Goal: Communication & Community: Ask a question

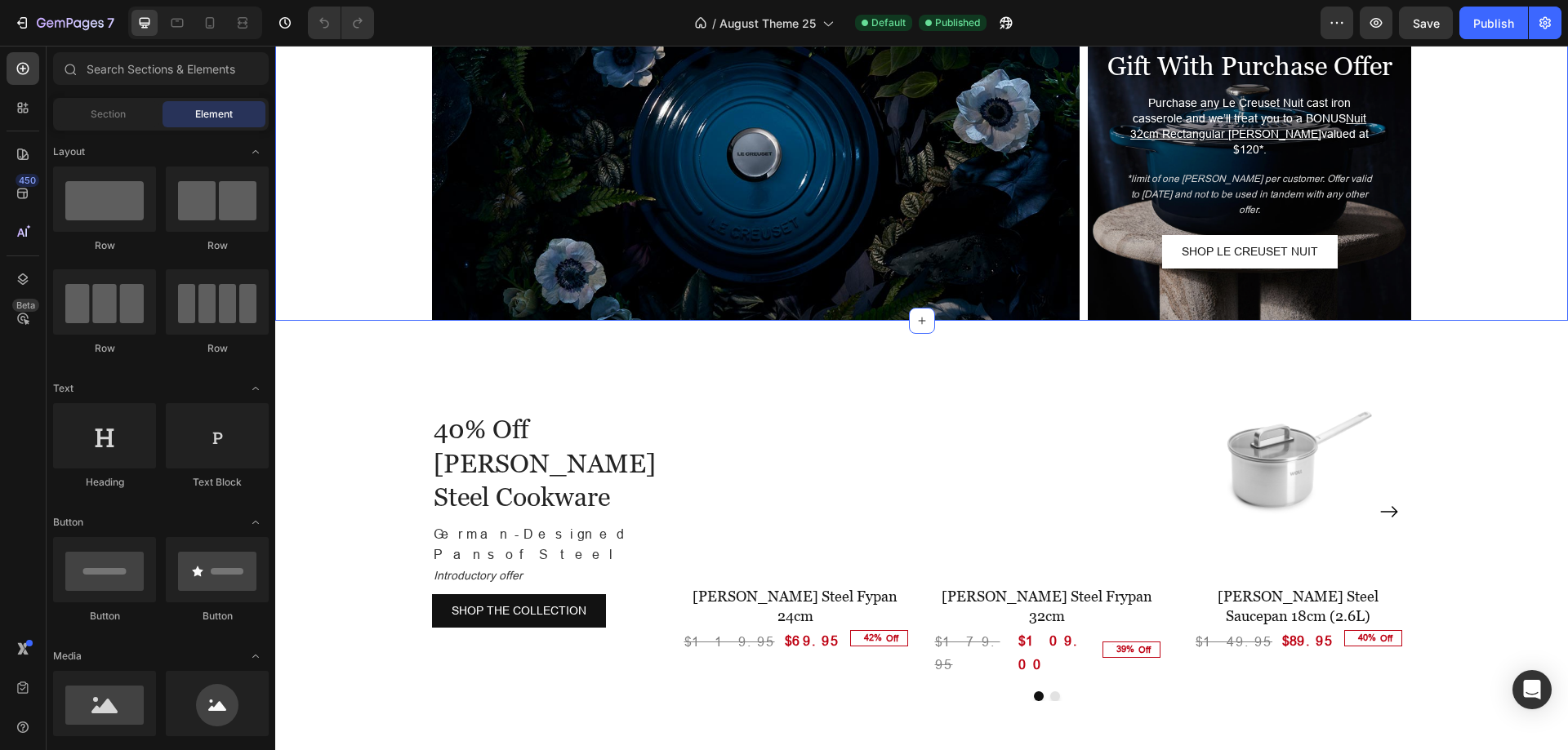
scroll to position [2774, 0]
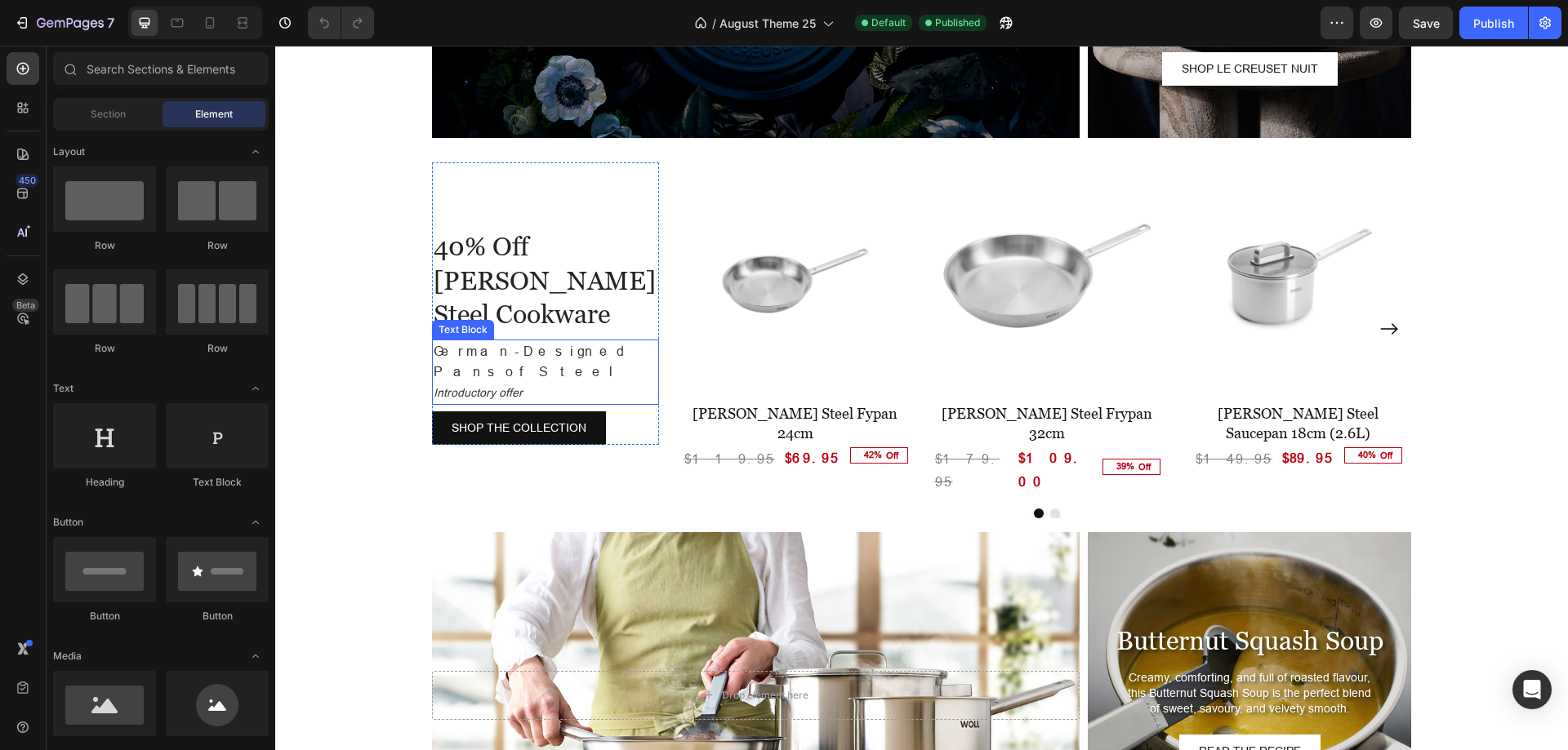
drag, startPoint x: 526, startPoint y: 336, endPoint x: 548, endPoint y: 336, distance: 22.0
click at [526, 382] on p "Introductory offer" at bounding box center [546, 392] width 224 height 21
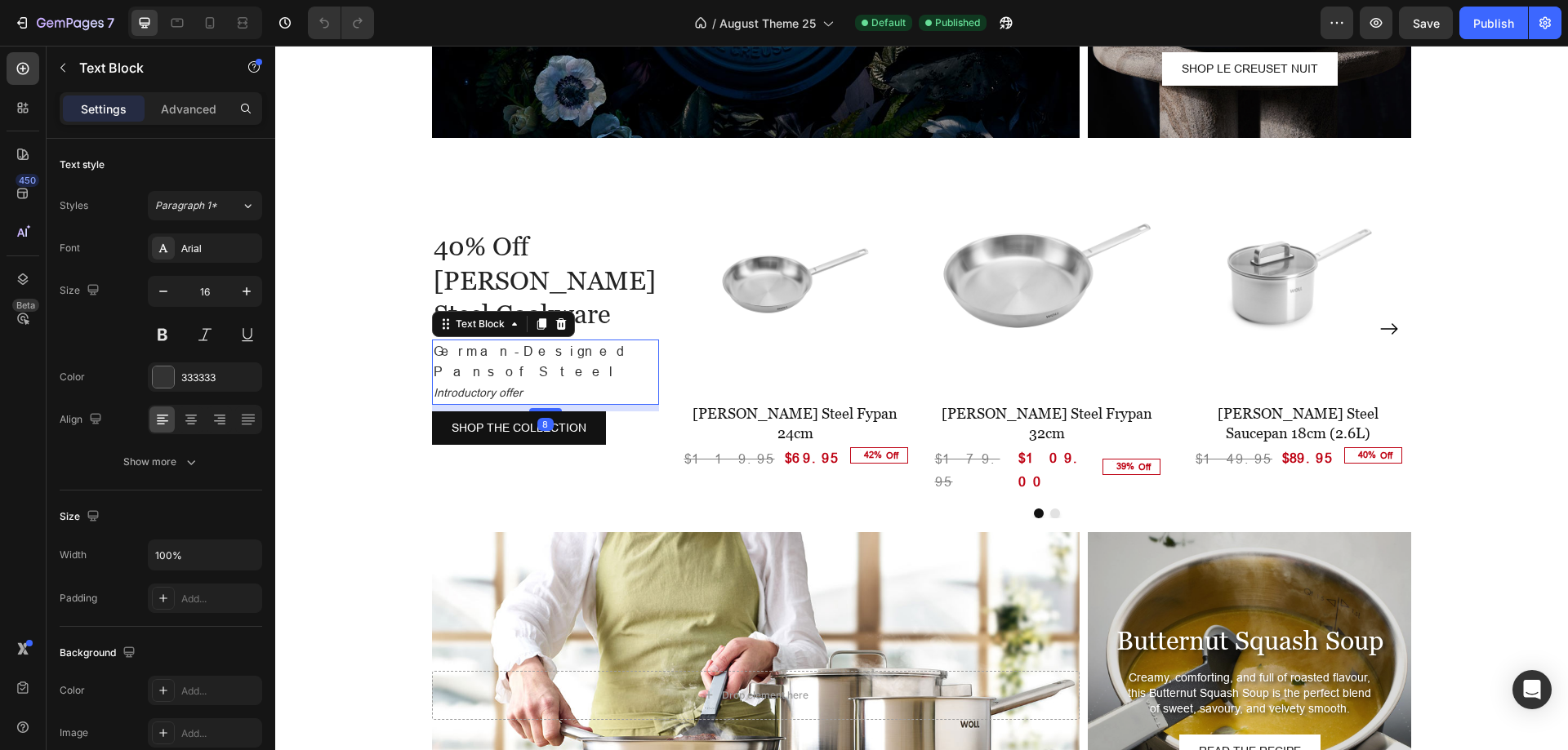
click at [535, 382] on p "Introductory offer" at bounding box center [546, 392] width 224 height 21
drag, startPoint x: 530, startPoint y: 338, endPoint x: 592, endPoint y: 329, distance: 62.6
click at [592, 382] on p "Introductory offer" at bounding box center [546, 392] width 224 height 21
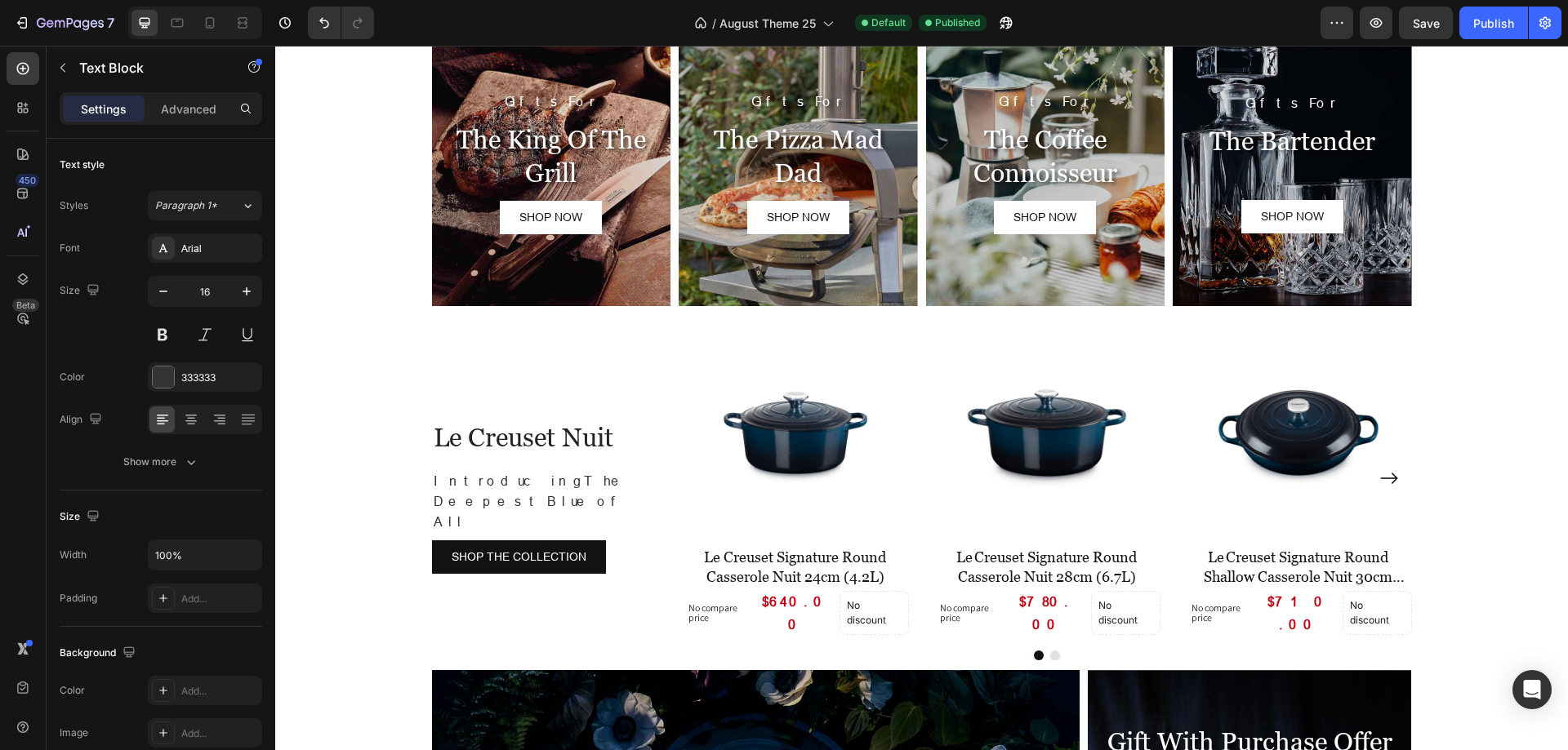
scroll to position [2588, 0]
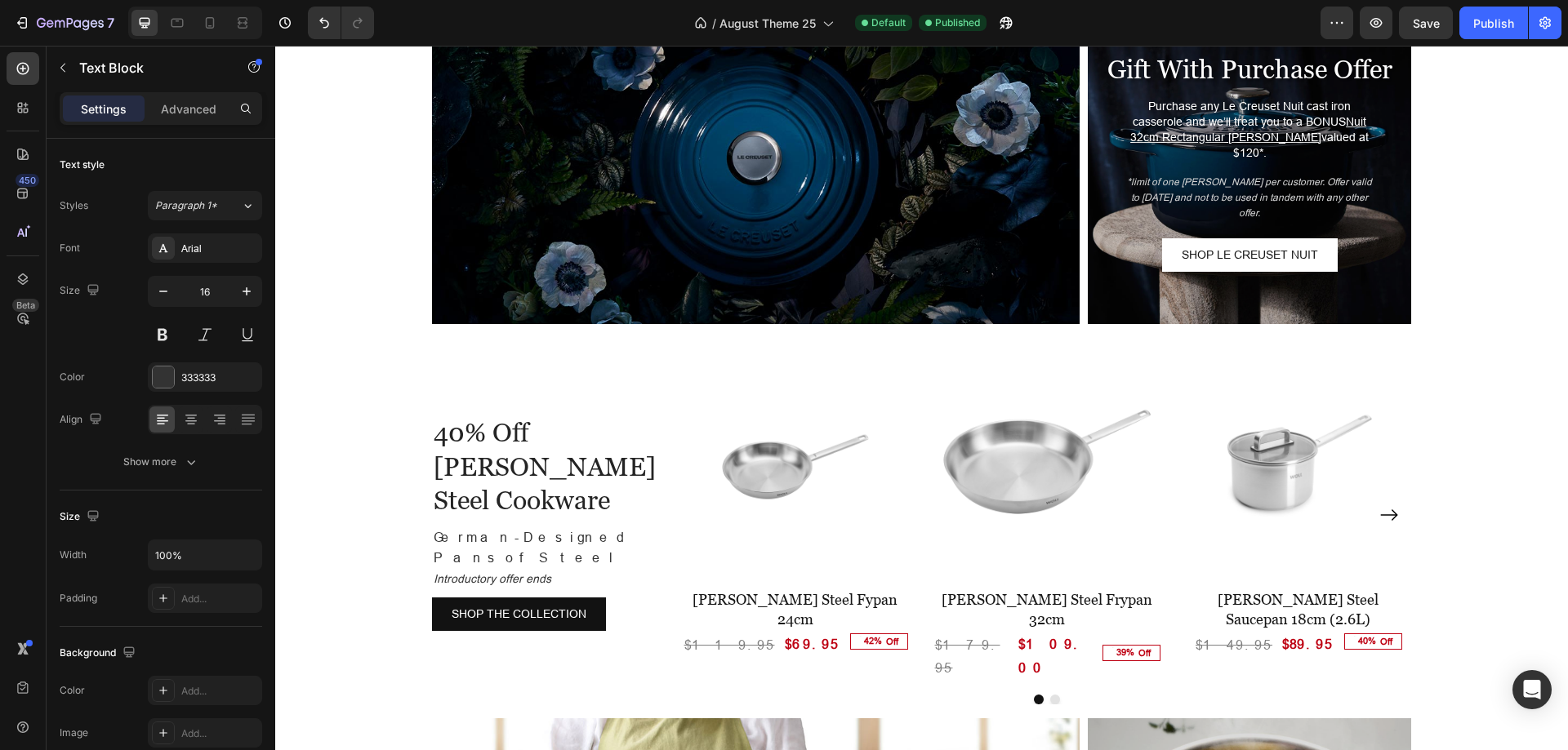
click at [549, 568] on p "Introductory offer ends" at bounding box center [546, 578] width 224 height 21
click at [590, 572] on icon "Introductory offer ends [DATE]" at bounding box center [512, 578] width 157 height 13
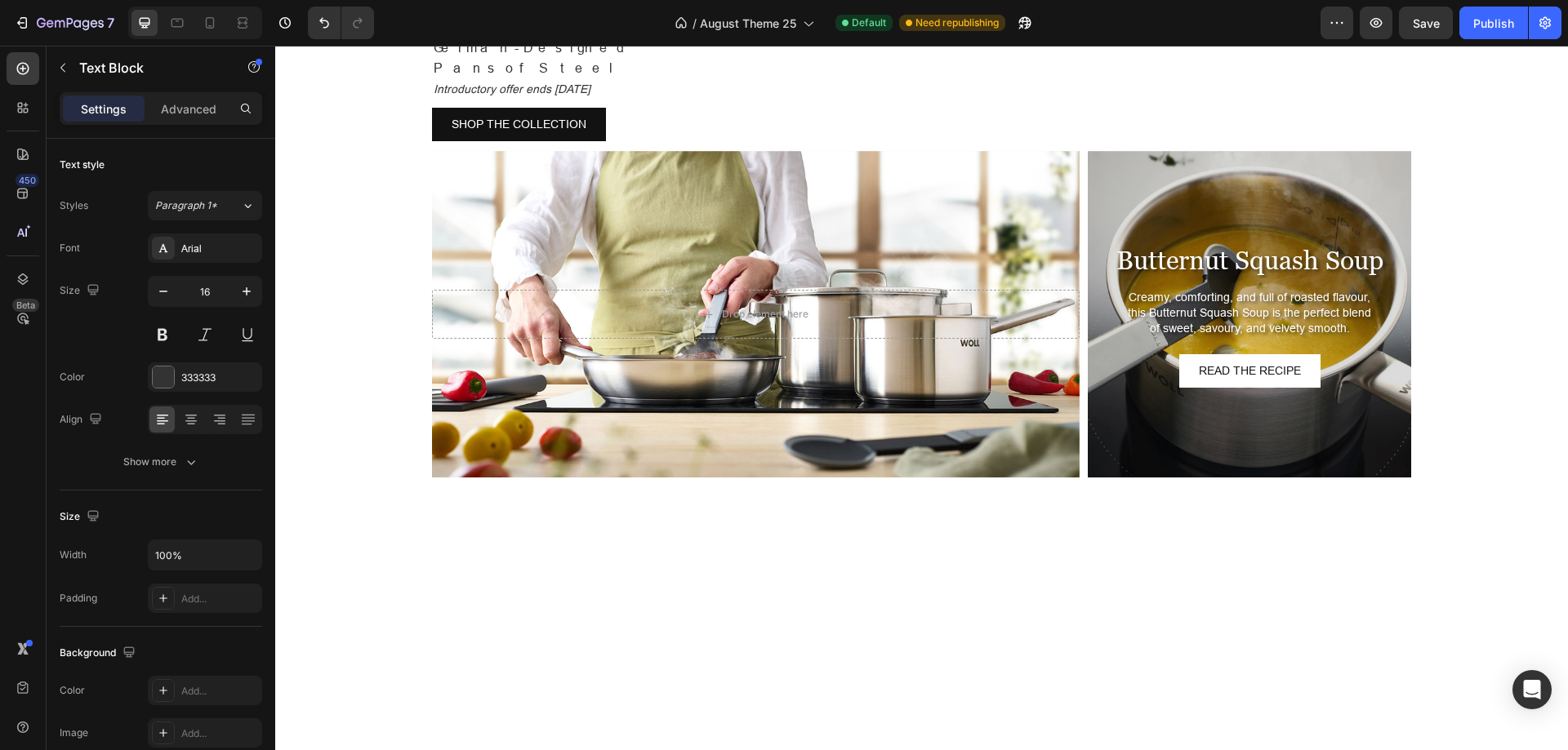
scroll to position [2751, 0]
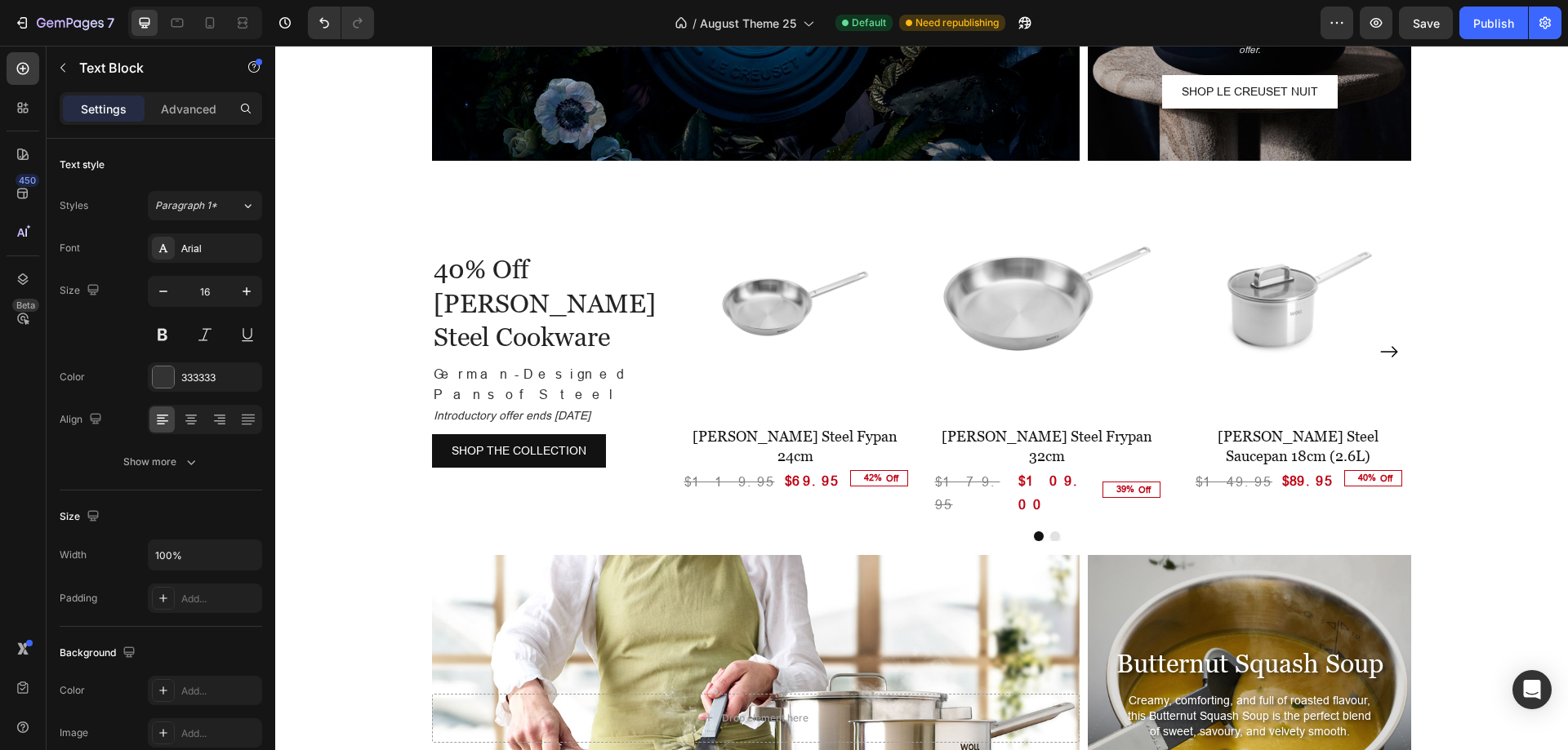
click at [524, 409] on icon "Introductory offer ends [DATE]" at bounding box center [512, 415] width 157 height 13
click at [548, 409] on icon "Introductory offer ends [DATE]" at bounding box center [512, 415] width 157 height 13
drag, startPoint x: 496, startPoint y: 361, endPoint x: 429, endPoint y: 366, distance: 67.2
click at [434, 409] on icon "Introductory offer ends [DATE]" at bounding box center [512, 415] width 157 height 13
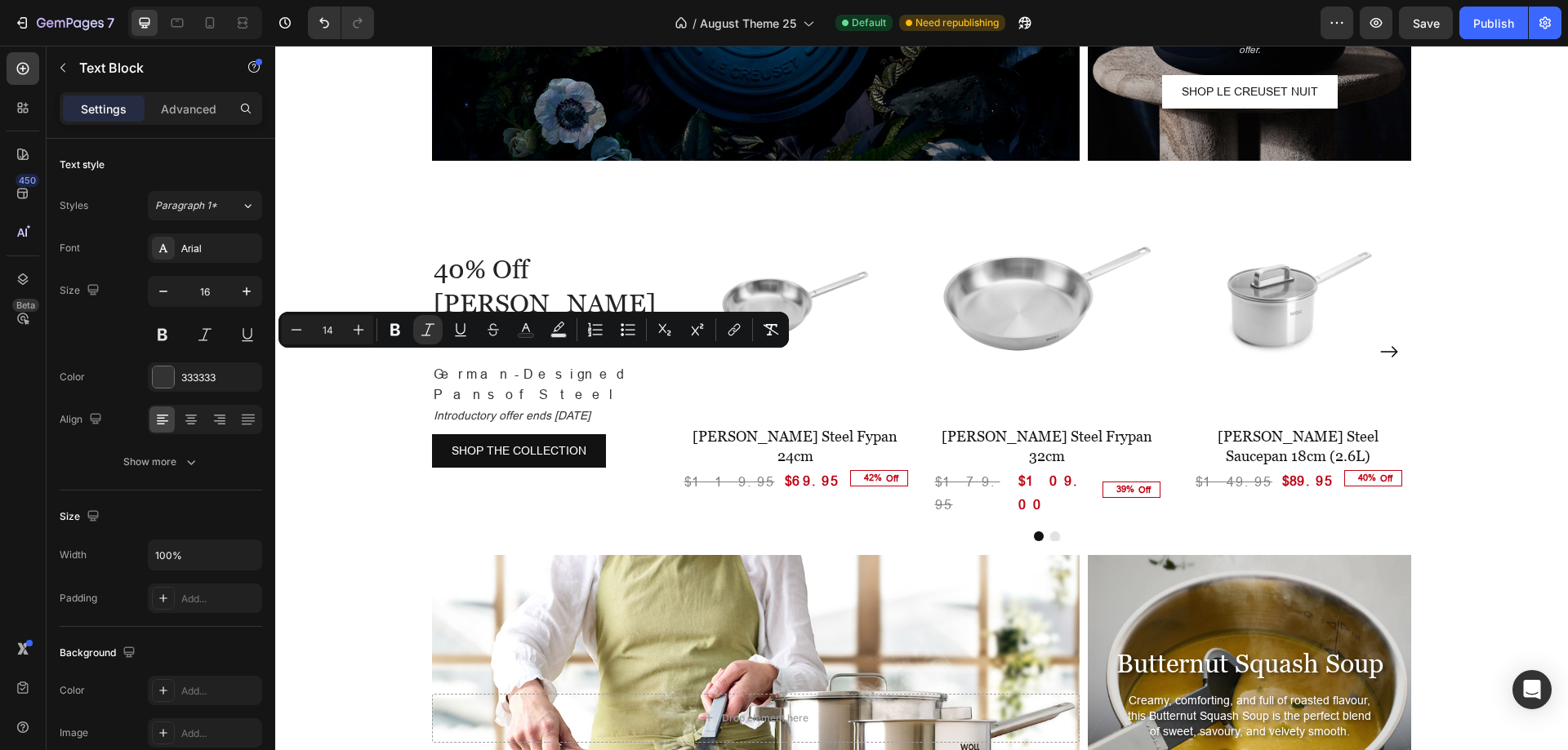
click at [504, 405] on p "Introductory offer ends [DATE]" at bounding box center [546, 415] width 224 height 21
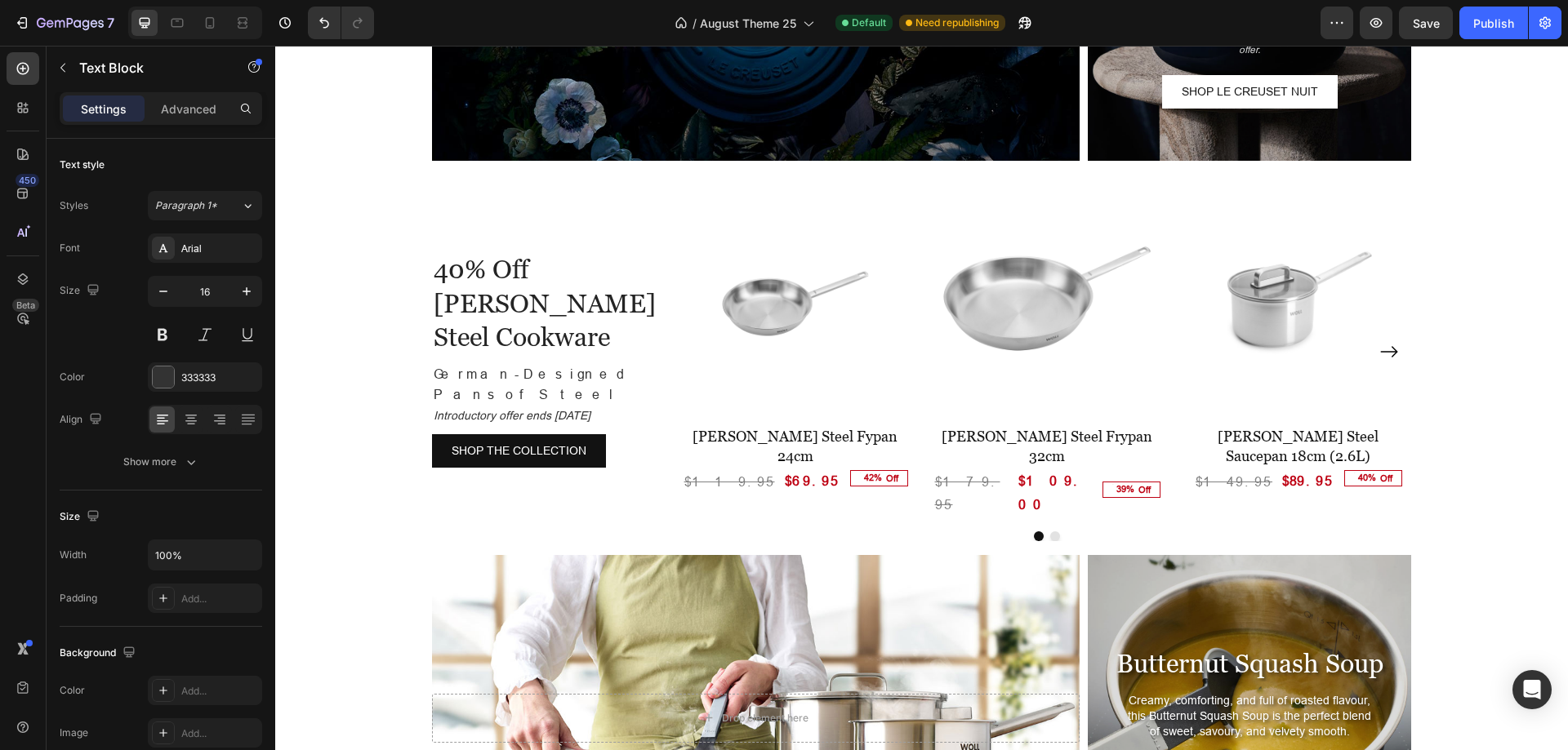
click at [587, 409] on icon "Introductory offer ends [DATE]" at bounding box center [512, 415] width 157 height 13
click at [590, 409] on icon "Introductory offer ends [DATE]" at bounding box center [512, 415] width 157 height 13
drag, startPoint x: 591, startPoint y: 361, endPoint x: 609, endPoint y: 360, distance: 18.0
click at [590, 409] on icon "Introductory offer ends [DATE]" at bounding box center [512, 415] width 157 height 13
click at [1415, 331] on div "40% Off [PERSON_NAME] Steel Cookware Heading German-Designed Pans of Steel Intr…" at bounding box center [922, 353] width 1293 height 384
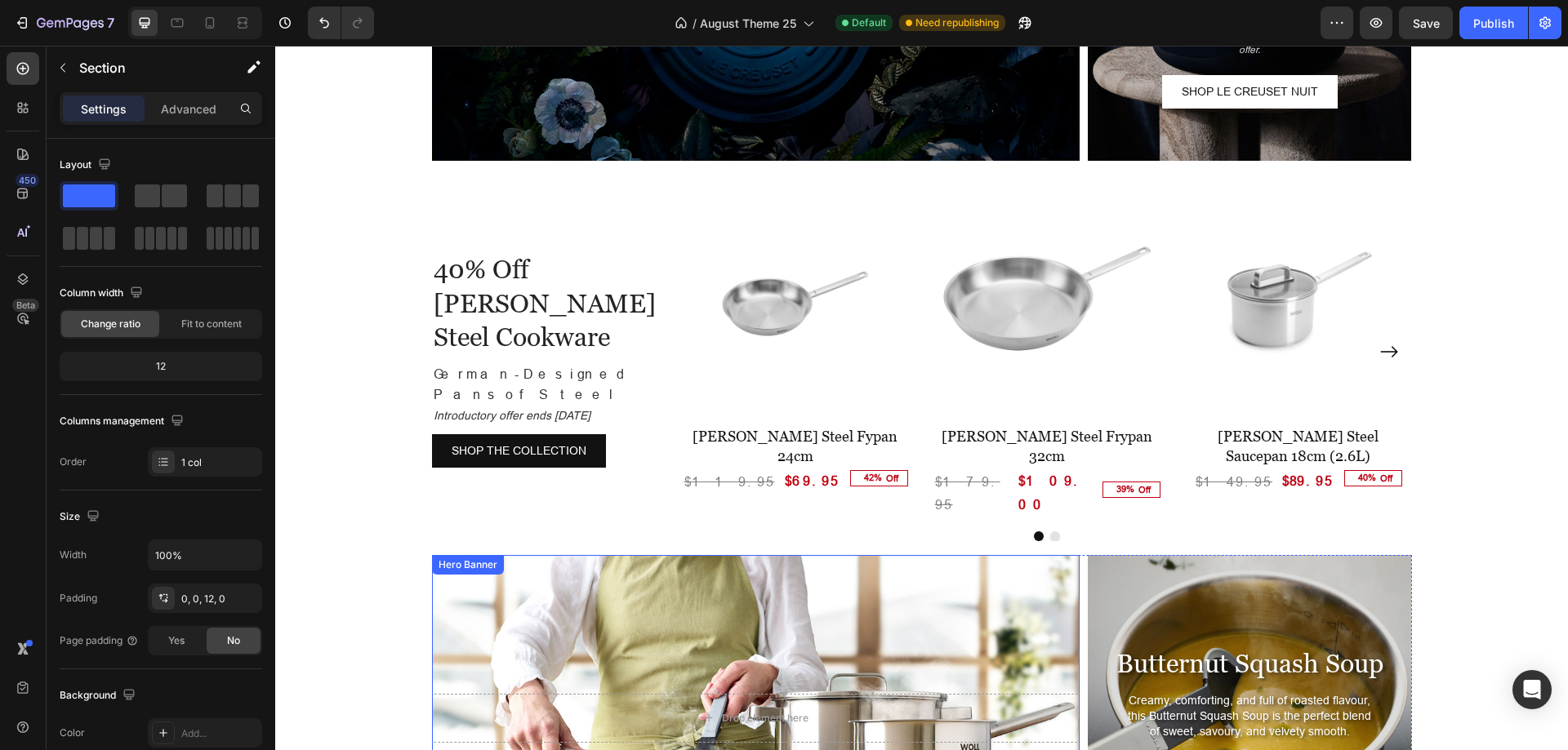
scroll to position [2588, 0]
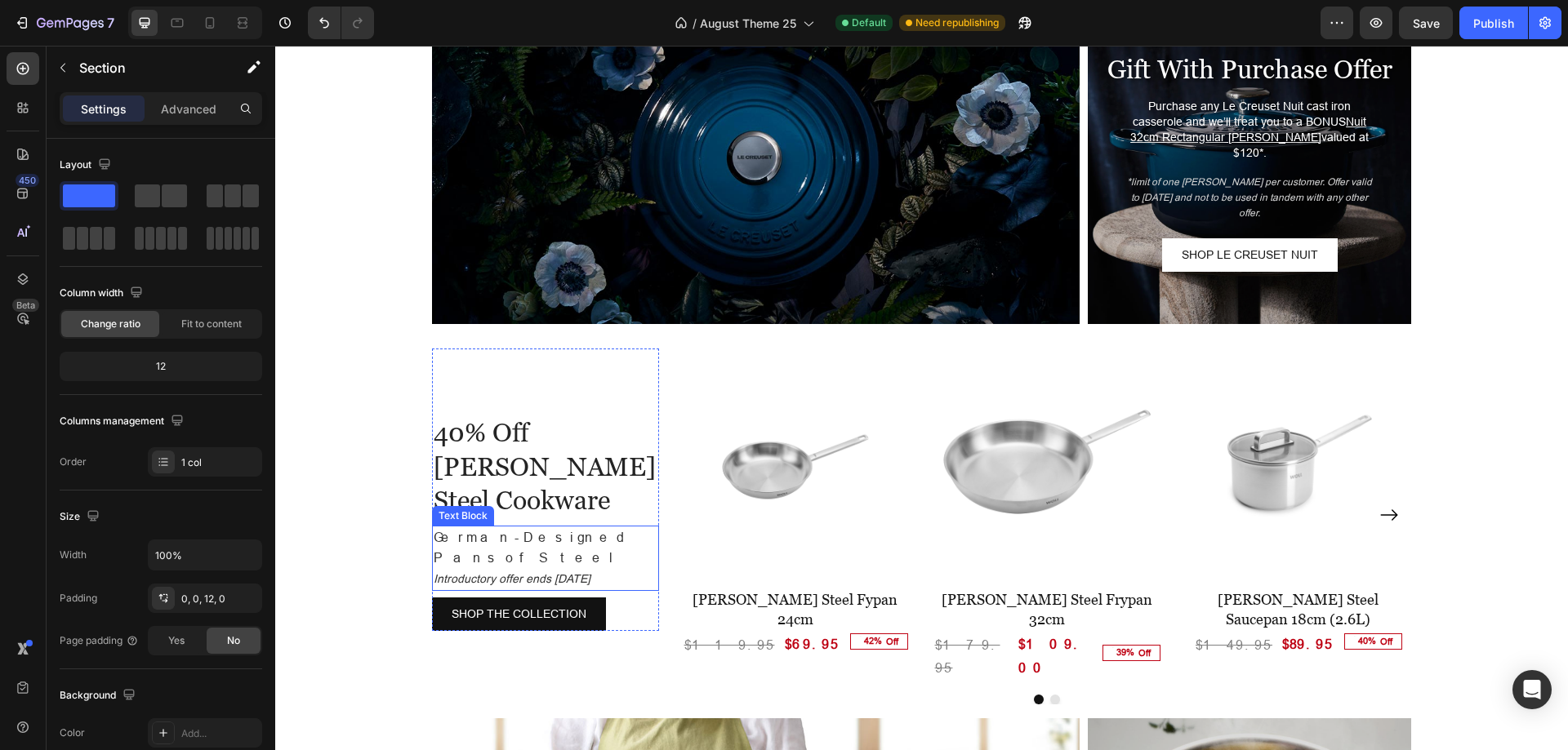
click at [590, 572] on icon "Introductory offer ends [DATE]" at bounding box center [512, 578] width 157 height 13
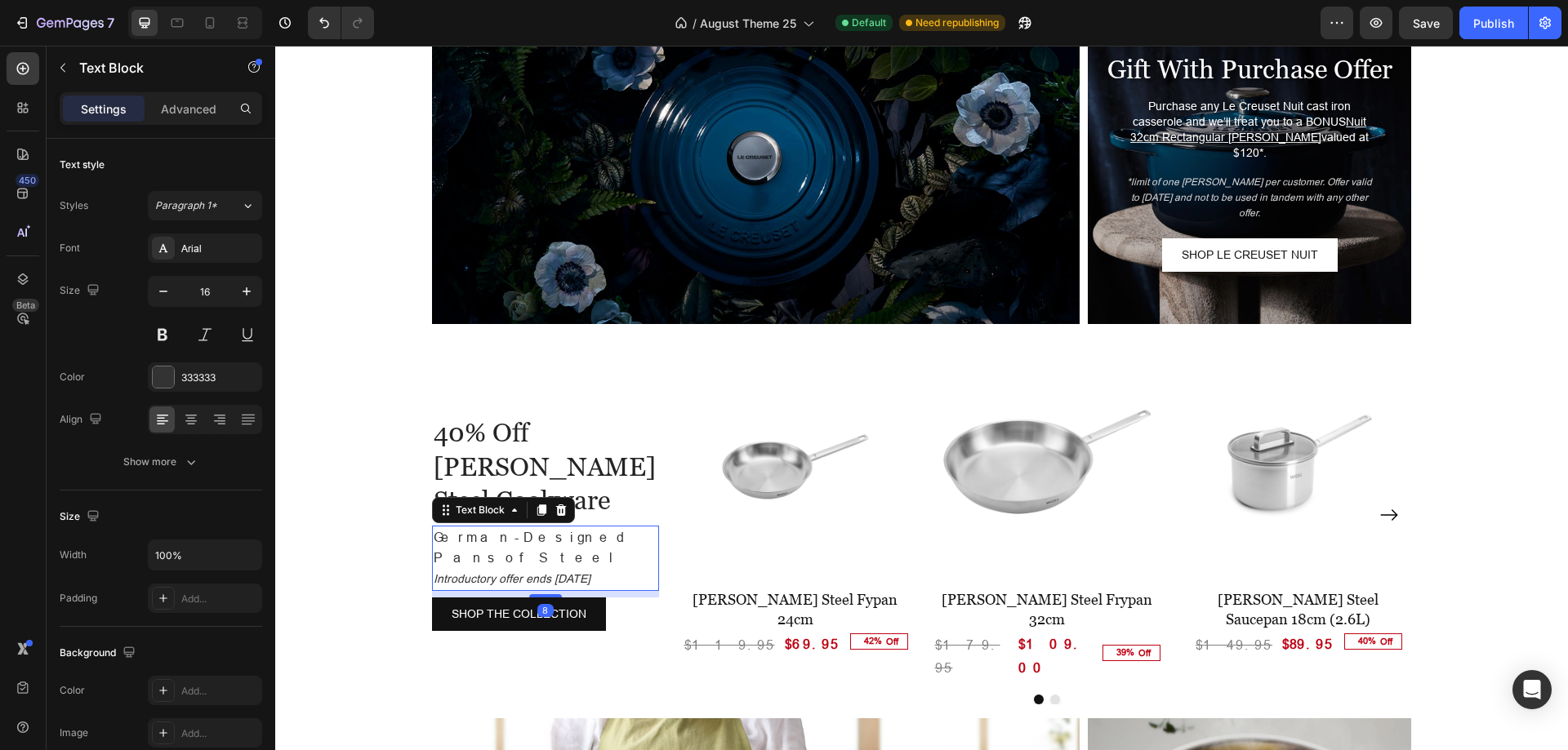
click at [590, 572] on icon "Introductory offer ends [DATE]" at bounding box center [512, 578] width 157 height 13
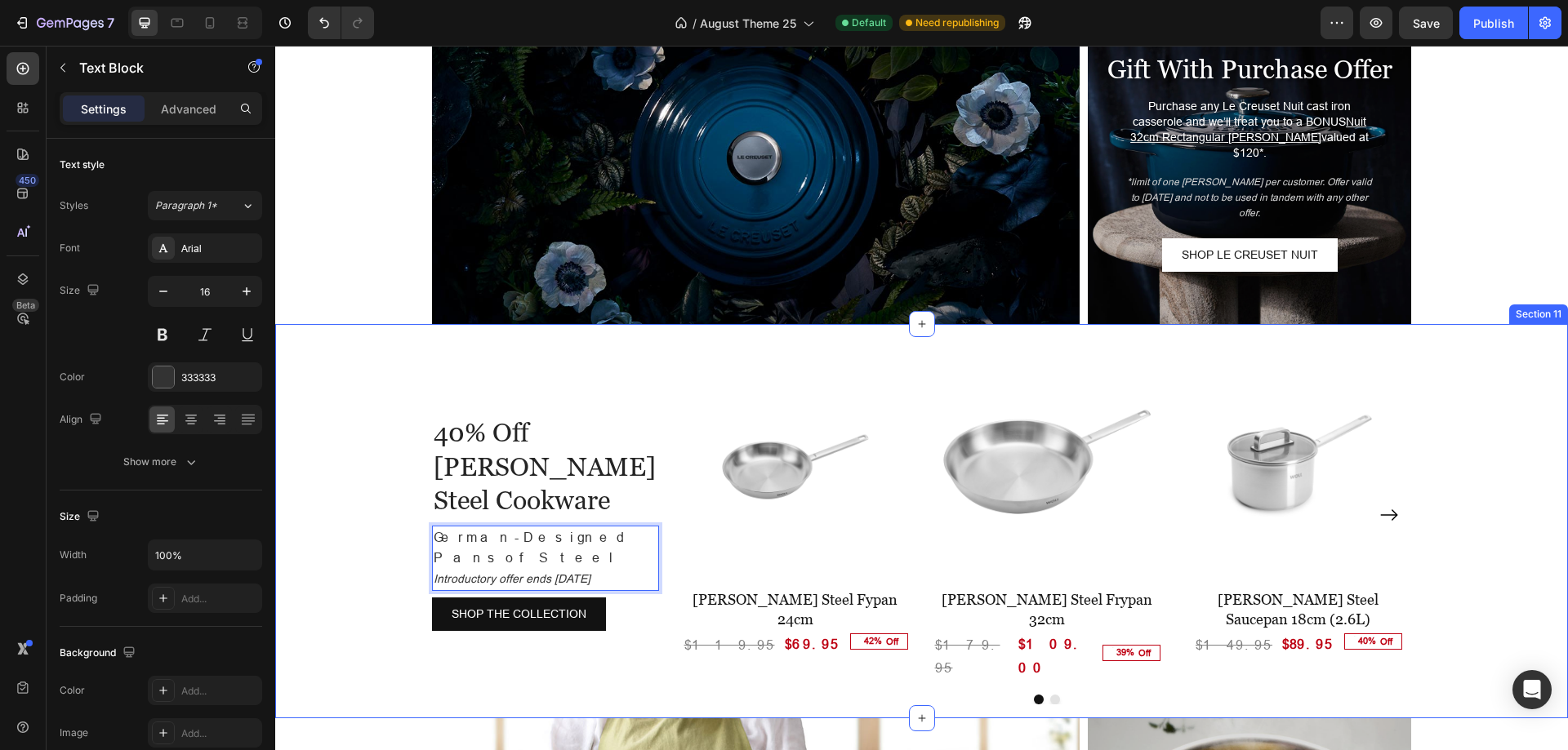
click at [378, 494] on div "40% Off [PERSON_NAME] Steel Cookware Heading German-Designed Pans of Steel Intr…" at bounding box center [922, 516] width 1293 height 384
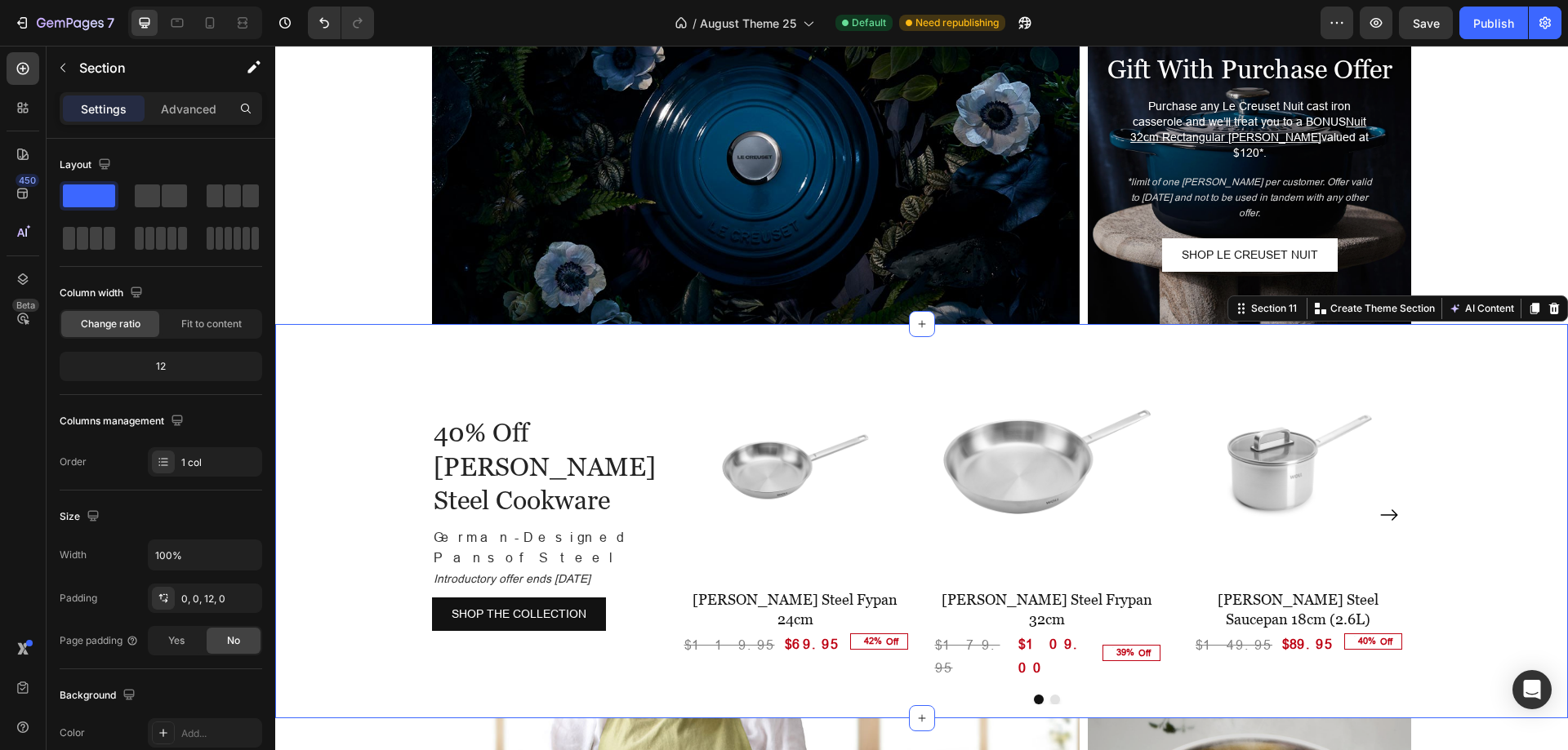
scroll to position [2751, 0]
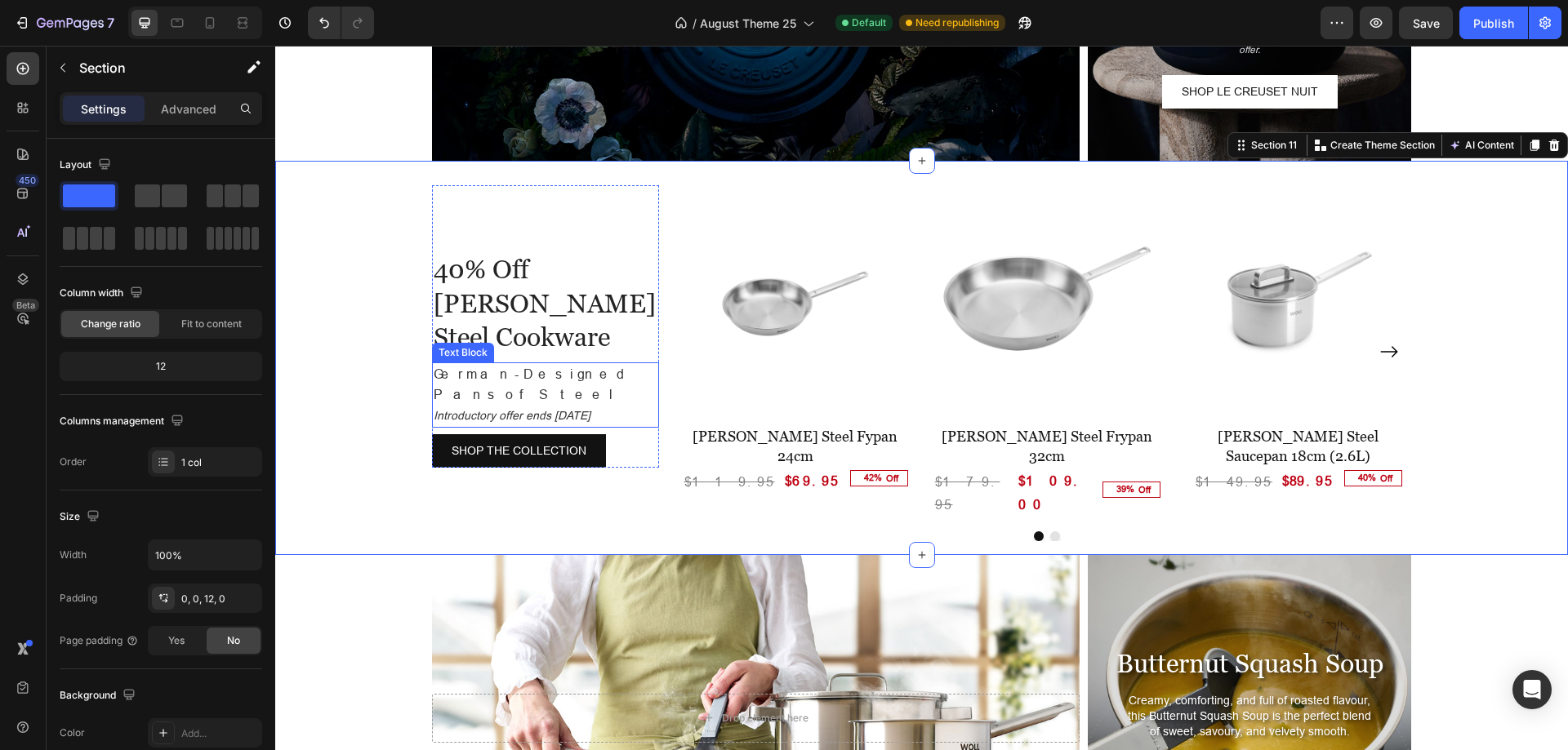
click at [618, 405] on p "Introductory offer ends [DATE]" at bounding box center [546, 415] width 224 height 21
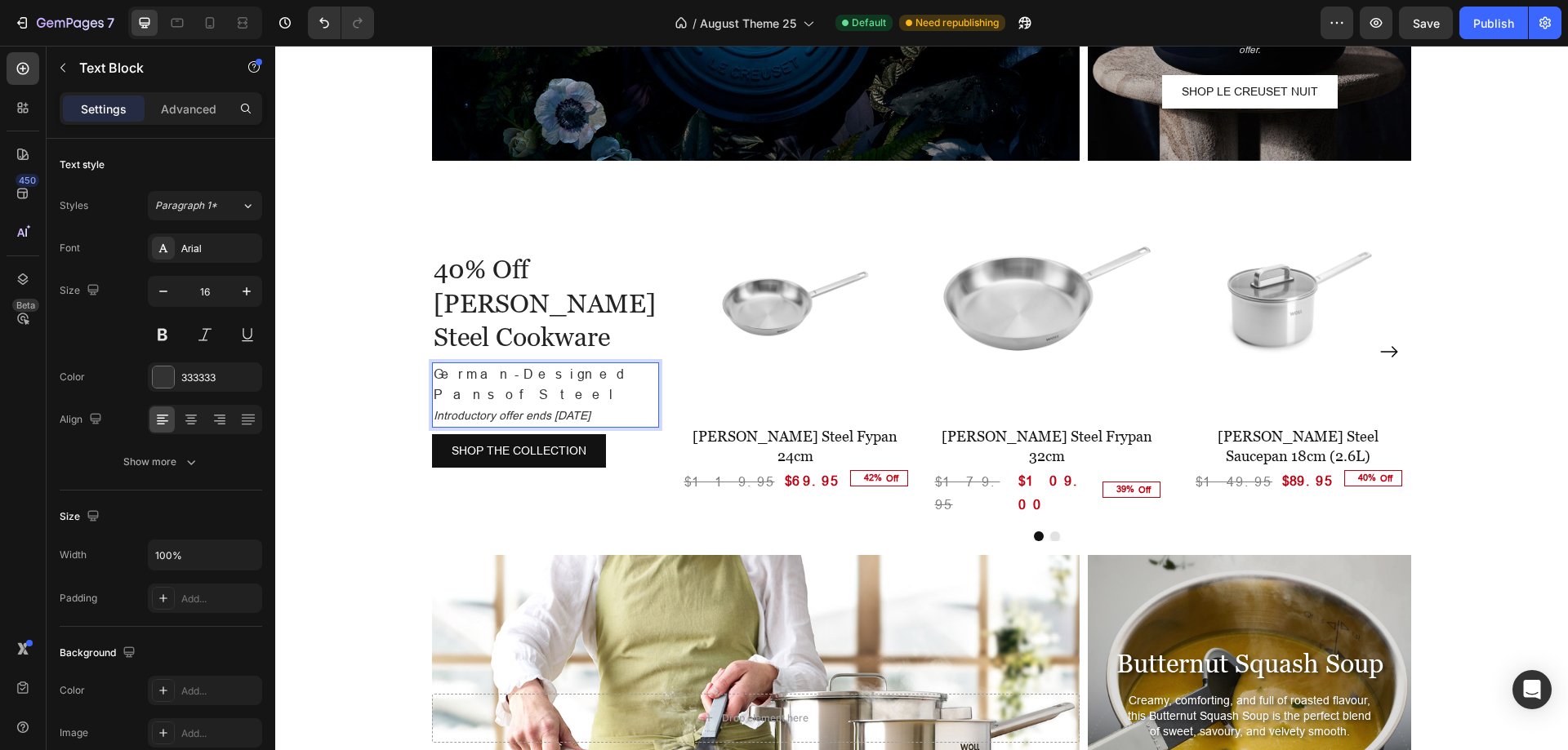
click at [590, 409] on icon "Introductory offer ends [DATE]" at bounding box center [512, 415] width 157 height 13
click at [524, 405] on p "Introductory offer ends [DATE] 2" at bounding box center [546, 415] width 224 height 21
click at [625, 405] on p "Introductory offer ends [DATE]" at bounding box center [546, 415] width 224 height 21
drag, startPoint x: 547, startPoint y: 359, endPoint x: 575, endPoint y: 381, distance: 35.6
click at [575, 405] on p "Introductory offer ends [DATE]" at bounding box center [546, 415] width 224 height 21
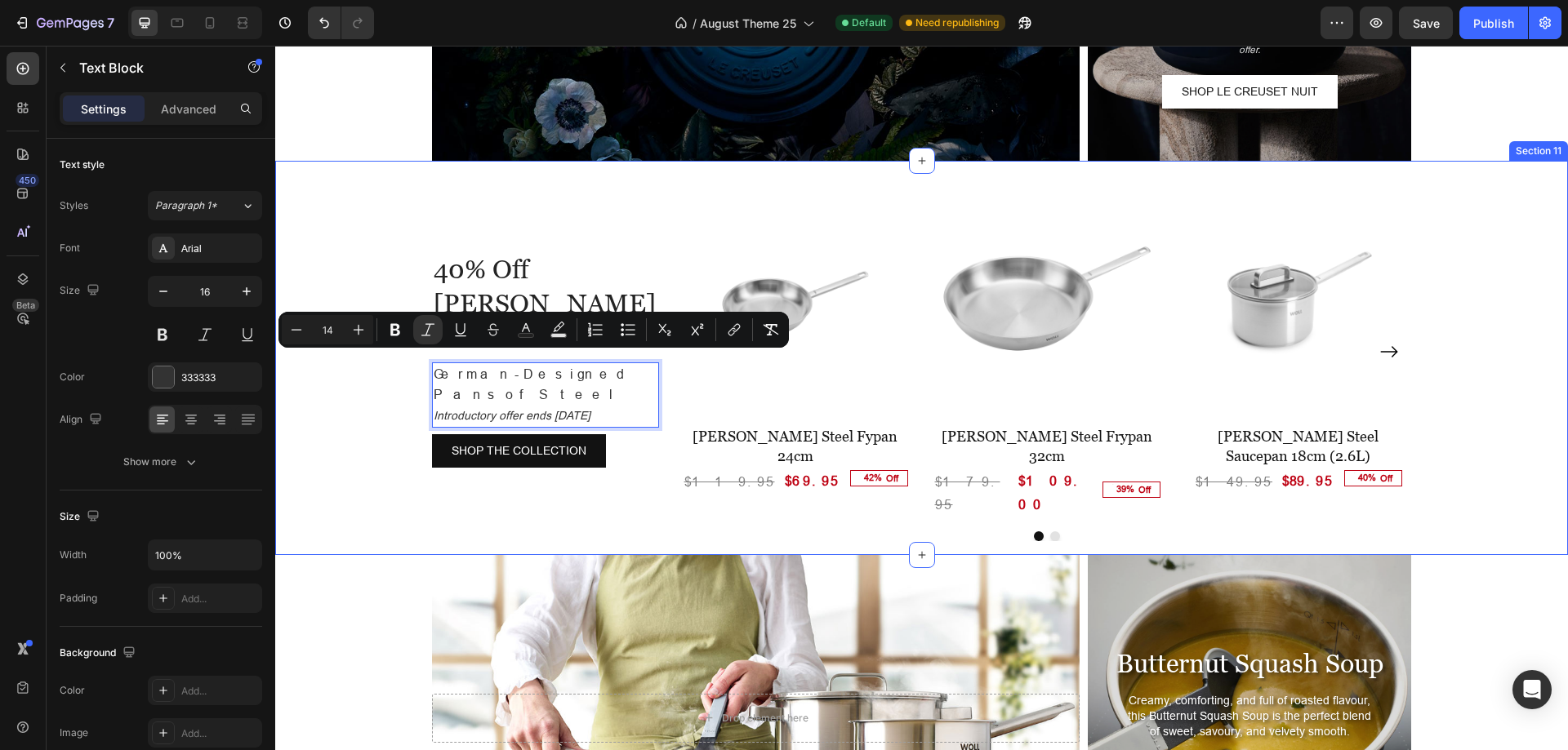
copy icon "[DATE]"
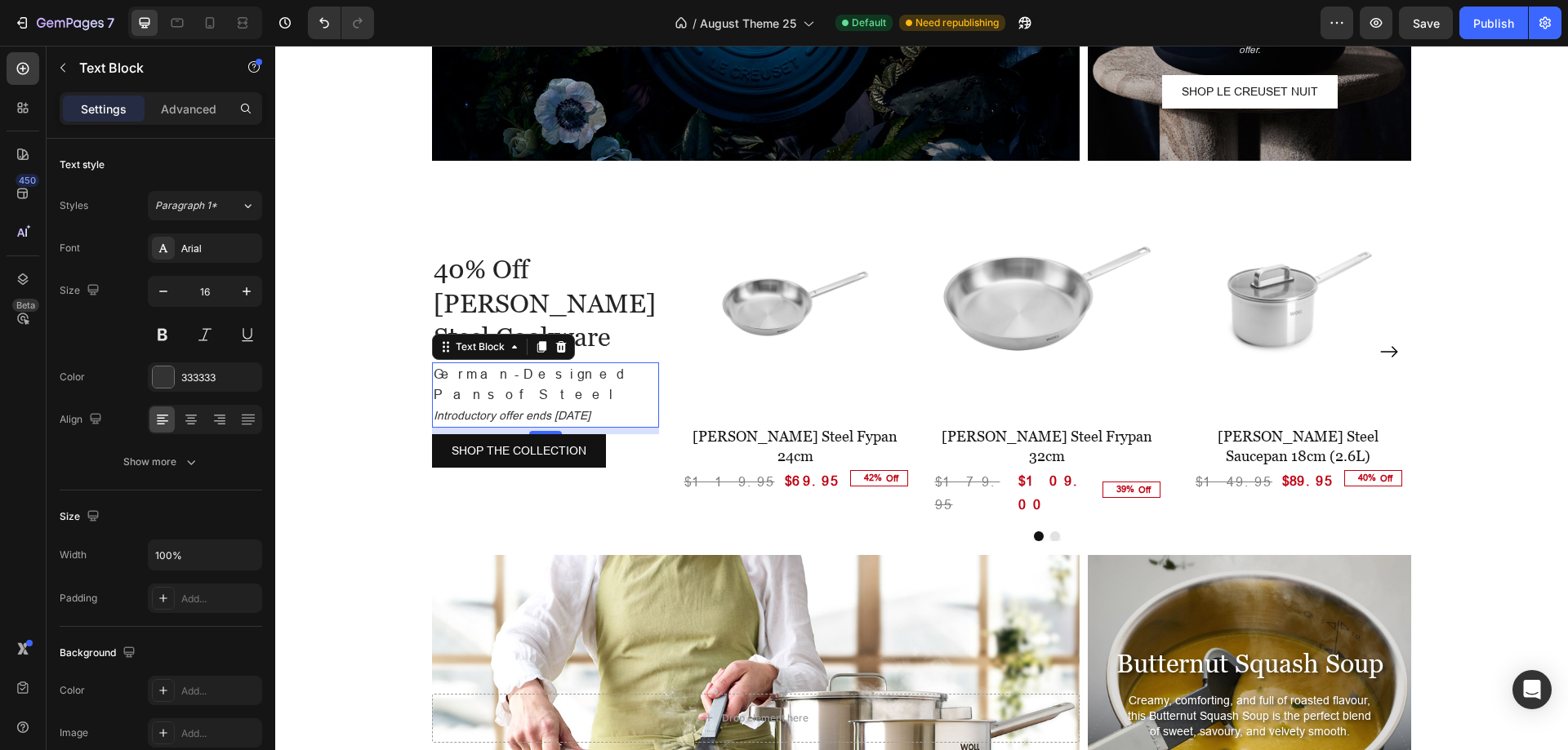
click at [521, 405] on p "Introductory offer ends [DATE]" at bounding box center [546, 415] width 224 height 21
click at [511, 409] on icon "Introductory offer ends [DATE]" at bounding box center [512, 415] width 157 height 13
drag, startPoint x: 589, startPoint y: 364, endPoint x: 608, endPoint y: 361, distance: 19.2
click at [590, 409] on icon "Introductory offer ends [DATE]" at bounding box center [512, 415] width 157 height 13
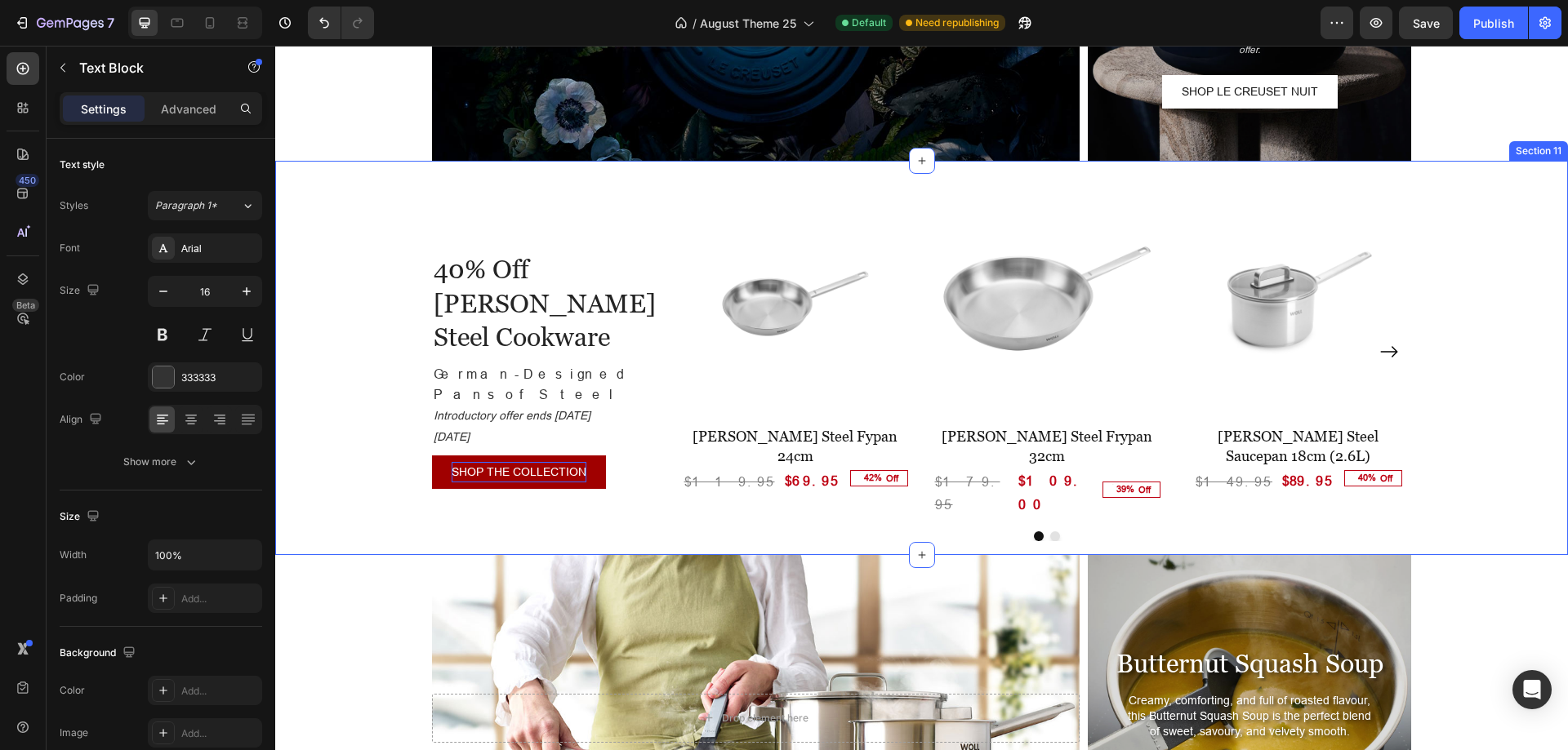
click at [381, 388] on div "40% Off [PERSON_NAME] Steel Cookware Heading German-Designed Pans of Steel Intr…" at bounding box center [922, 353] width 1293 height 384
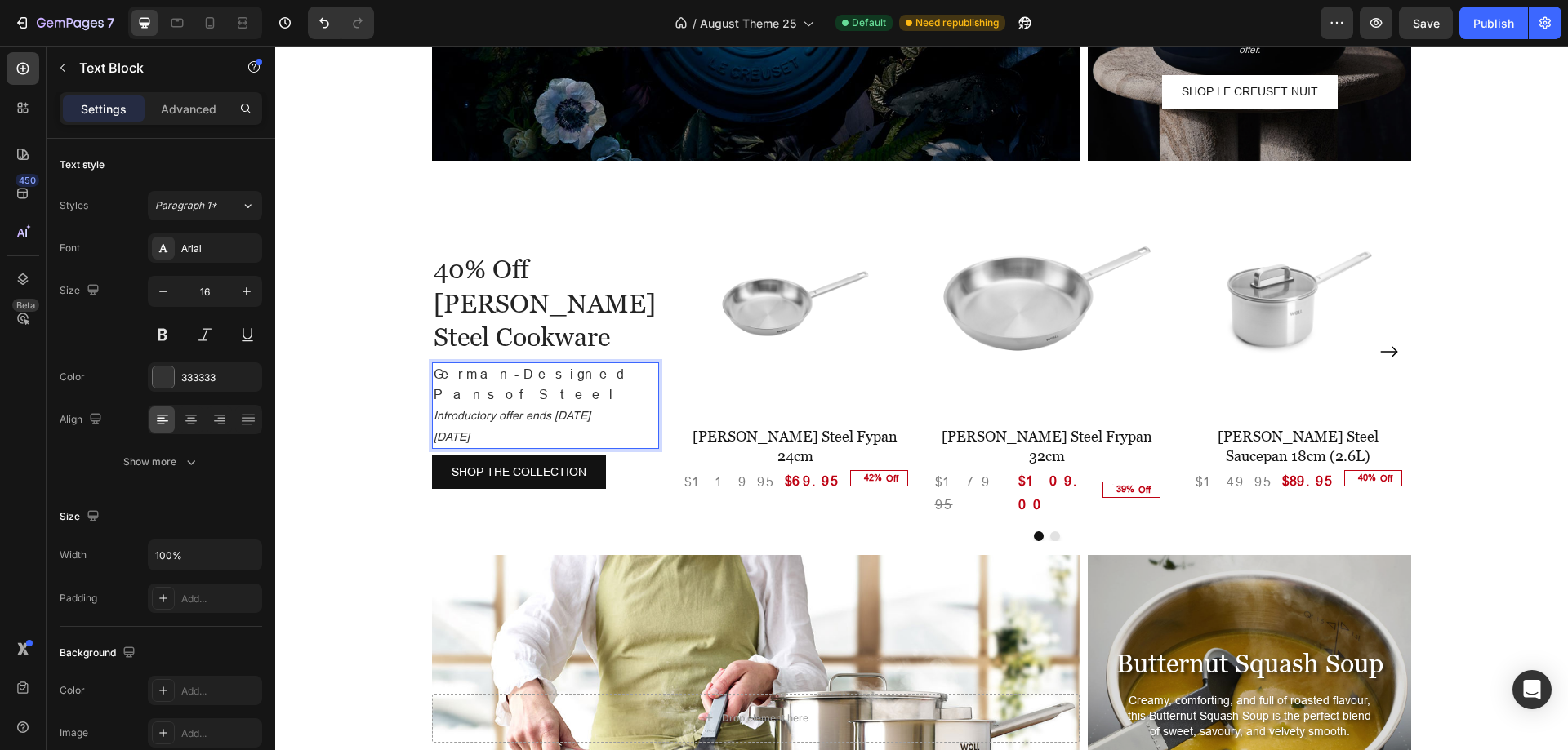
click at [496, 409] on icon "Introductory offer ends [DATE]" at bounding box center [512, 415] width 157 height 13
drag, startPoint x: 496, startPoint y: 362, endPoint x: 427, endPoint y: 362, distance: 69.0
click at [434, 409] on icon "Introductory offer ends [DATE]" at bounding box center [512, 415] width 157 height 13
click at [469, 430] on icon "[DATE]" at bounding box center [452, 436] width 36 height 13
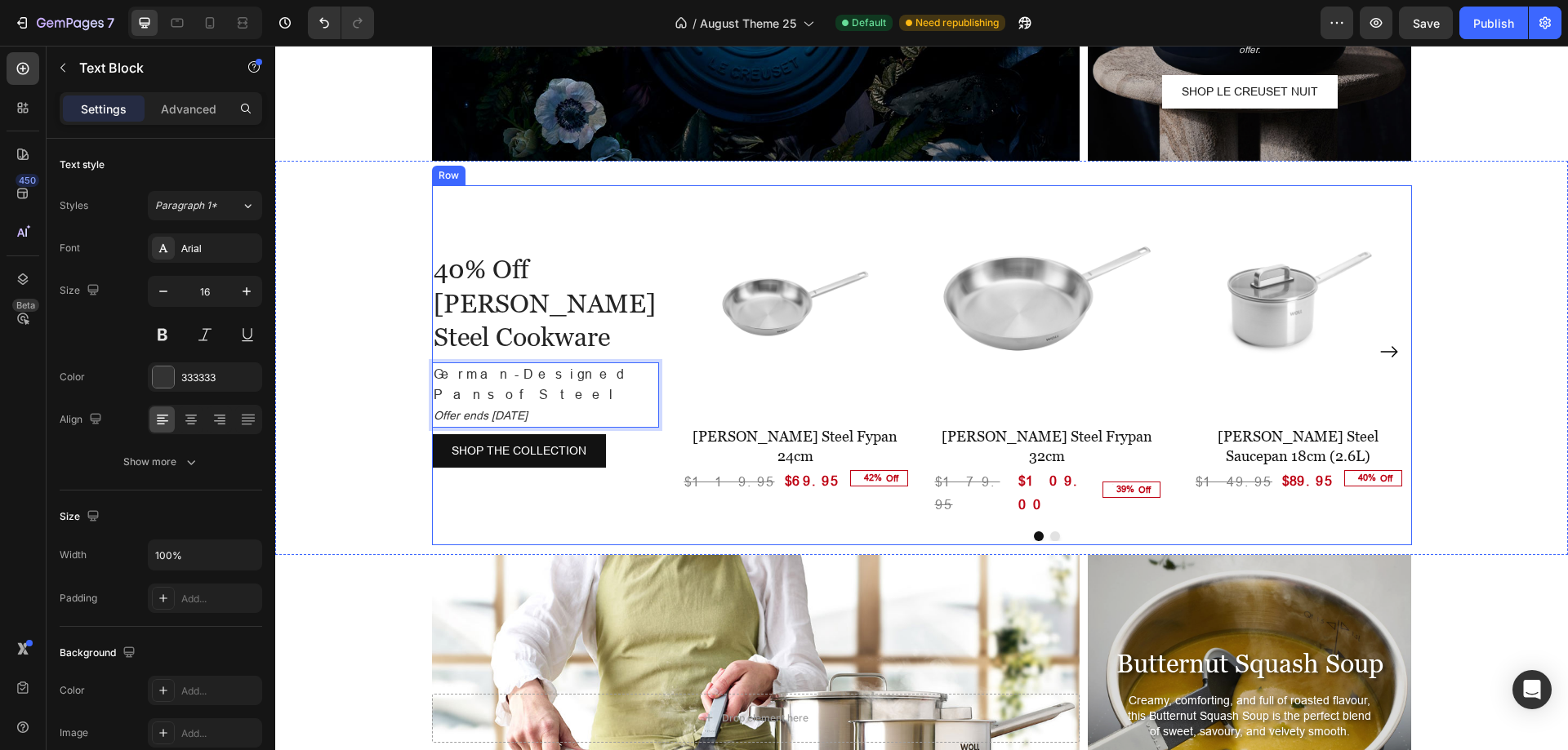
scroll to position [2588, 0]
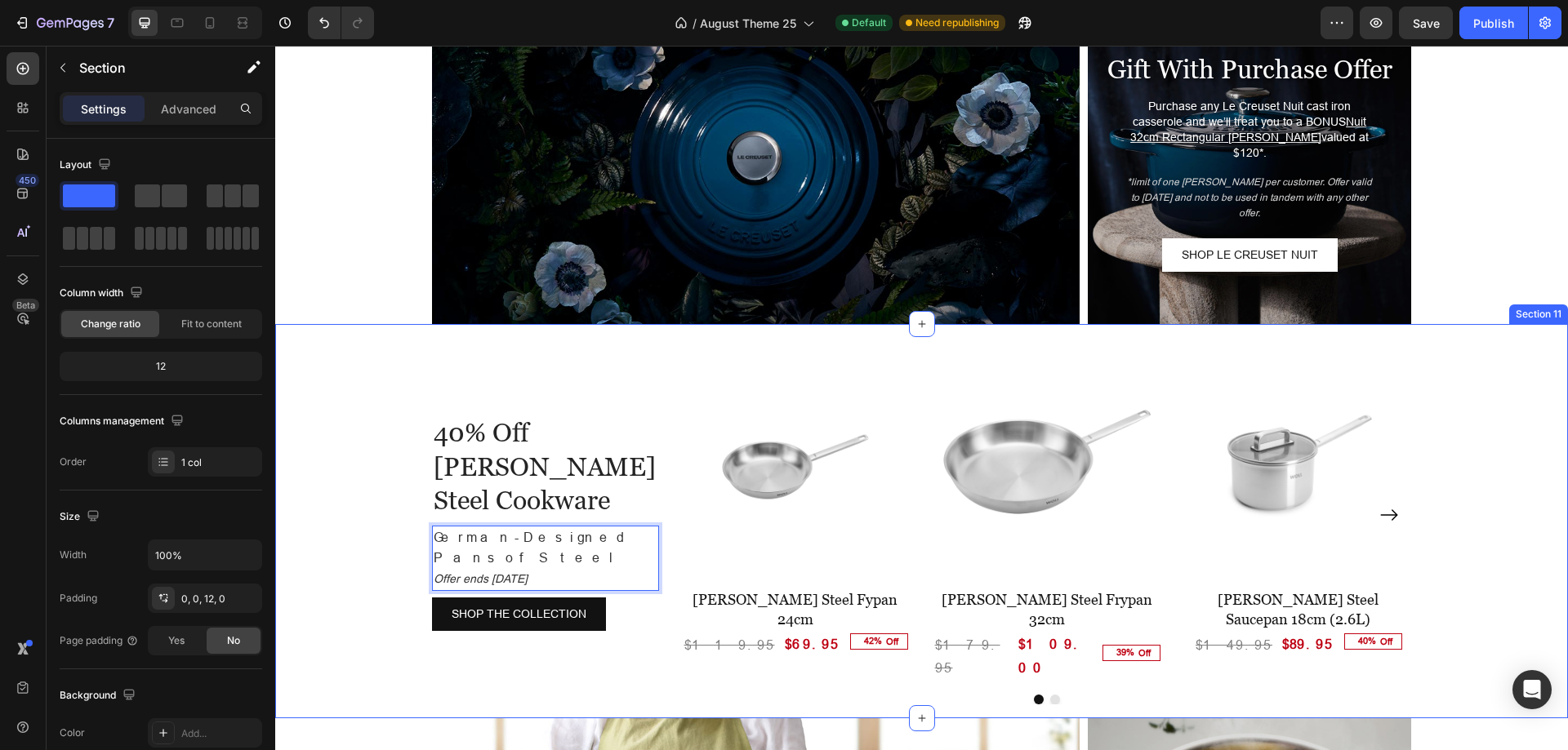
click at [366, 586] on div "40% Off [PERSON_NAME] Steel Cookware Heading German-Designed Pans of Steel Offe…" at bounding box center [922, 516] width 1293 height 384
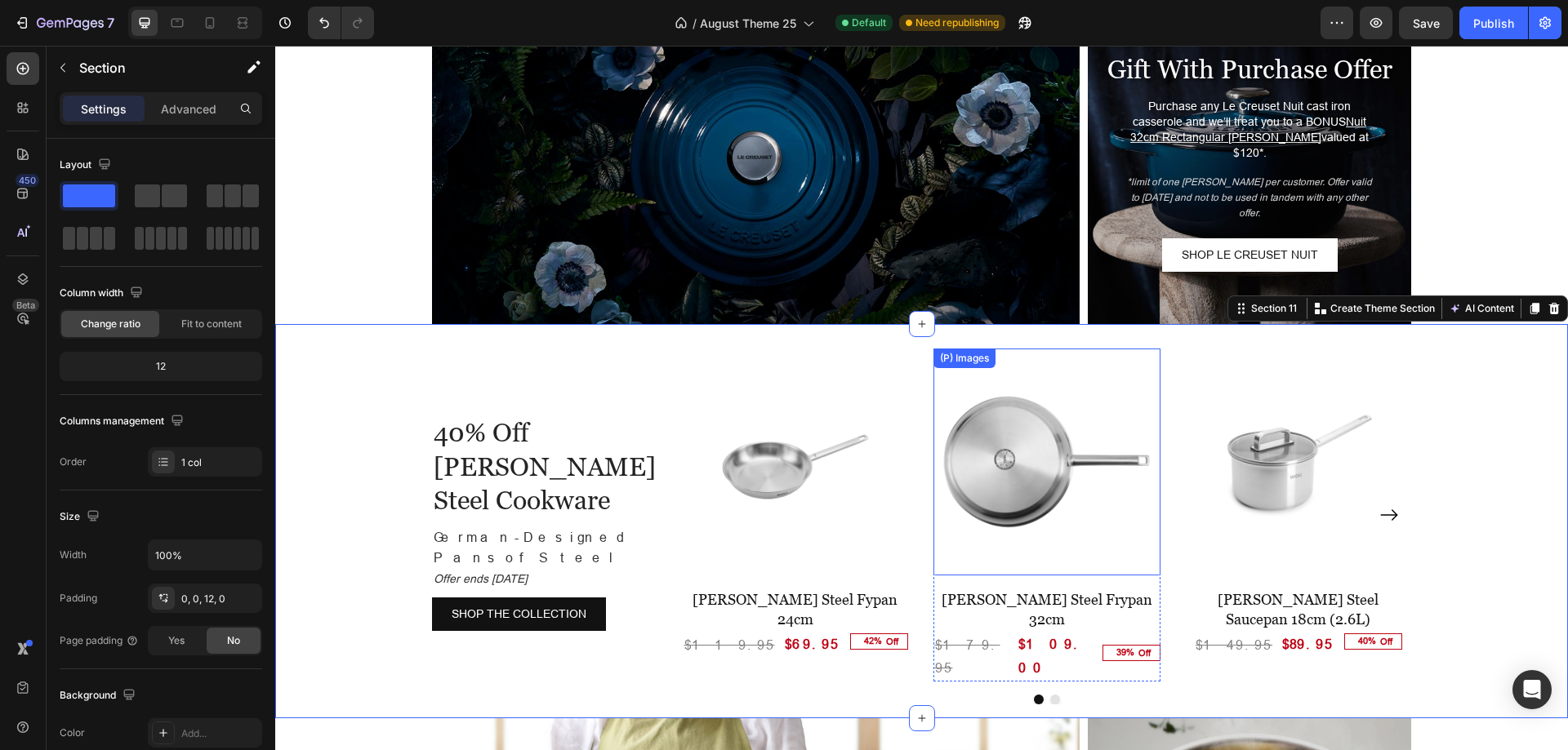
scroll to position [2751, 0]
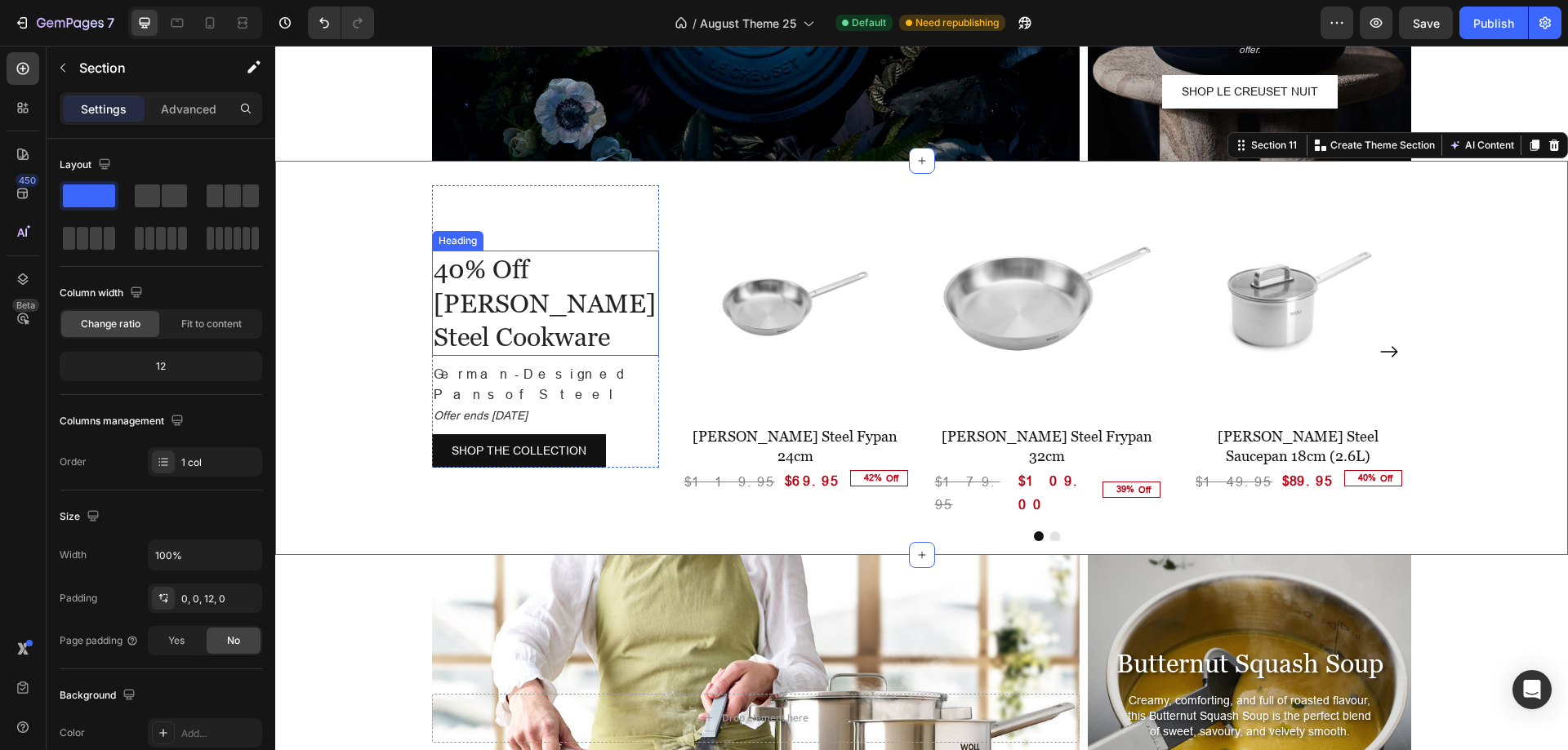
click at [590, 298] on h2 "40% Off [PERSON_NAME] Steel Cookware" at bounding box center [545, 302] width 227 height 105
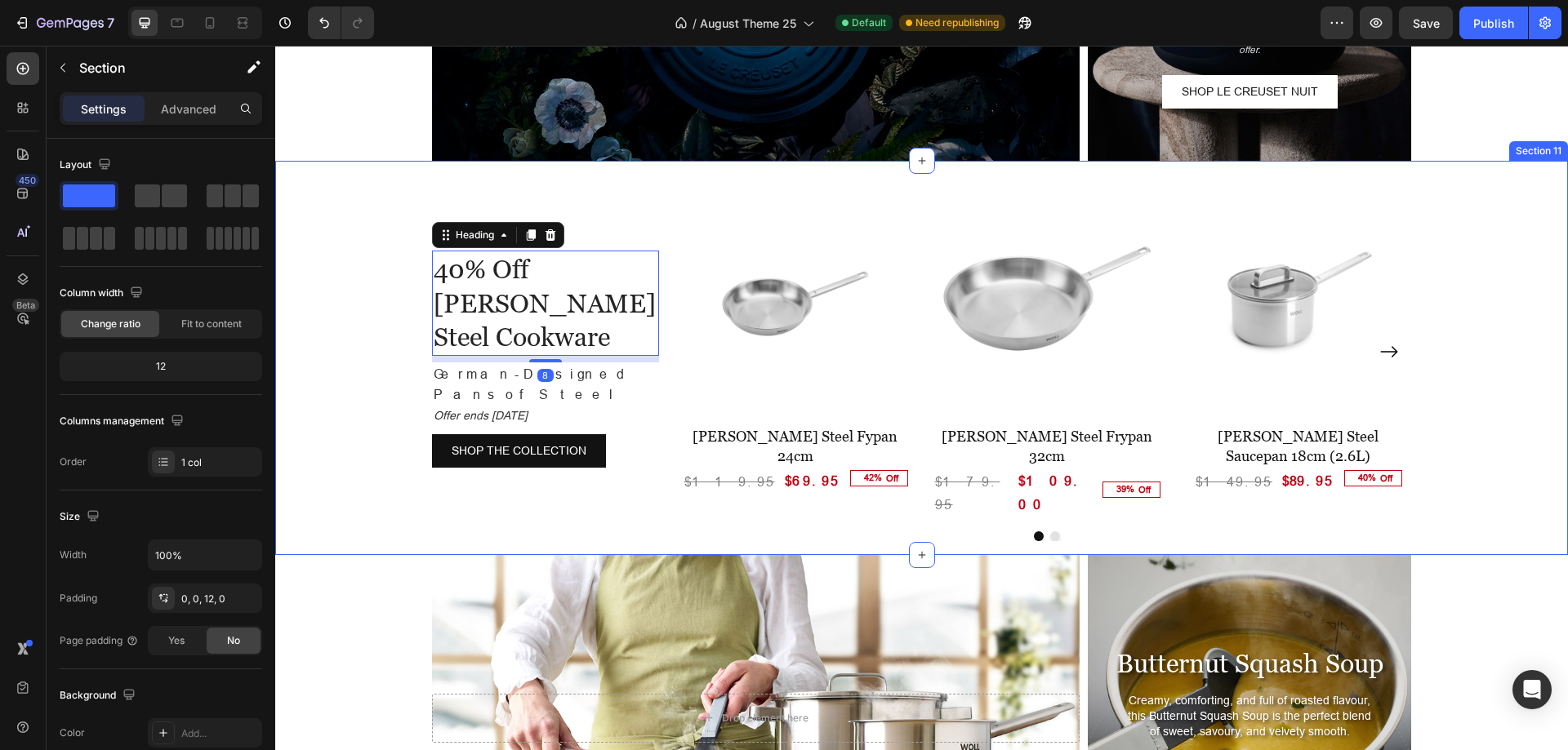
click at [1430, 311] on div "40% Off [PERSON_NAME] Steel Cookware Heading 8 German-Designed Pans of Steel Of…" at bounding box center [922, 353] width 1293 height 384
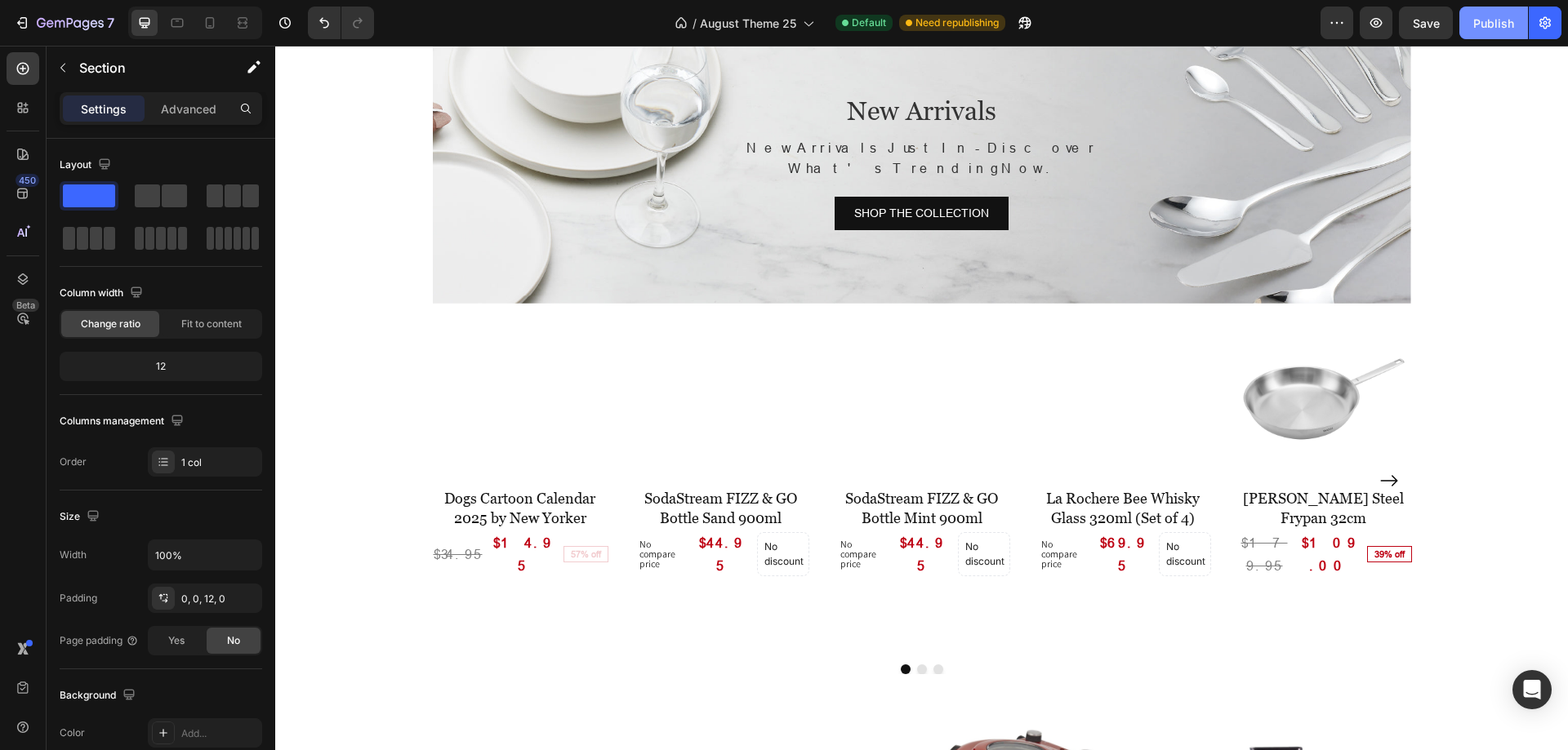
scroll to position [0, 0]
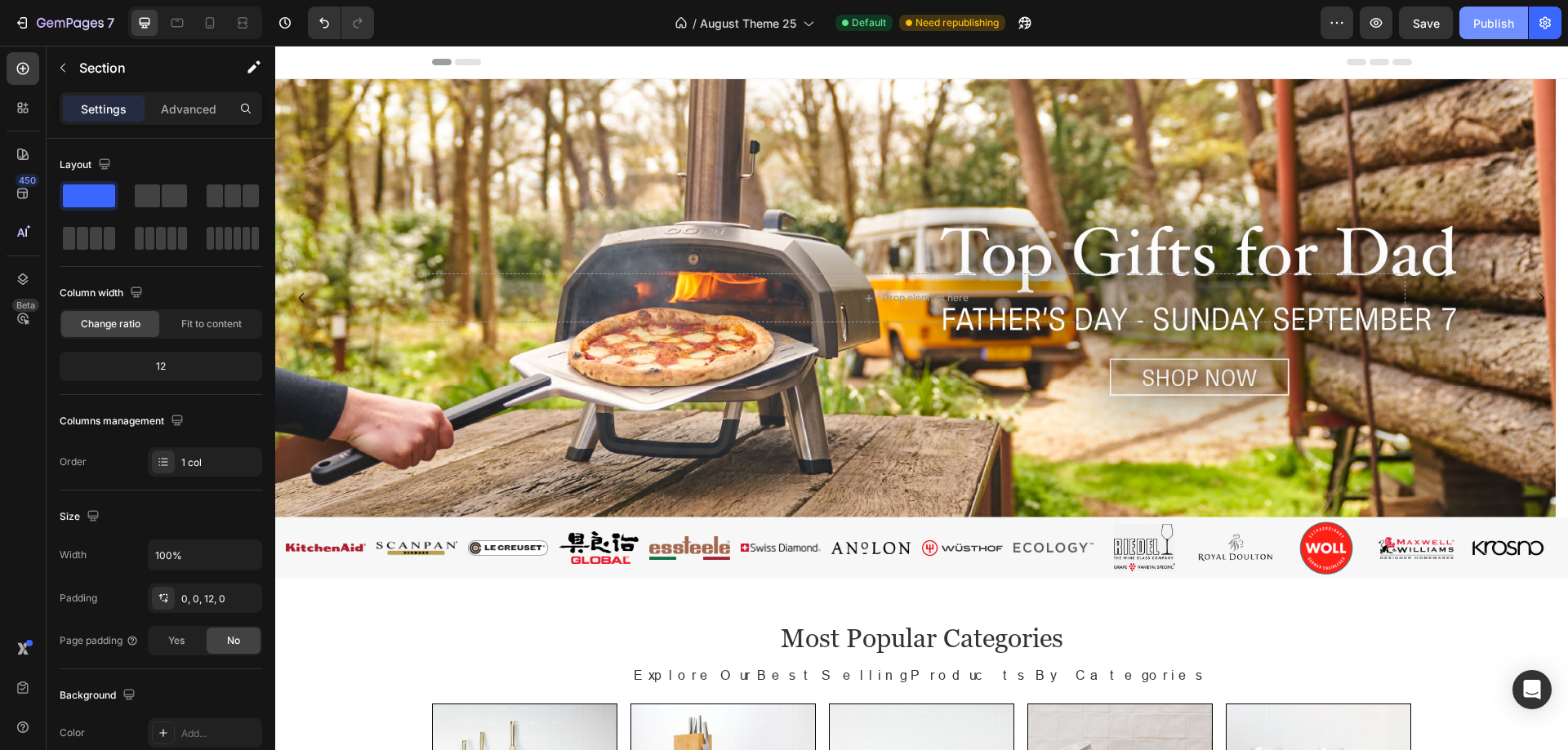
click at [1473, 25] on button "Publish" at bounding box center [1494, 22] width 69 height 33
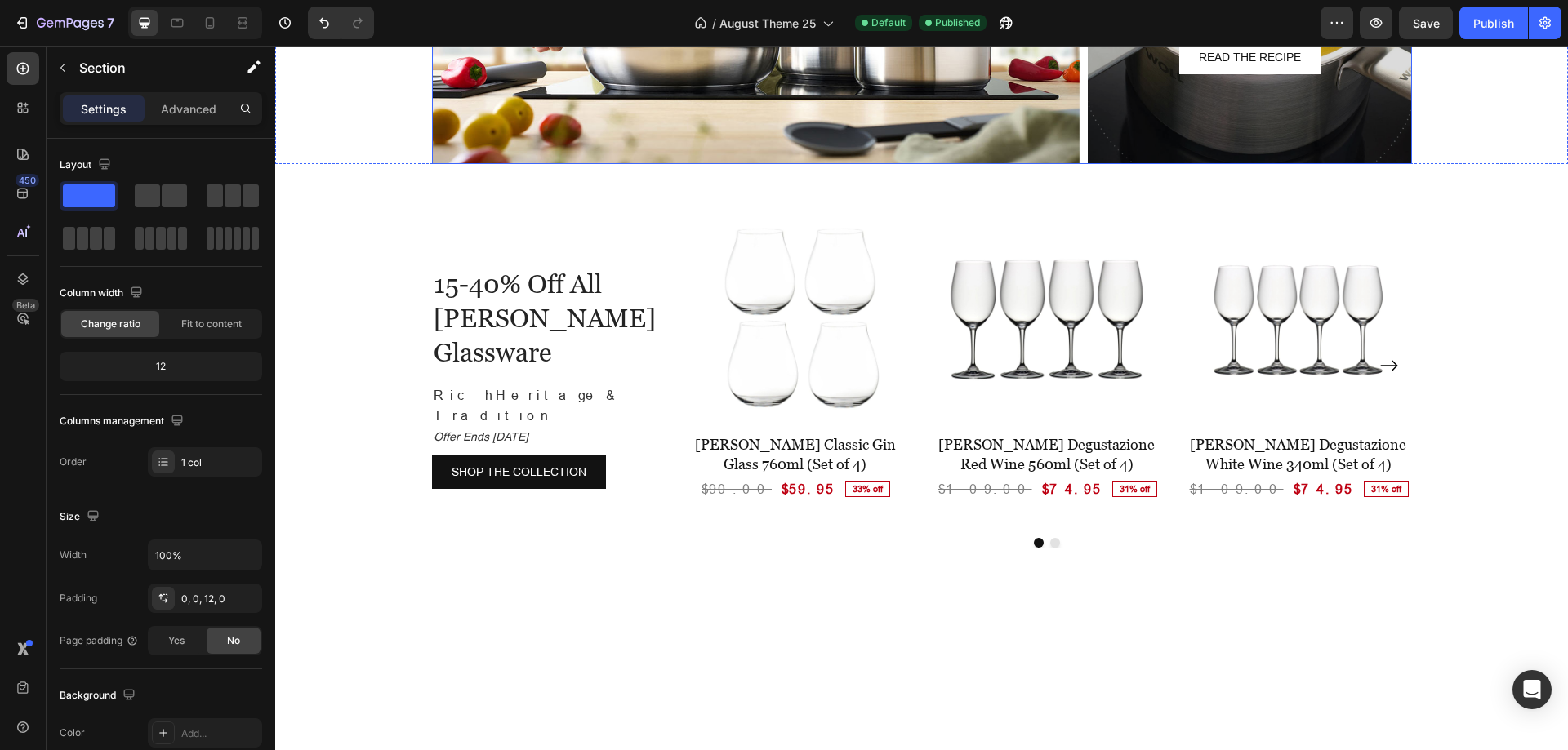
scroll to position [2677, 0]
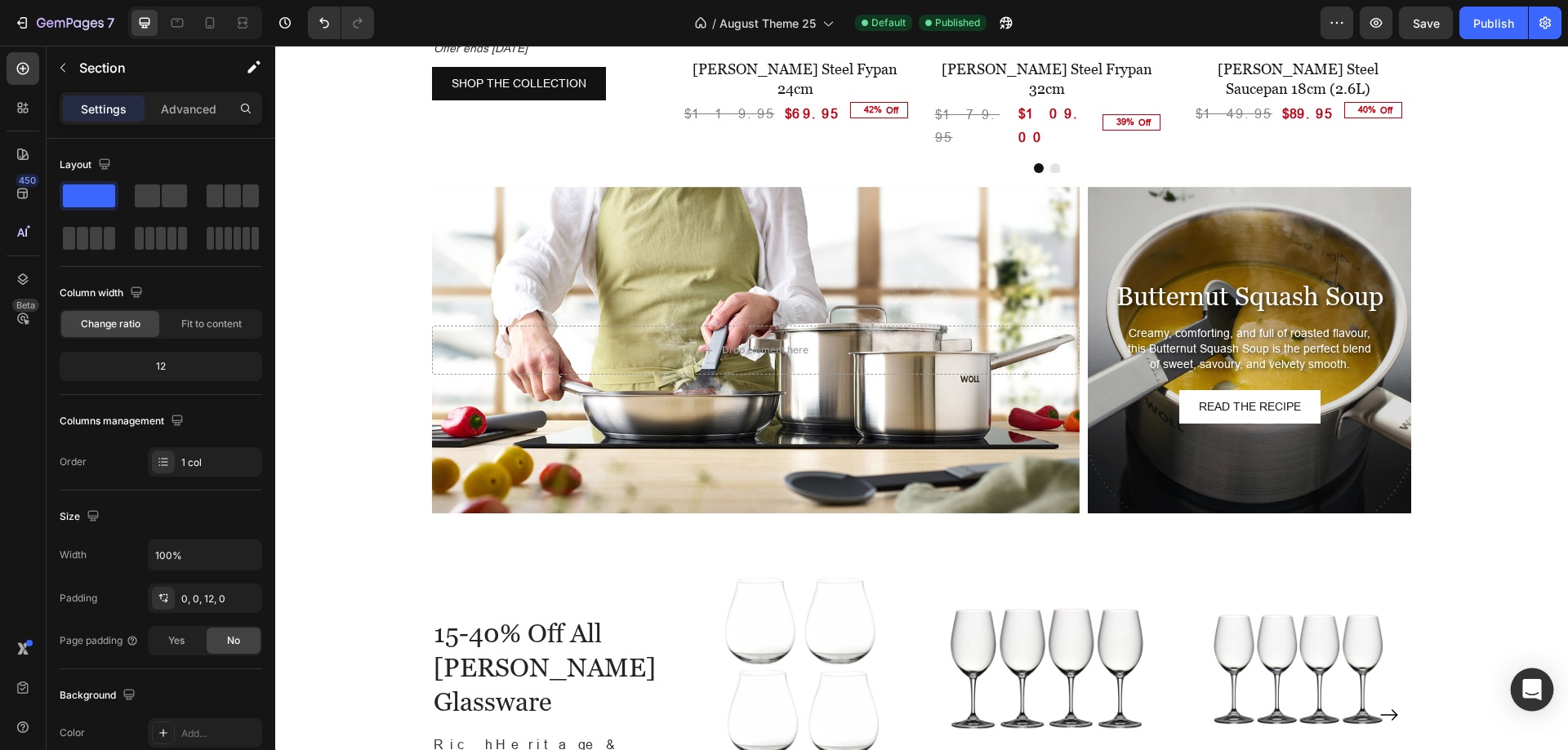
click at [1539, 693] on icon "Open Intercom Messenger" at bounding box center [1531, 689] width 19 height 21
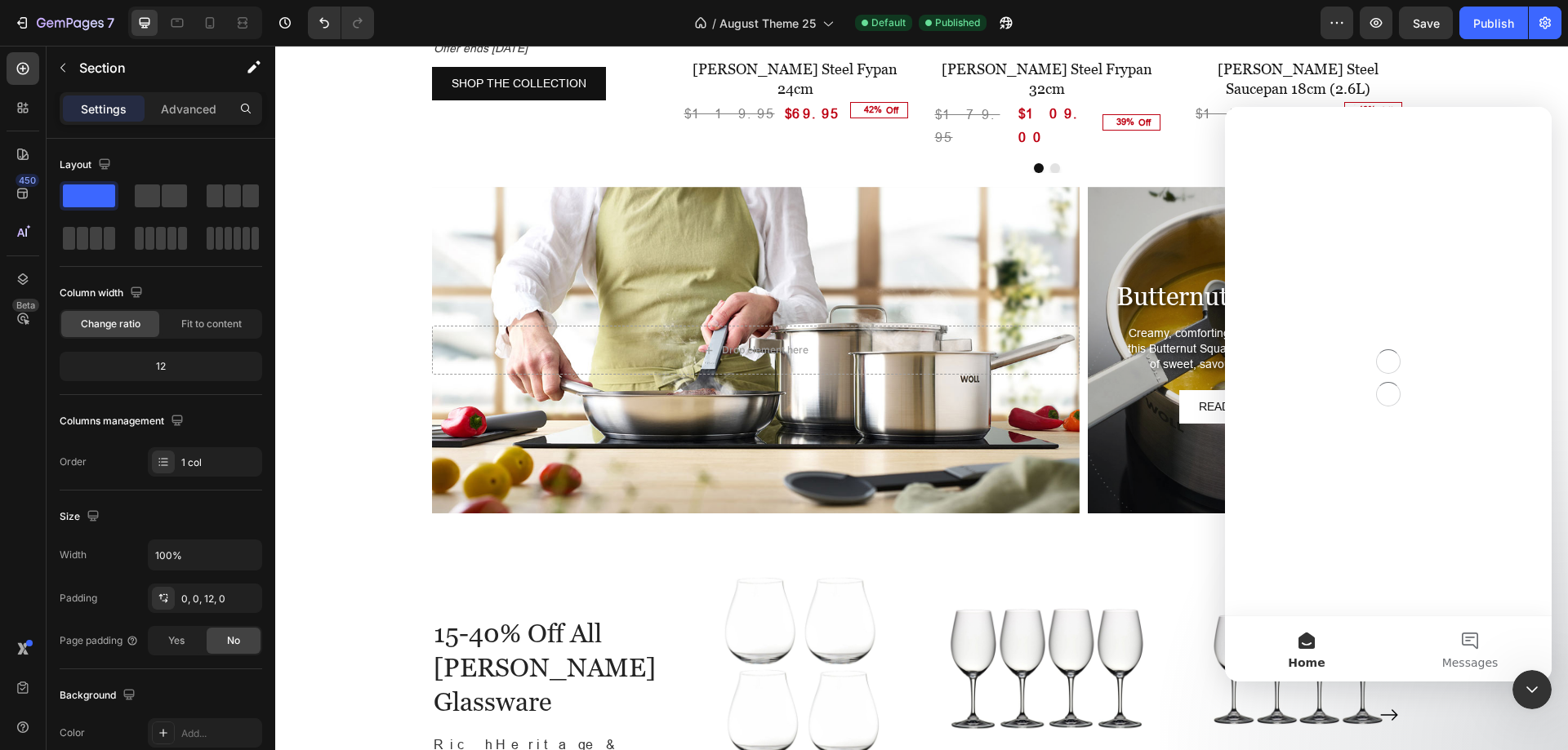
scroll to position [0, 0]
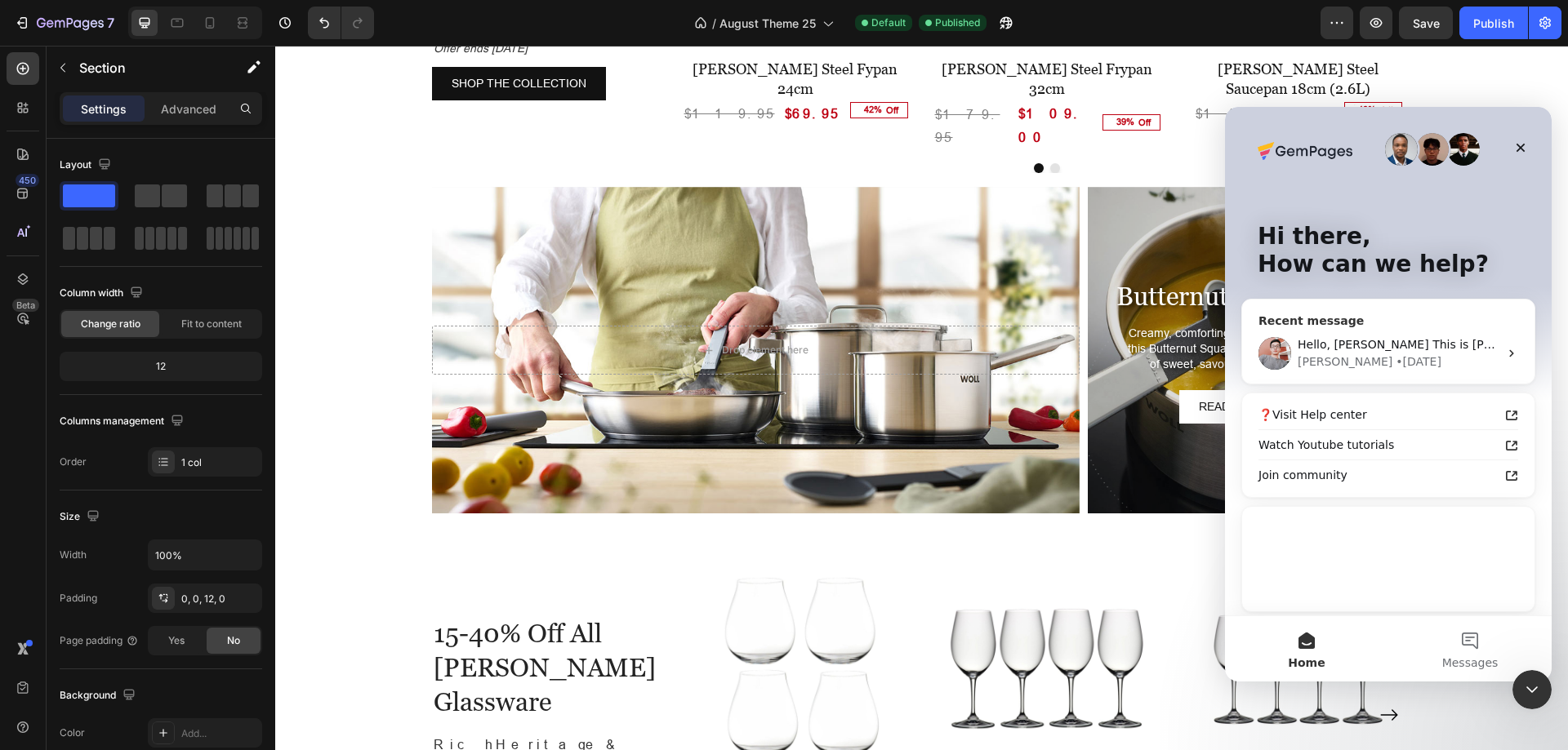
click at [1401, 357] on div "[PERSON_NAME] • [DATE]" at bounding box center [1398, 361] width 201 height 17
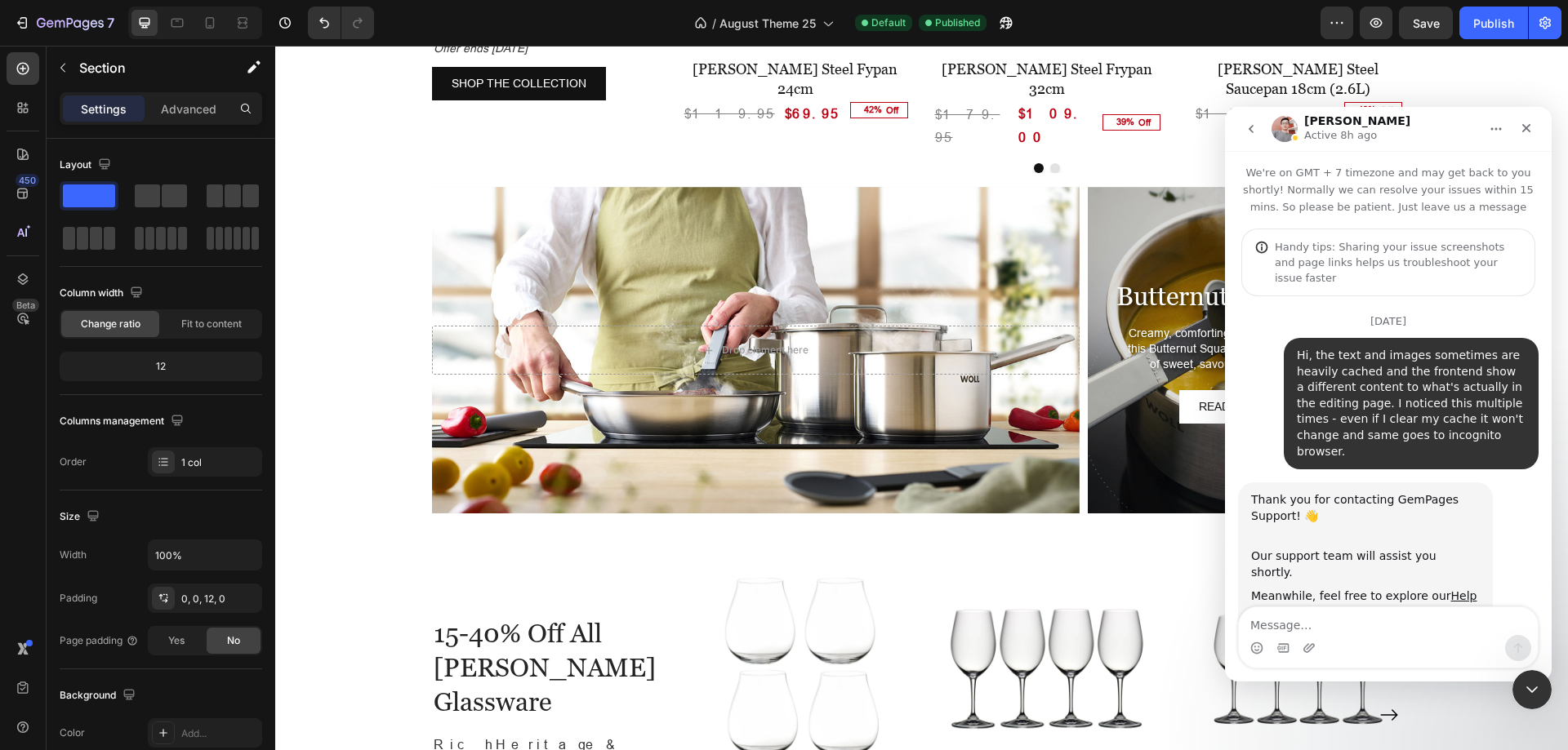
scroll to position [10554, 0]
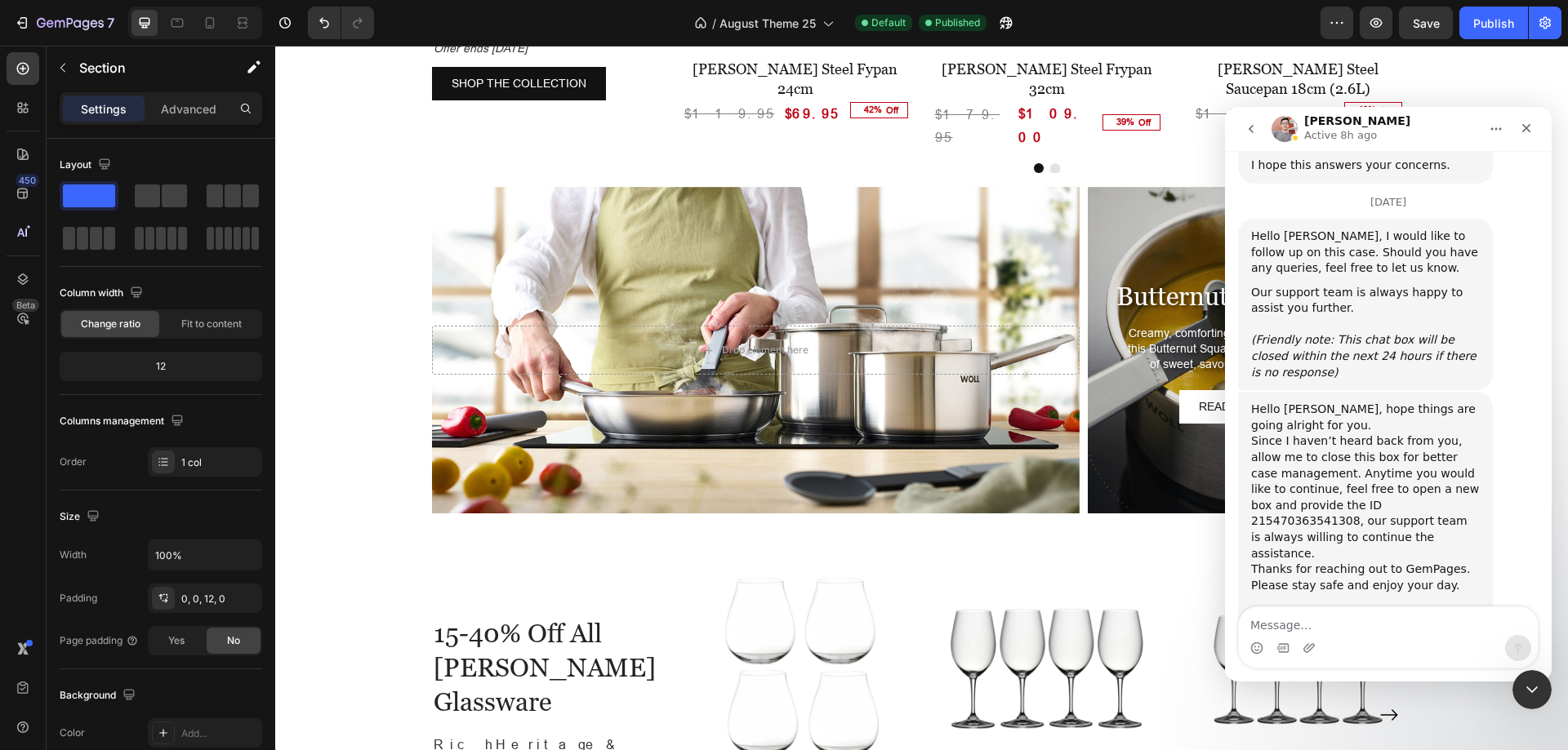
drag, startPoint x: 1348, startPoint y: 388, endPoint x: 1379, endPoint y: 435, distance: 56.3
drag, startPoint x: 1318, startPoint y: 448, endPoint x: 1392, endPoint y: 496, distance: 88.2
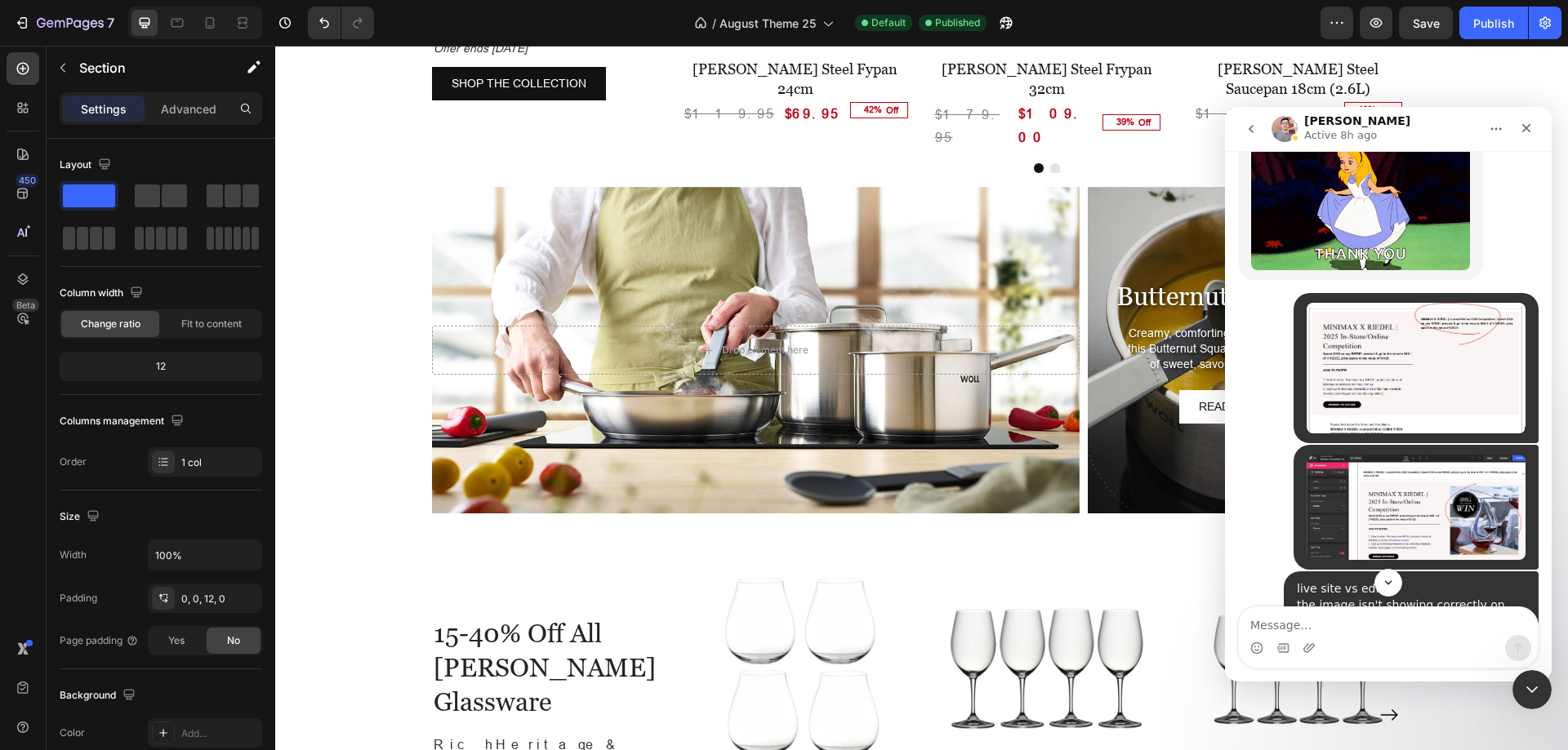
scroll to position [9411, 0]
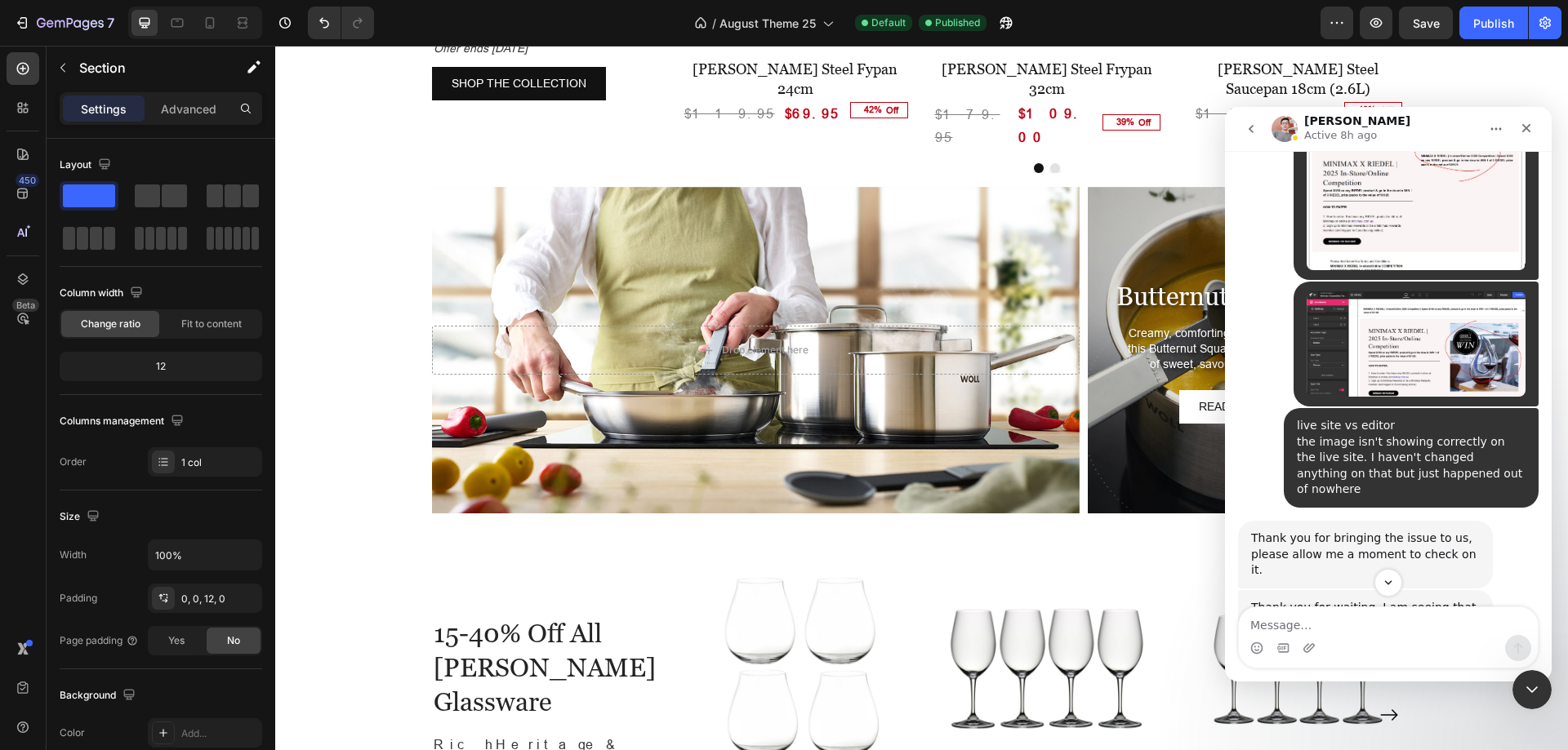
drag, startPoint x: 1330, startPoint y: 338, endPoint x: 1371, endPoint y: 379, distance: 58.0
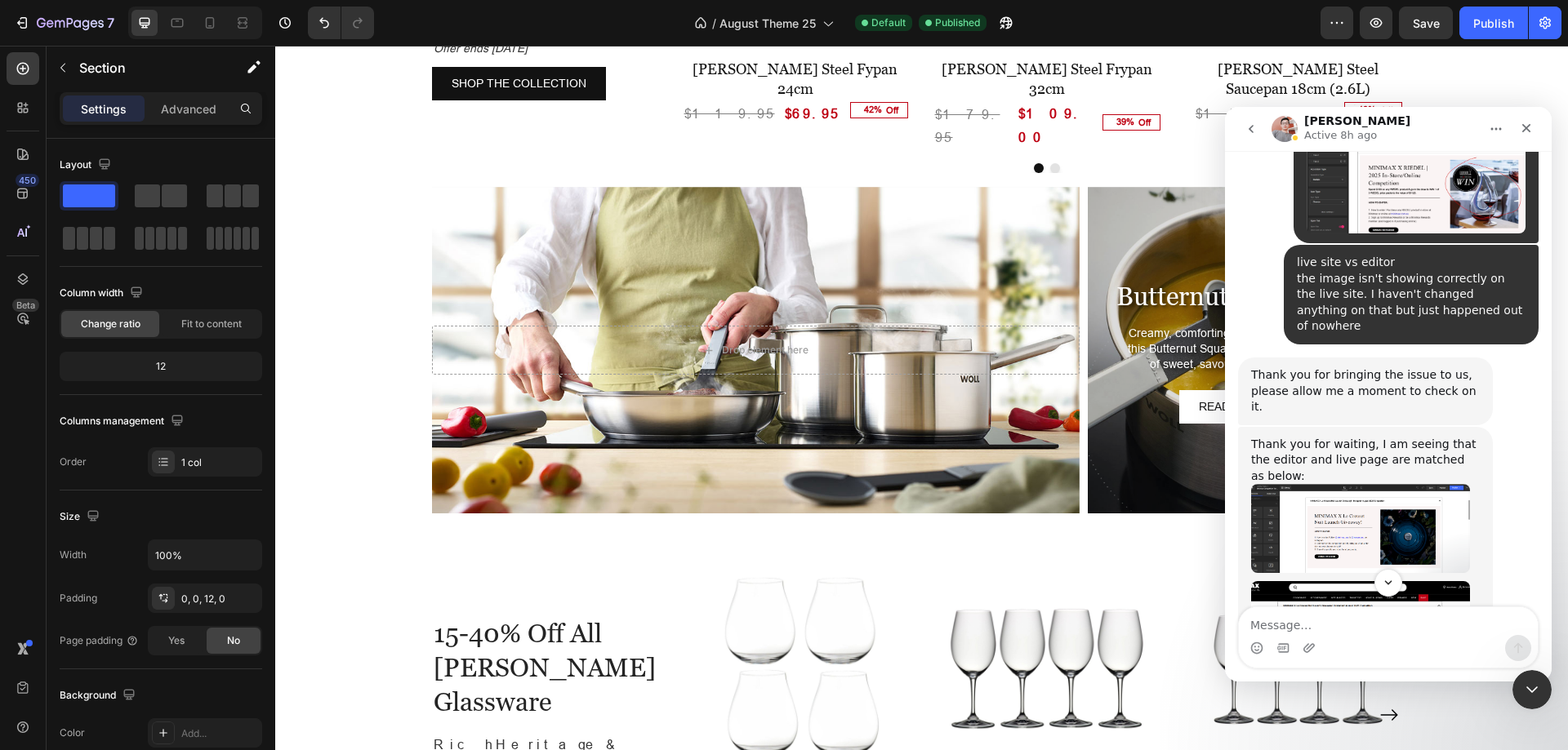
scroll to position [9738, 0]
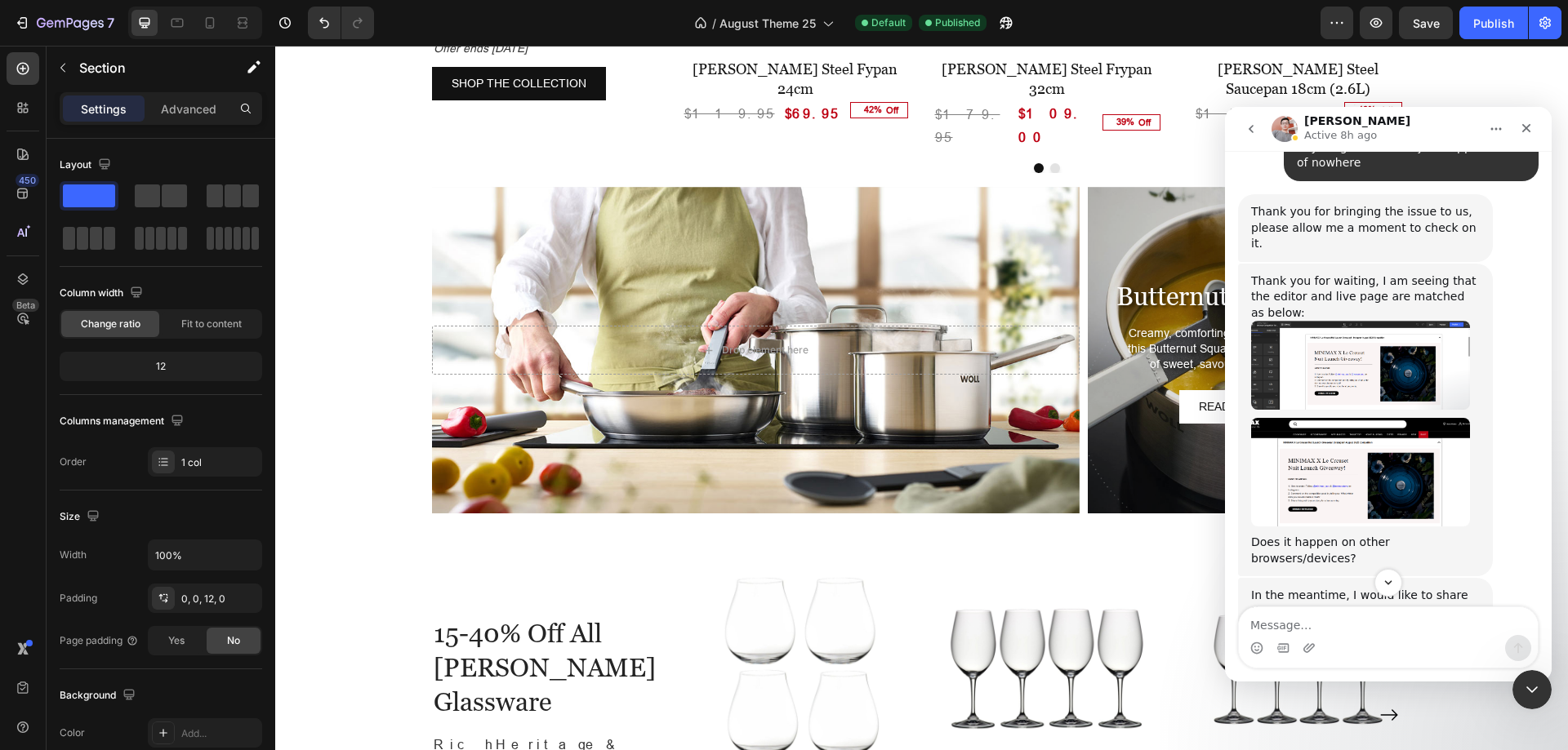
drag, startPoint x: 1297, startPoint y: 245, endPoint x: 1359, endPoint y: 262, distance: 64.3
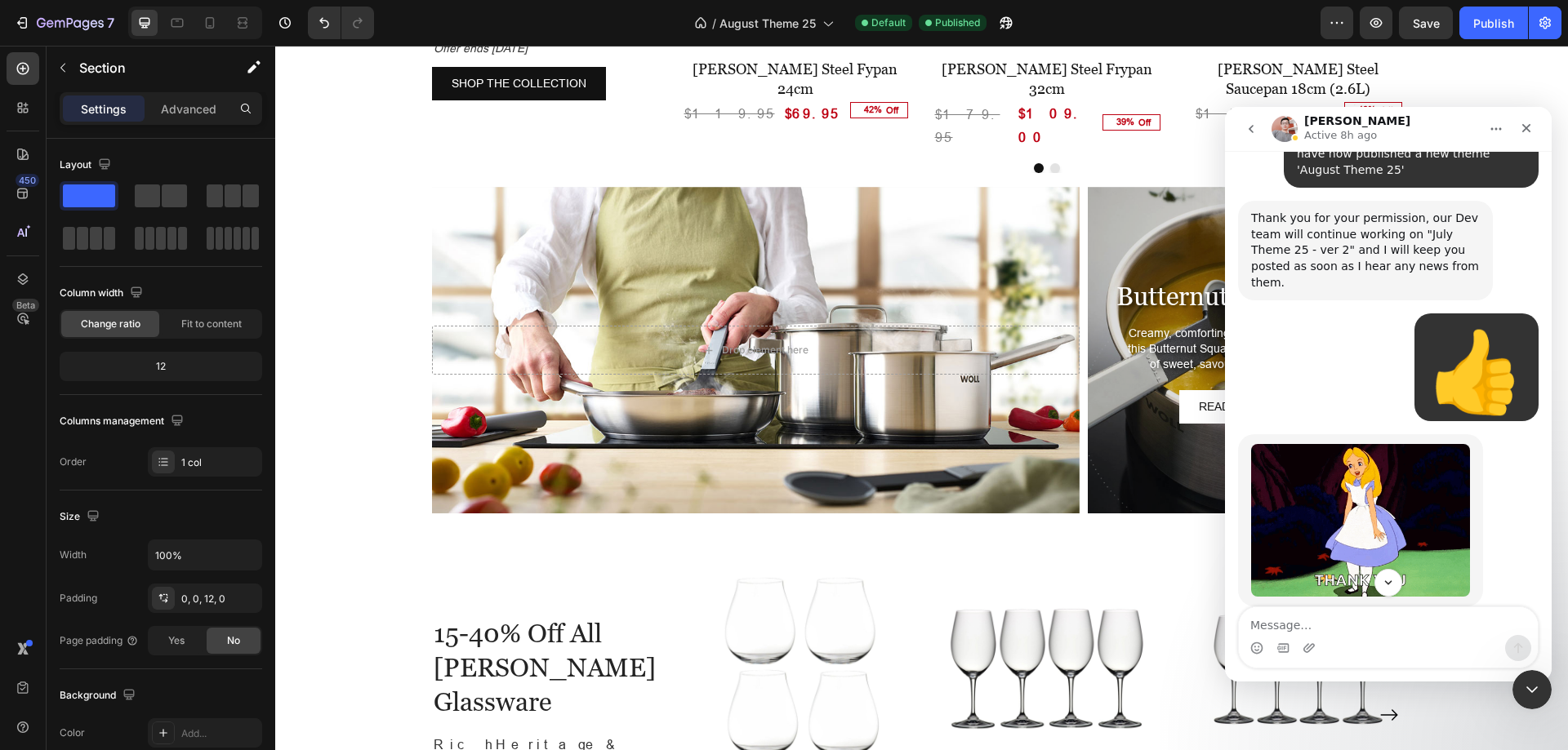
scroll to position [9085, 0]
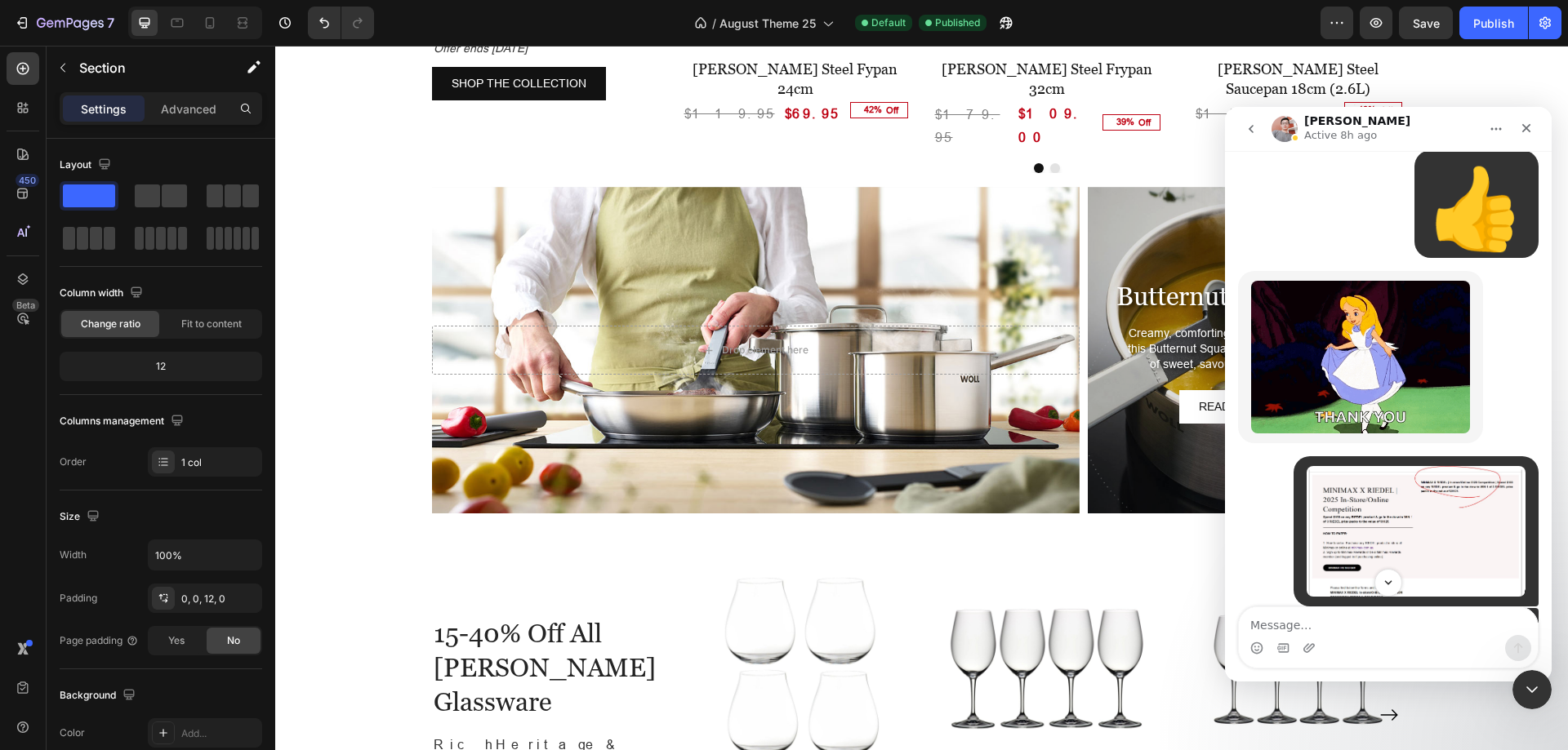
drag, startPoint x: 1268, startPoint y: 326, endPoint x: 1324, endPoint y: 346, distance: 59.5
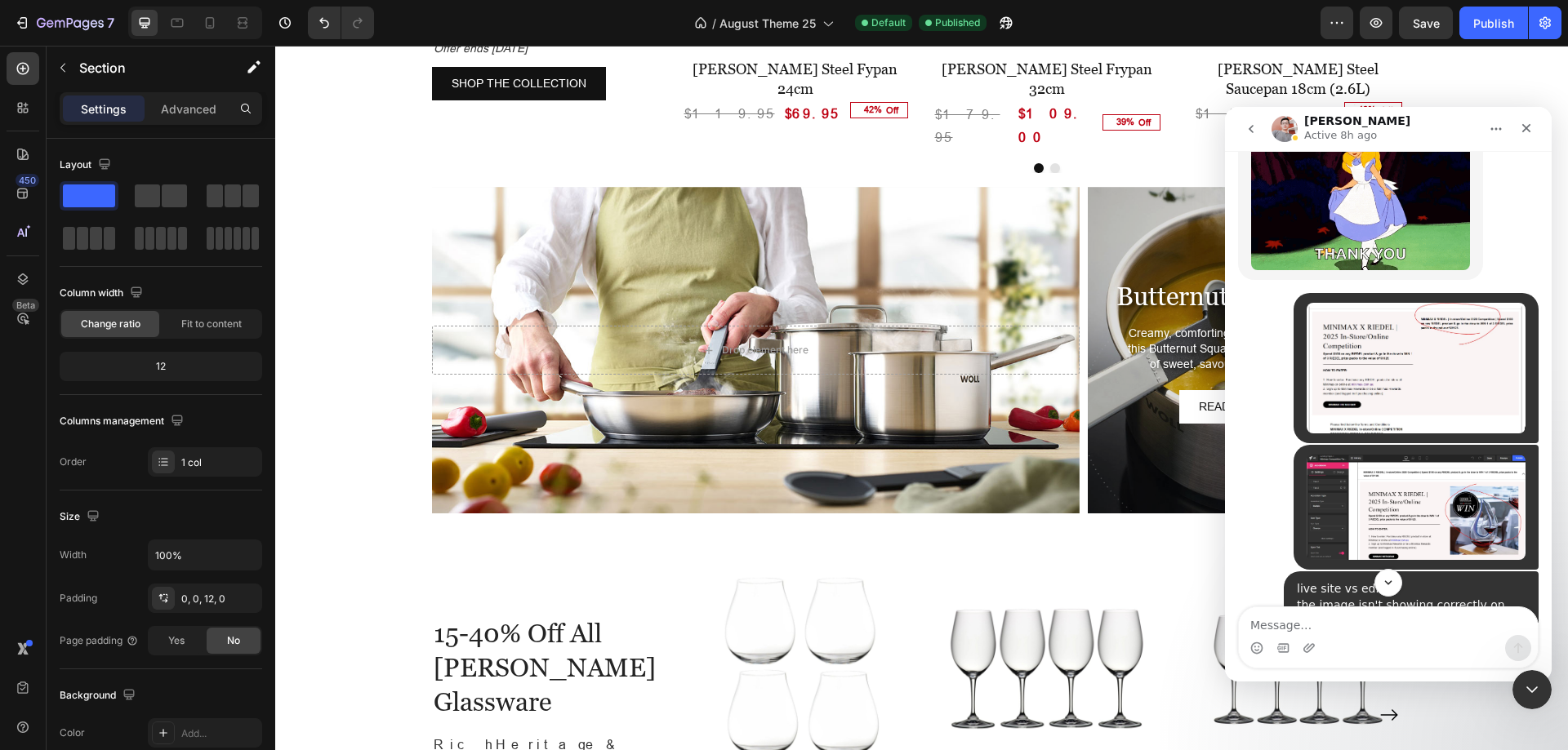
scroll to position [9411, 0]
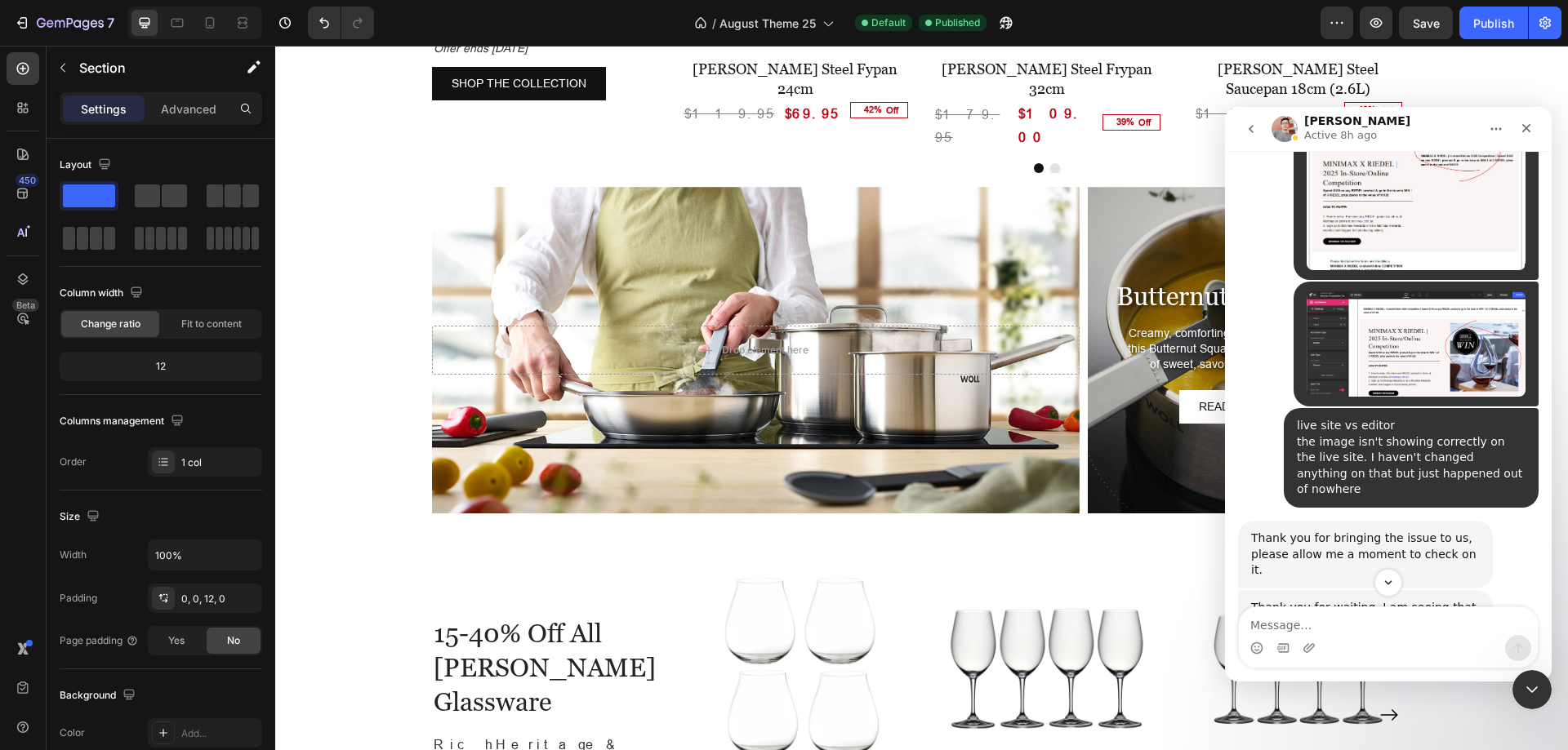
drag, startPoint x: 1343, startPoint y: 340, endPoint x: 1361, endPoint y: 352, distance: 21.6
drag, startPoint x: 1372, startPoint y: 361, endPoint x: 1376, endPoint y: 381, distance: 20.4
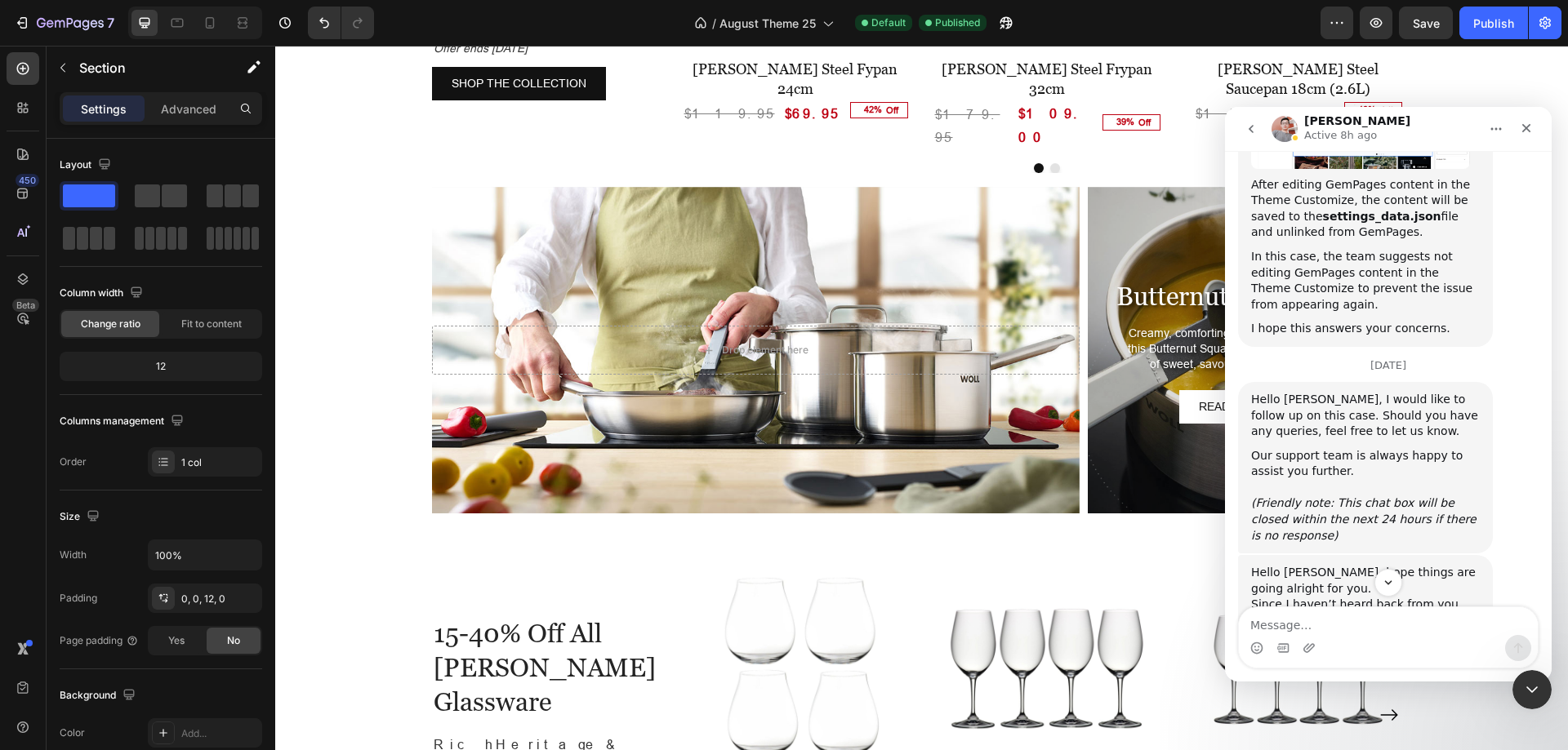
scroll to position [10554, 0]
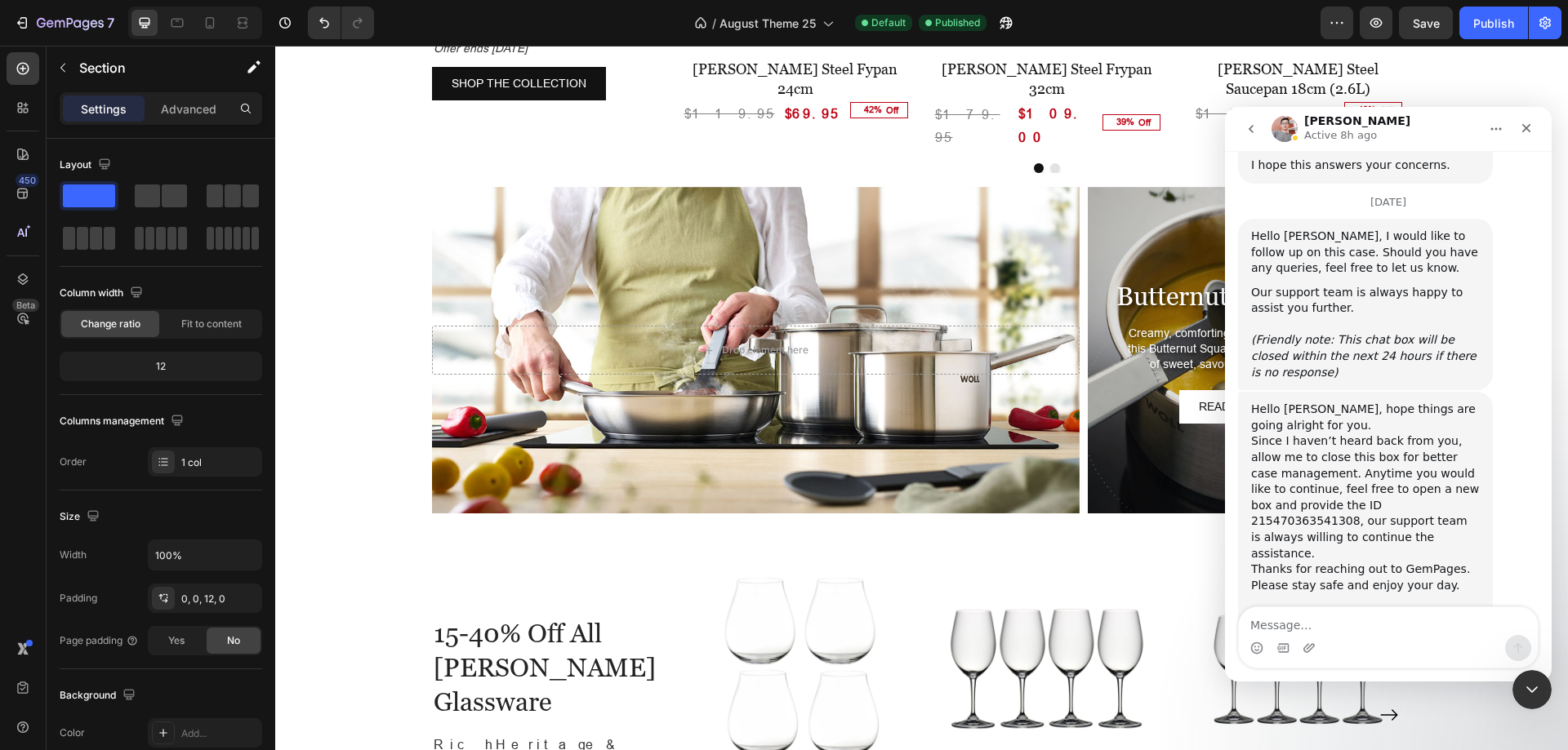
drag, startPoint x: 1280, startPoint y: 395, endPoint x: 1384, endPoint y: 424, distance: 108.0
drag, startPoint x: 1296, startPoint y: 457, endPoint x: 1330, endPoint y: 520, distance: 71.6
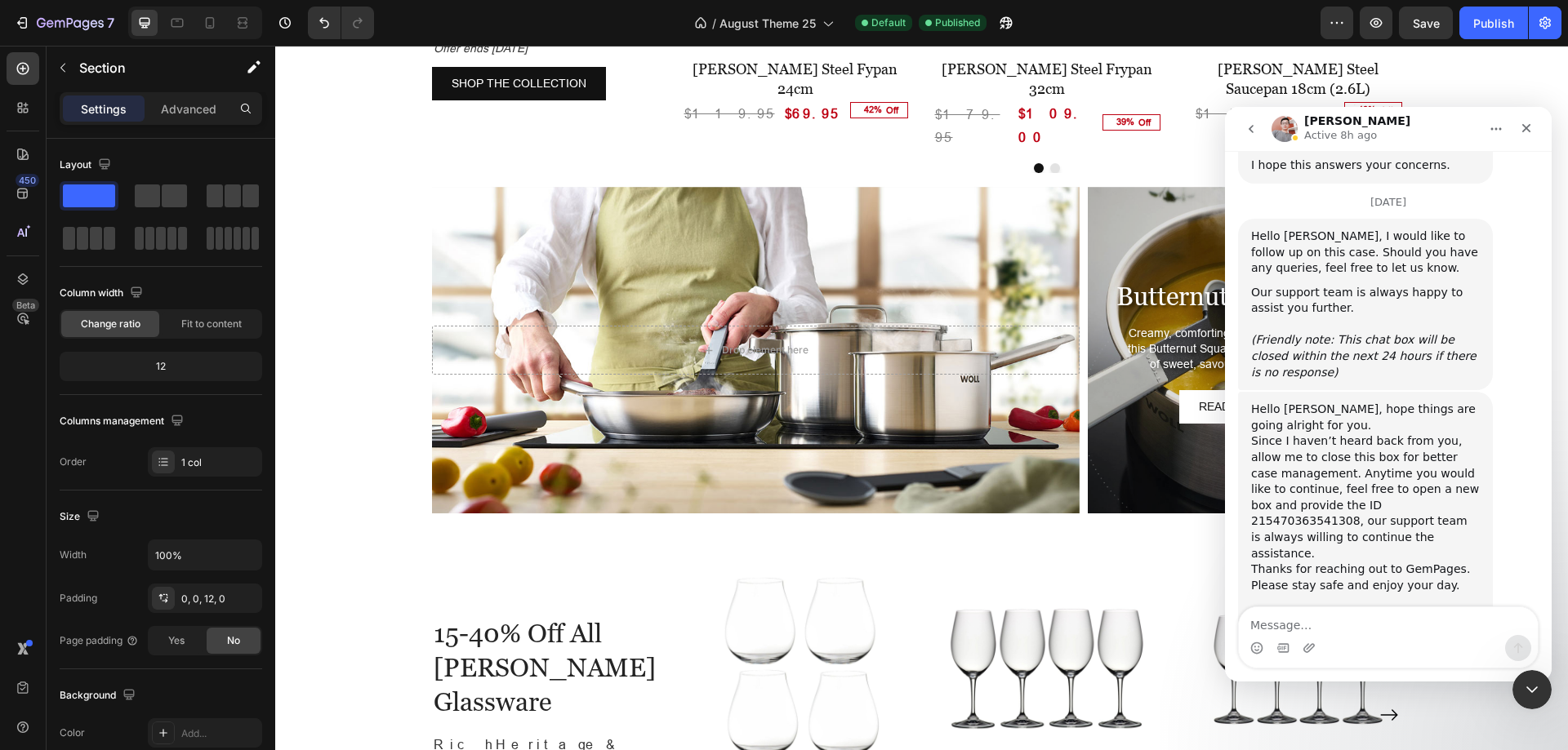
click at [1257, 130] on icon "go back" at bounding box center [1251, 129] width 13 height 13
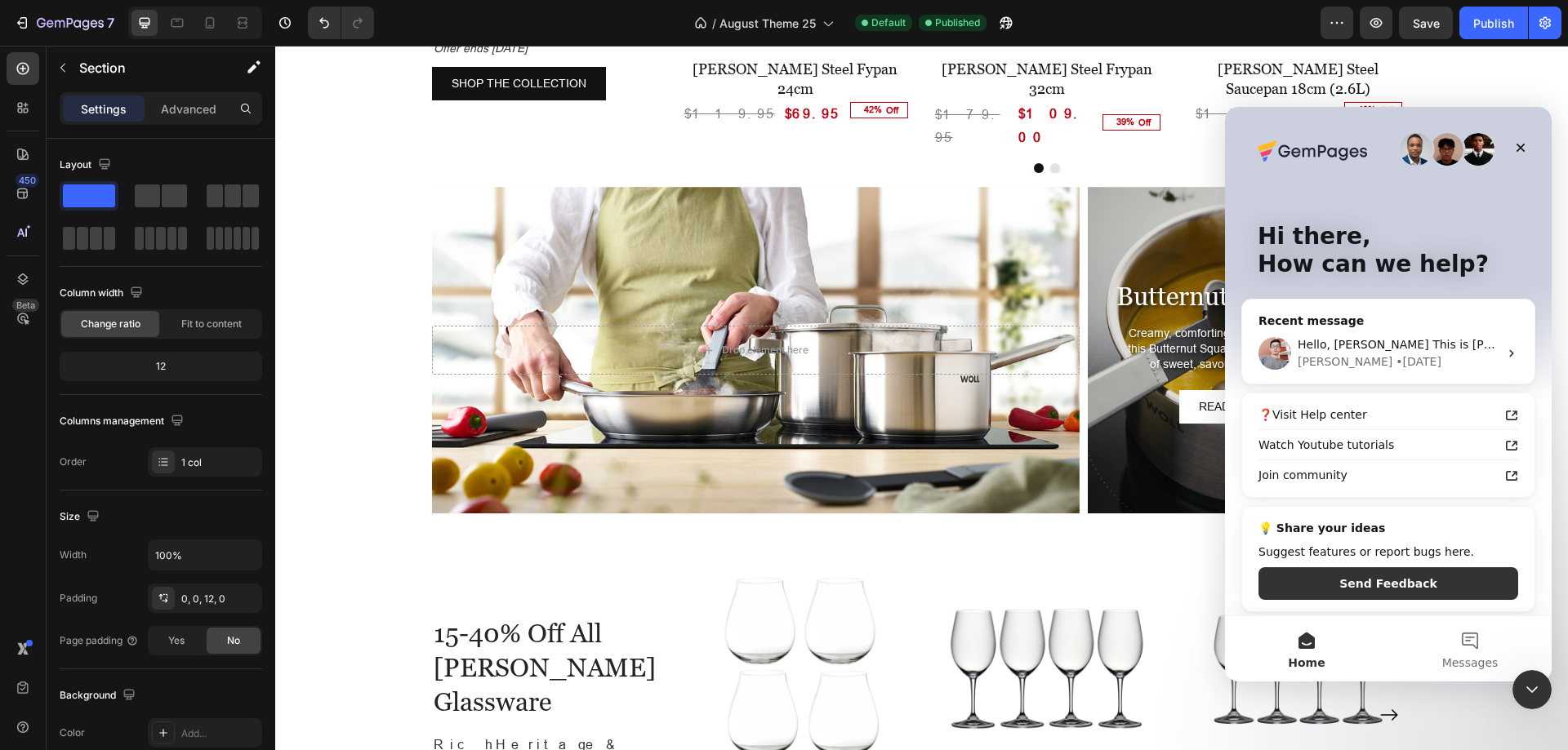
scroll to position [0, 0]
click at [1484, 647] on button "Messages" at bounding box center [1469, 649] width 163 height 65
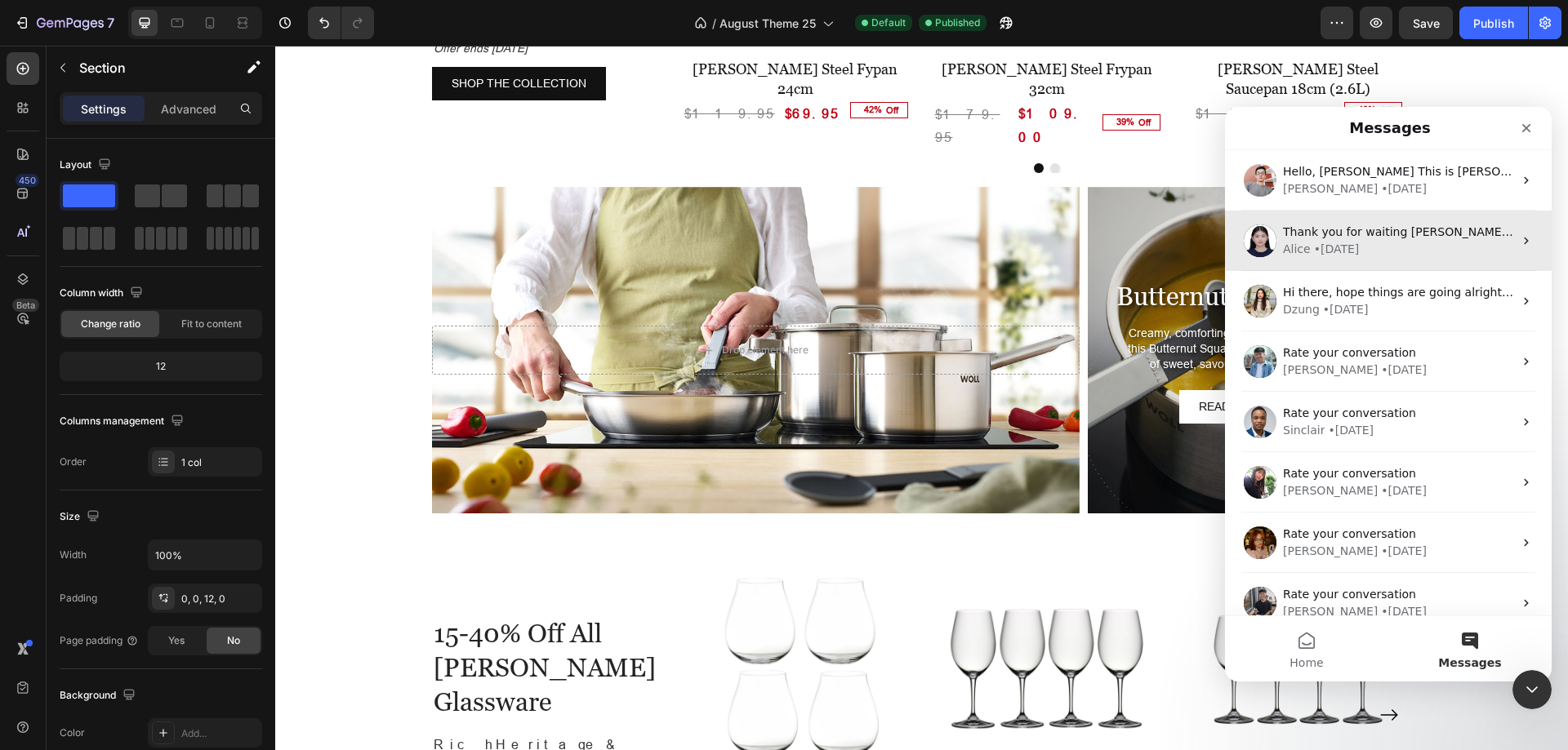
click at [1389, 241] on div "[PERSON_NAME] • [DATE]" at bounding box center [1398, 249] width 230 height 17
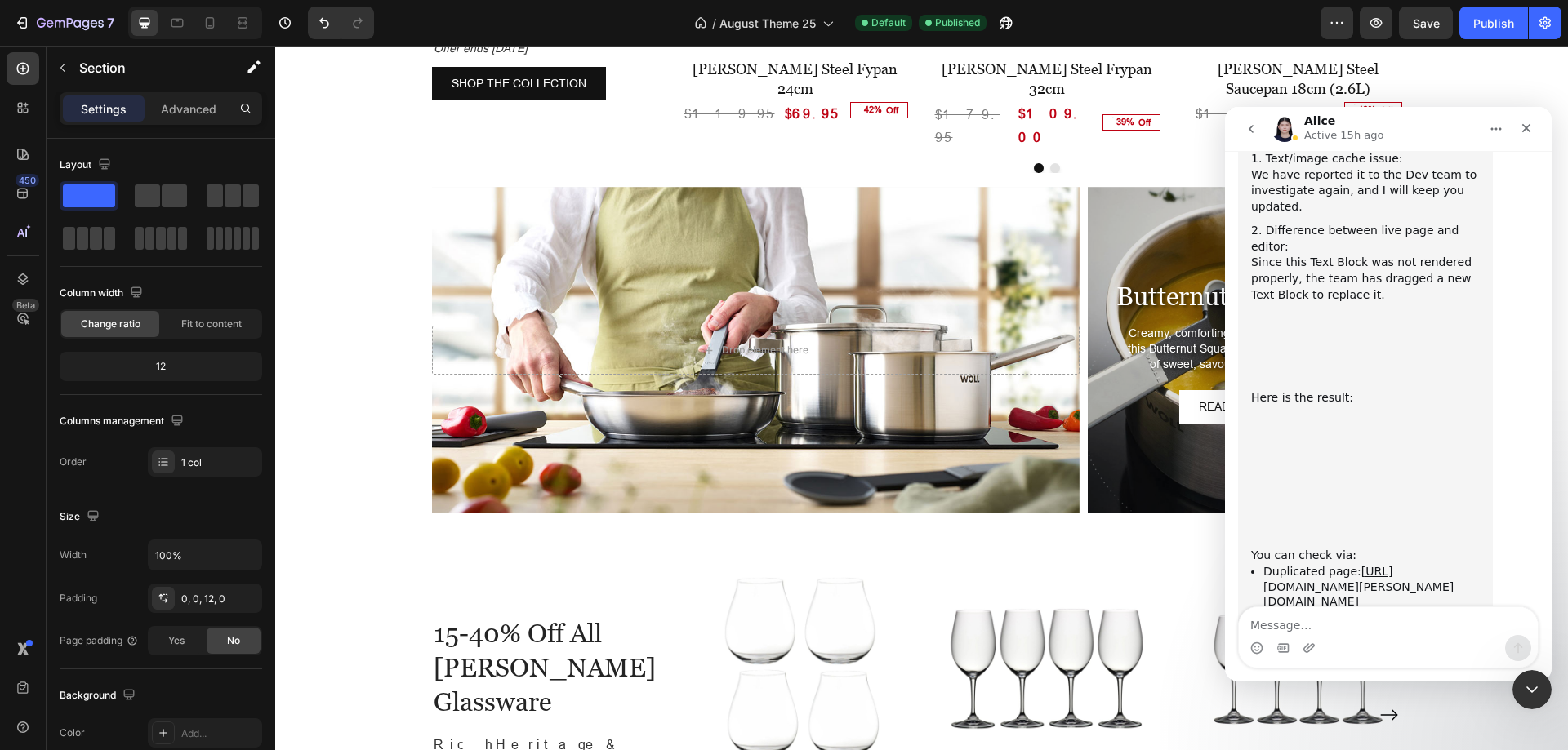
scroll to position [2613, 0]
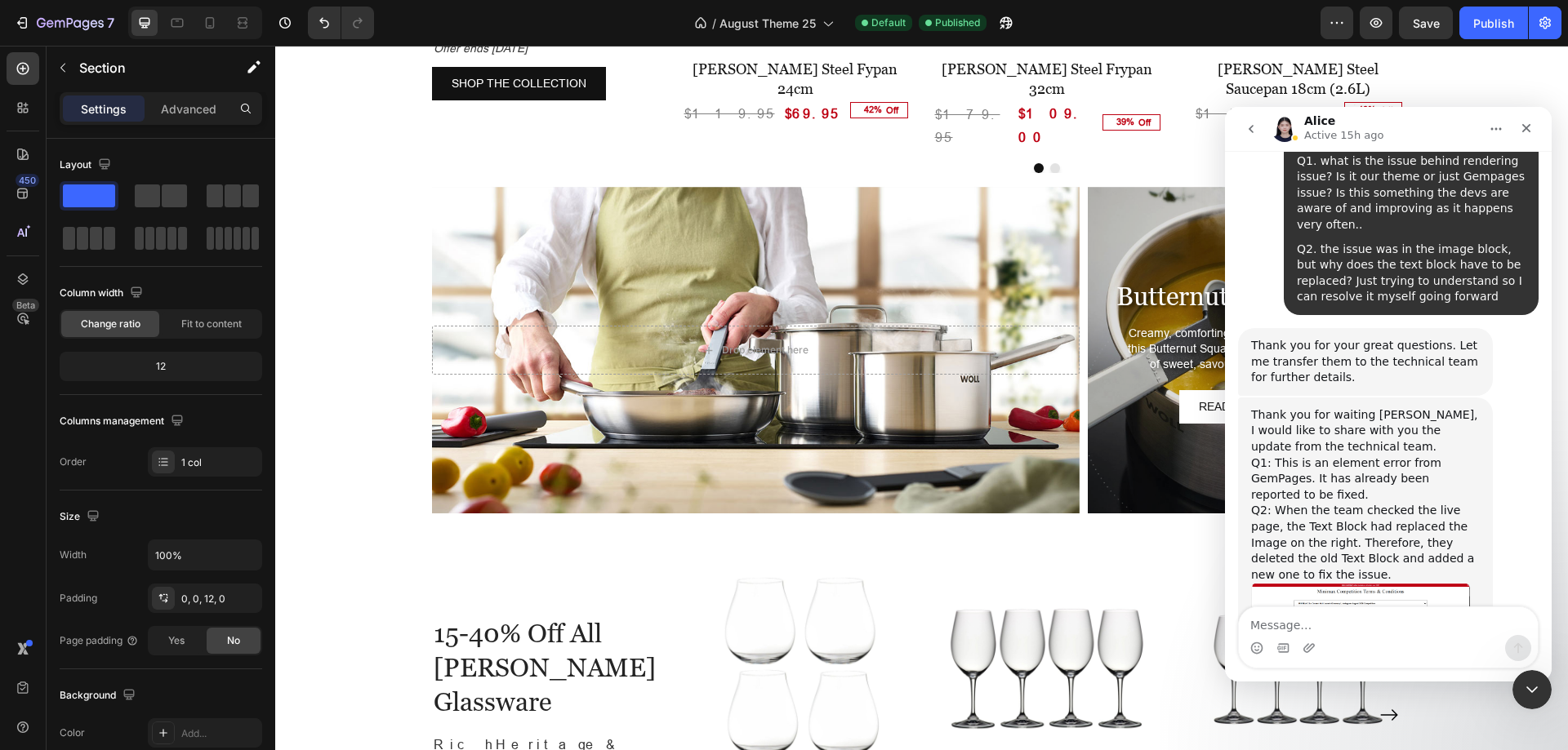
click at [1505, 397] on div "Thank you for waiting [PERSON_NAME], I would like to share with you the update …" at bounding box center [1388, 577] width 301 height 360
click at [1256, 129] on icon "go back" at bounding box center [1251, 129] width 13 height 13
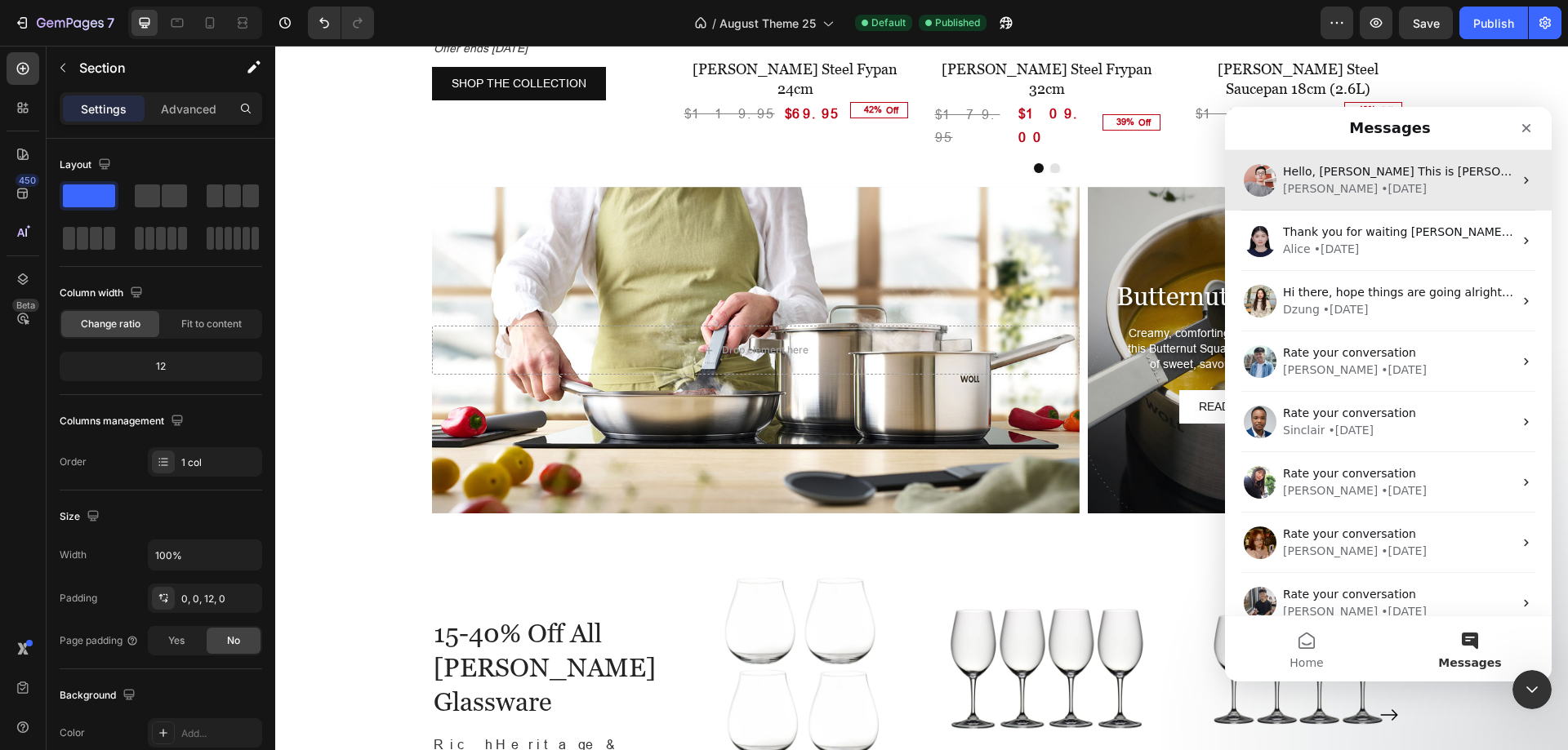
click at [1310, 183] on div "[PERSON_NAME] • [DATE]" at bounding box center [1398, 189] width 230 height 17
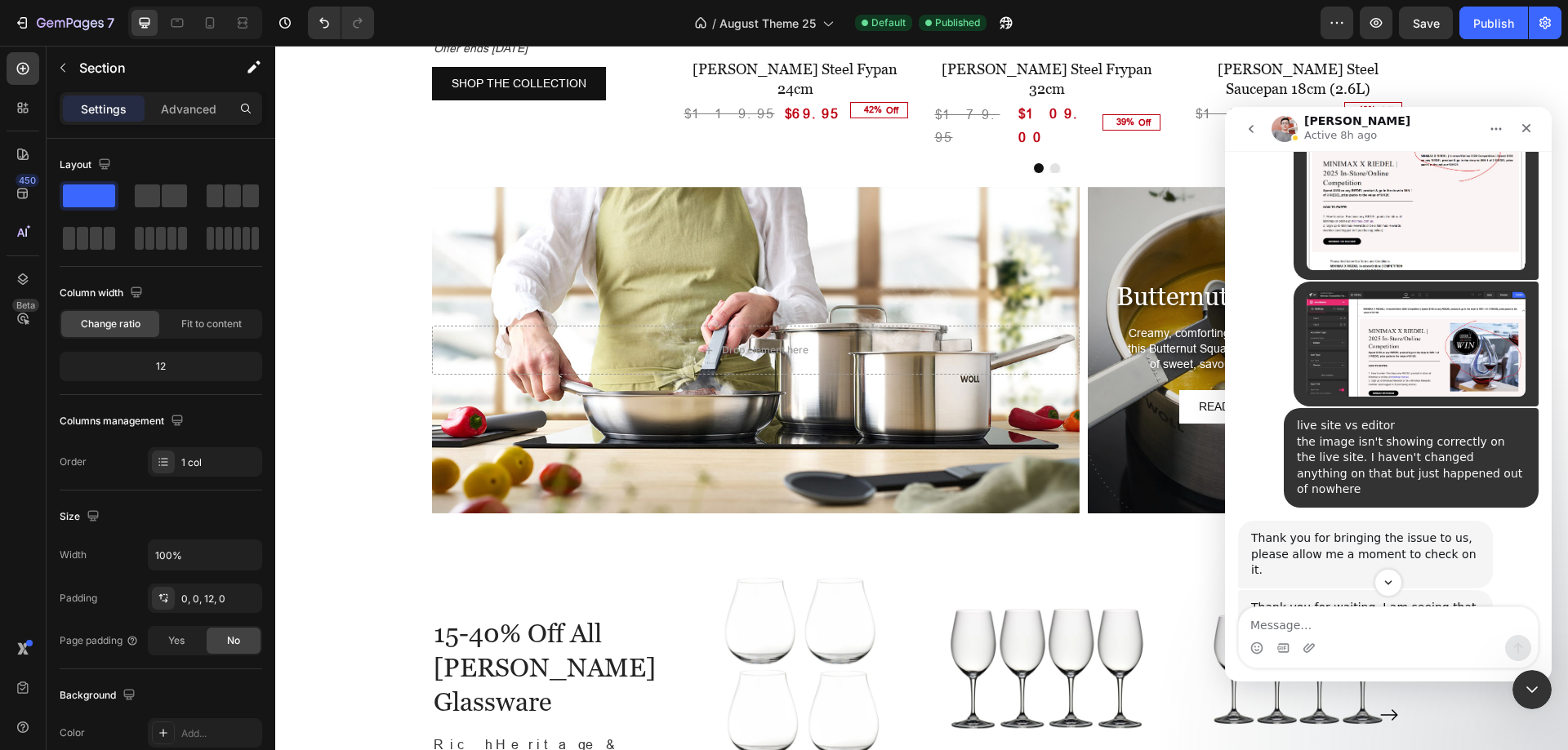
scroll to position [10554, 0]
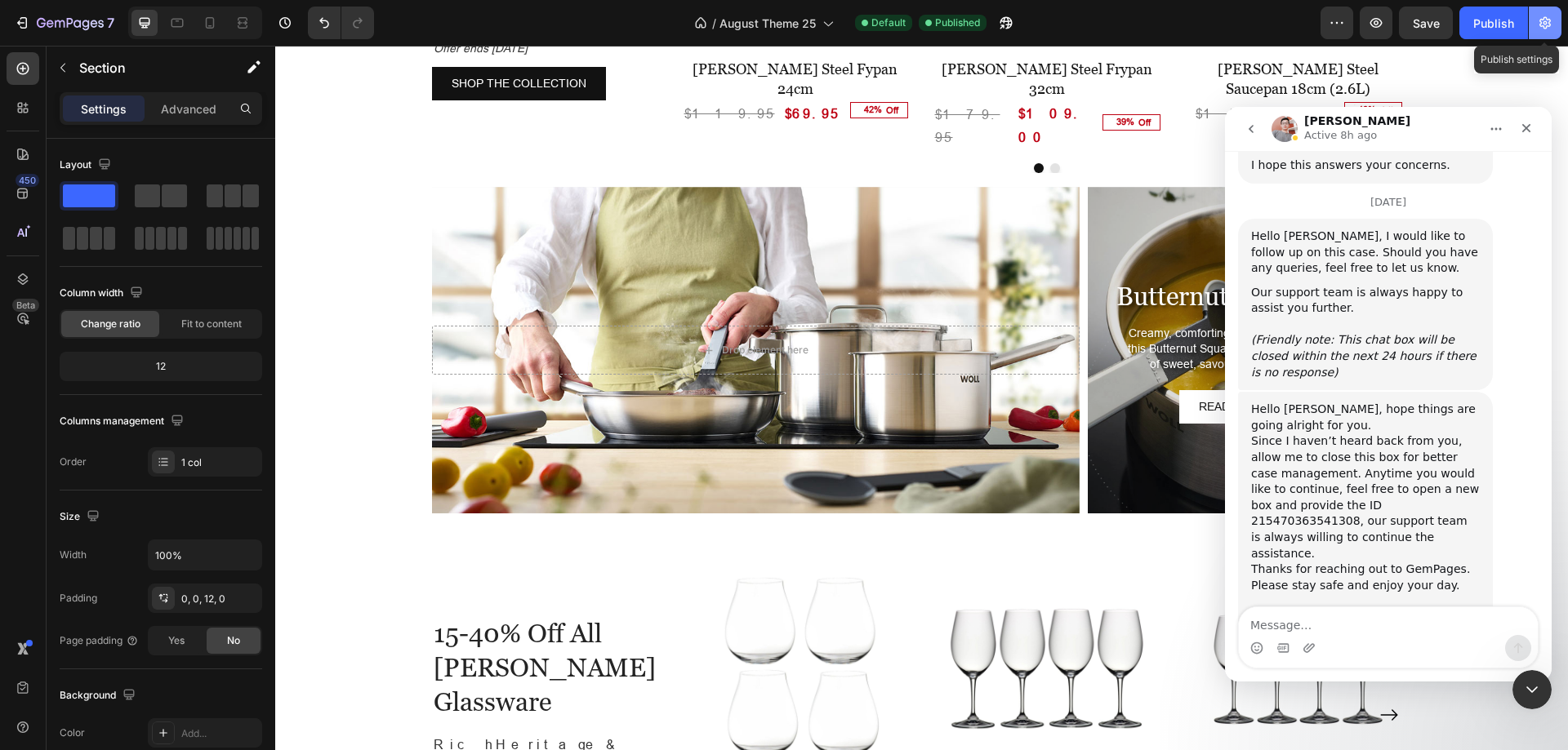
click at [1549, 17] on icon "button" at bounding box center [1545, 23] width 17 height 17
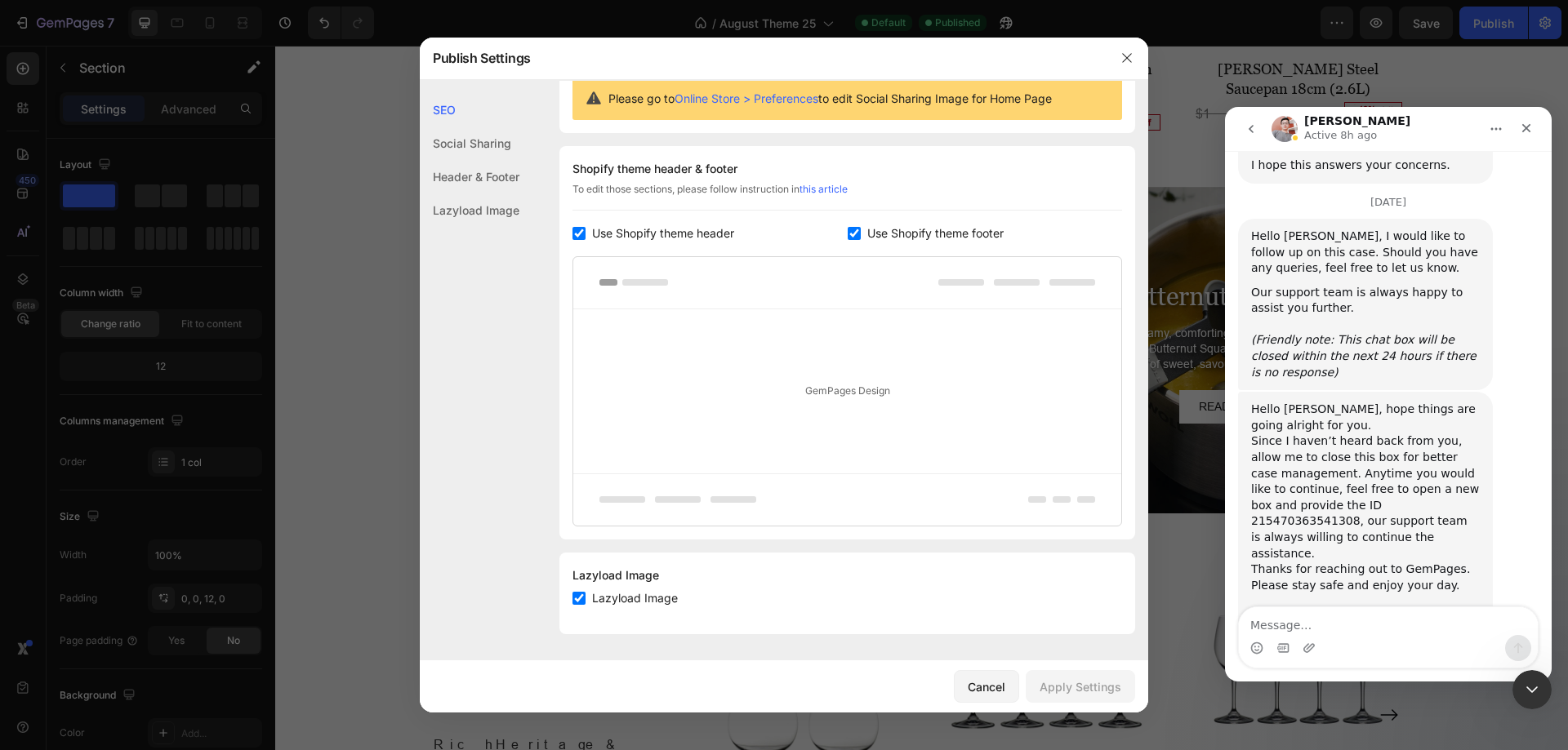
scroll to position [0, 0]
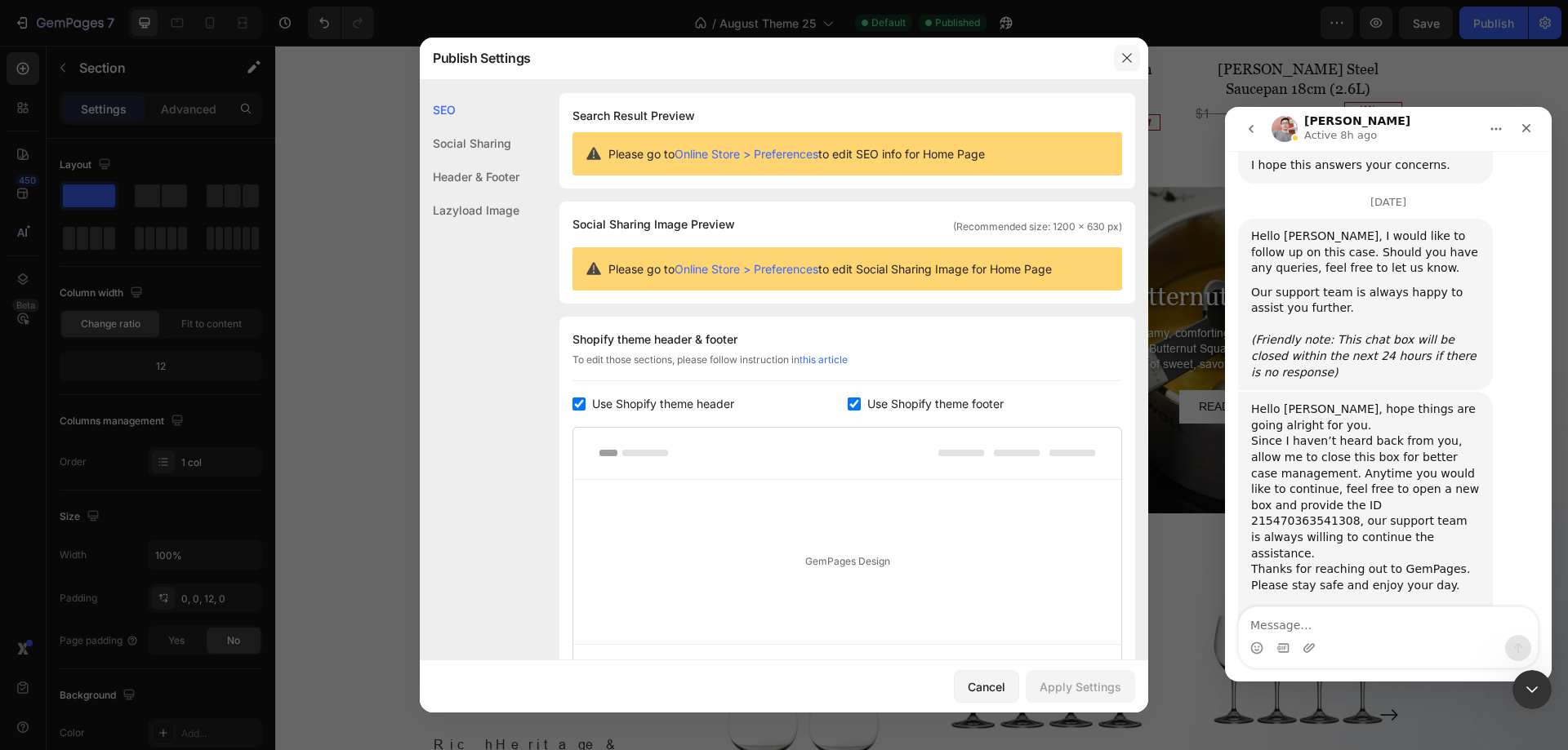
click at [1130, 55] on icon "button" at bounding box center [1126, 57] width 13 height 13
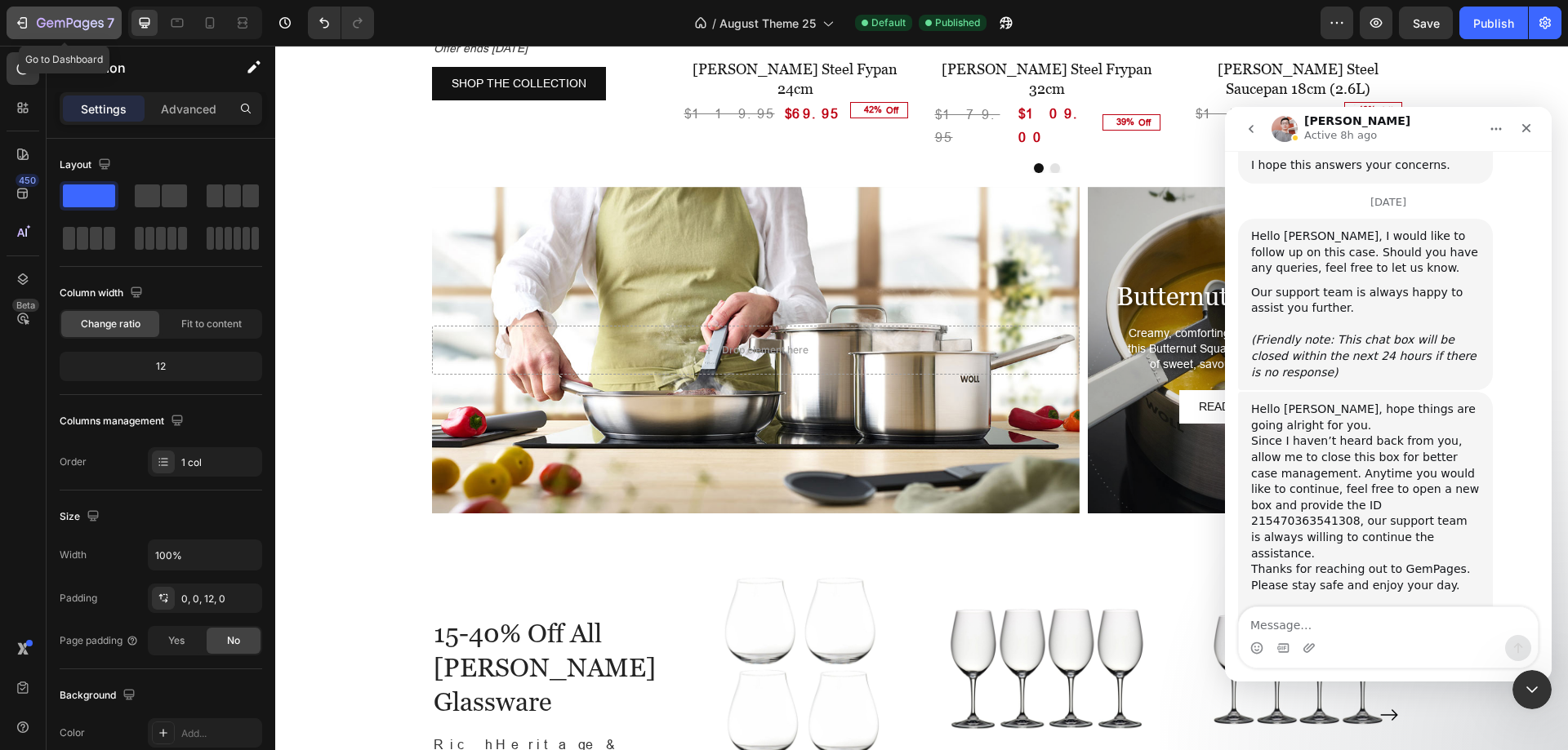
click at [20, 17] on icon "button" at bounding box center [22, 23] width 17 height 17
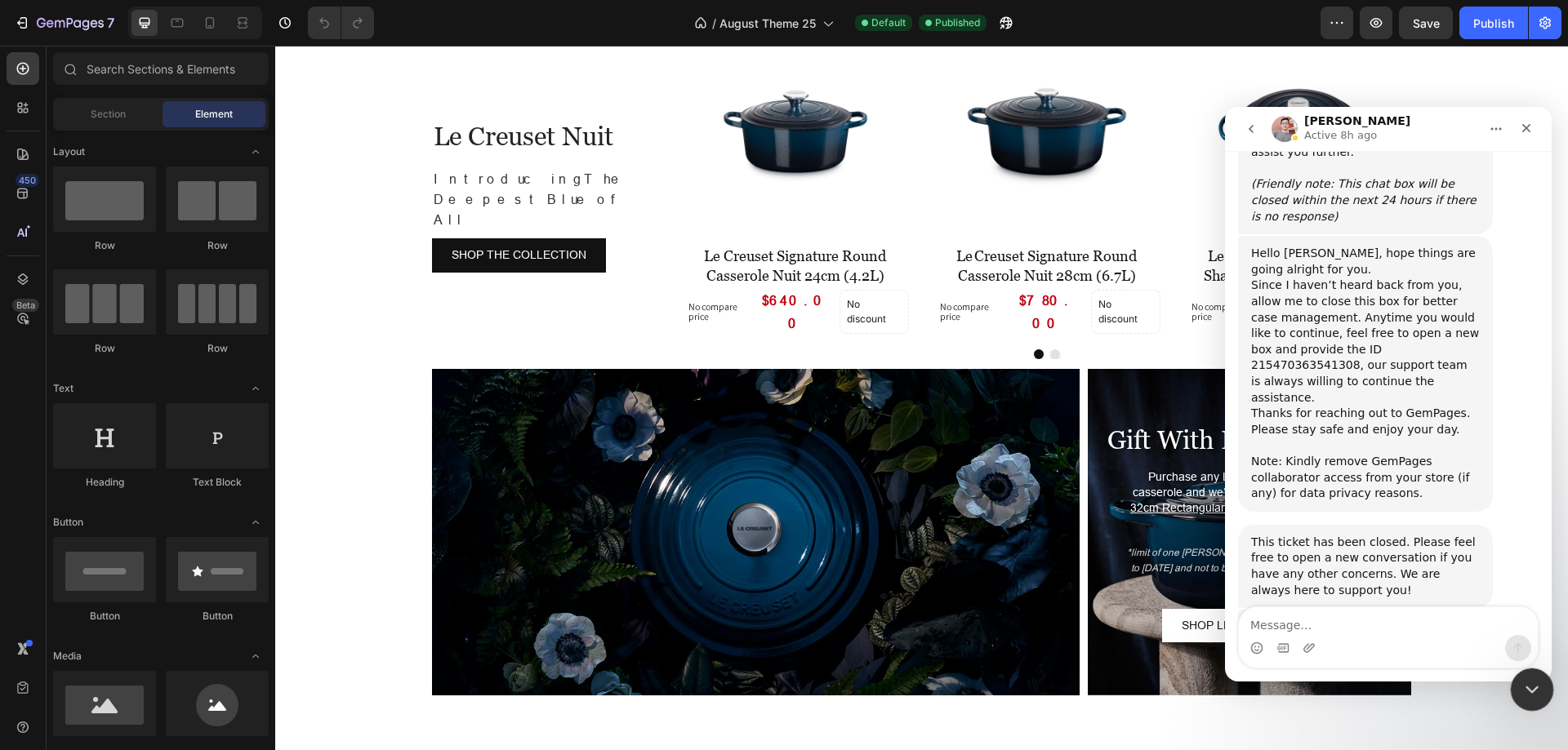
click at [1517, 678] on div "Close Intercom Messenger" at bounding box center [1529, 687] width 39 height 39
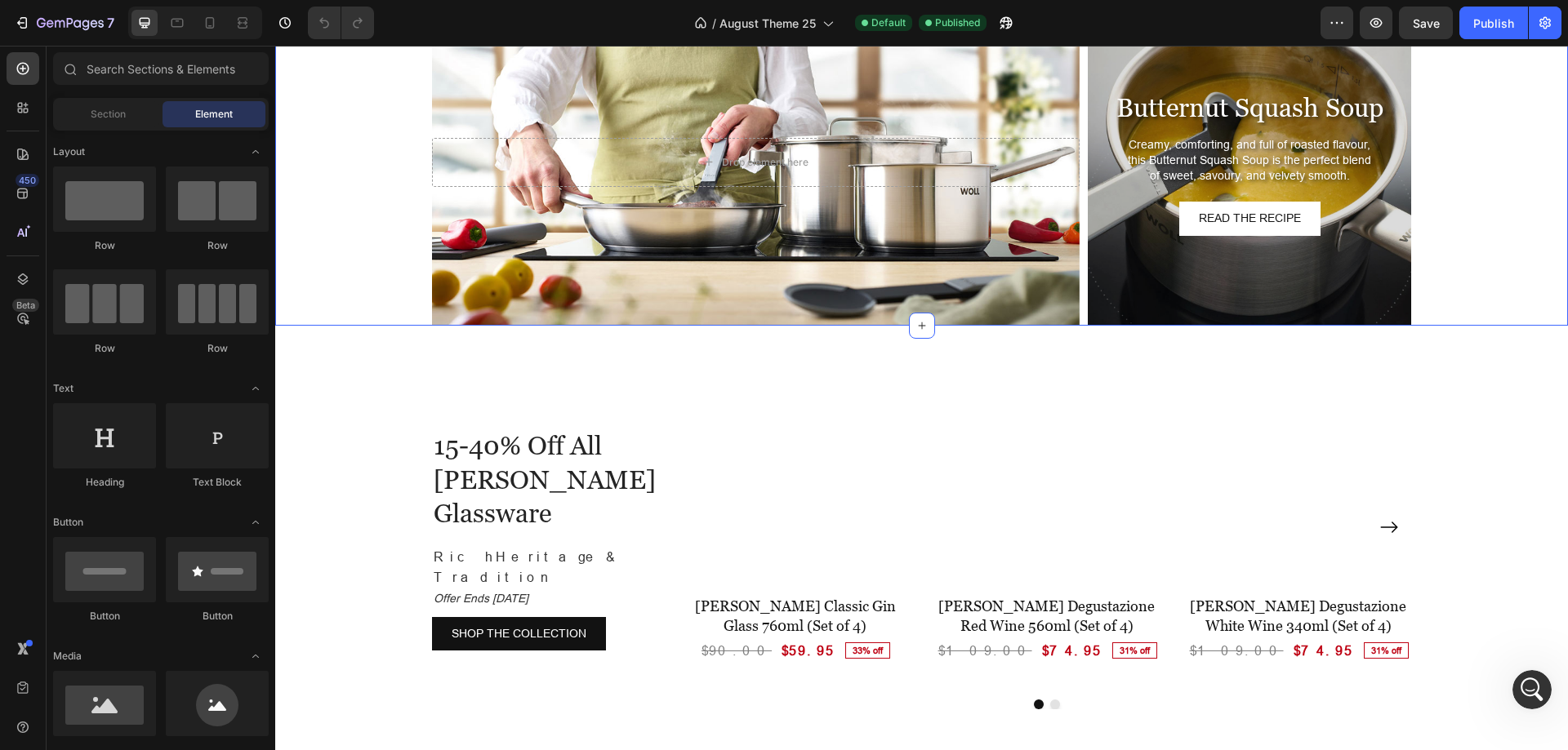
scroll to position [3427, 0]
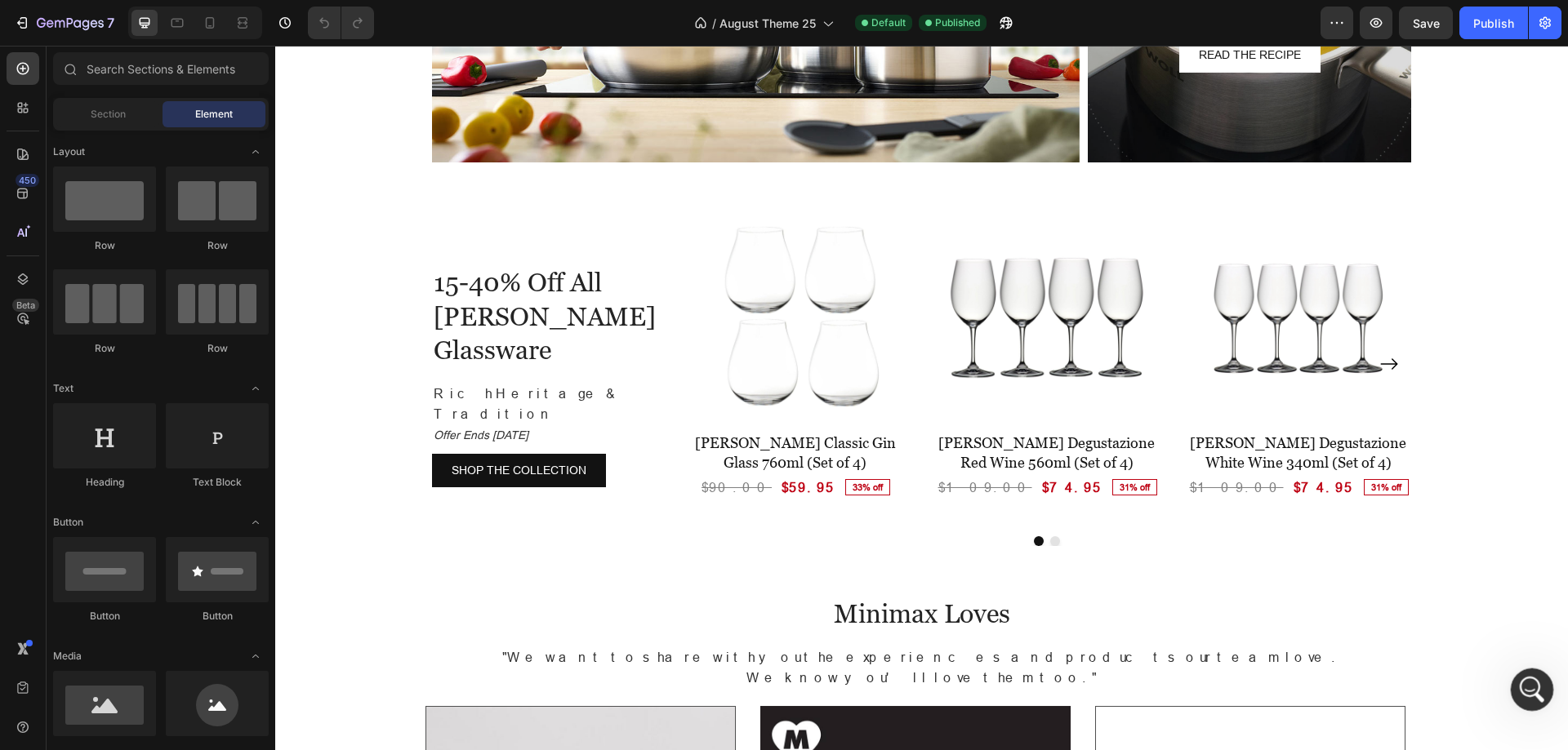
drag, startPoint x: 2695, startPoint y: 1369, endPoint x: 1528, endPoint y: 689, distance: 1350.7
click at [1528, 689] on icon "Open Intercom Messenger" at bounding box center [1529, 687] width 11 height 13
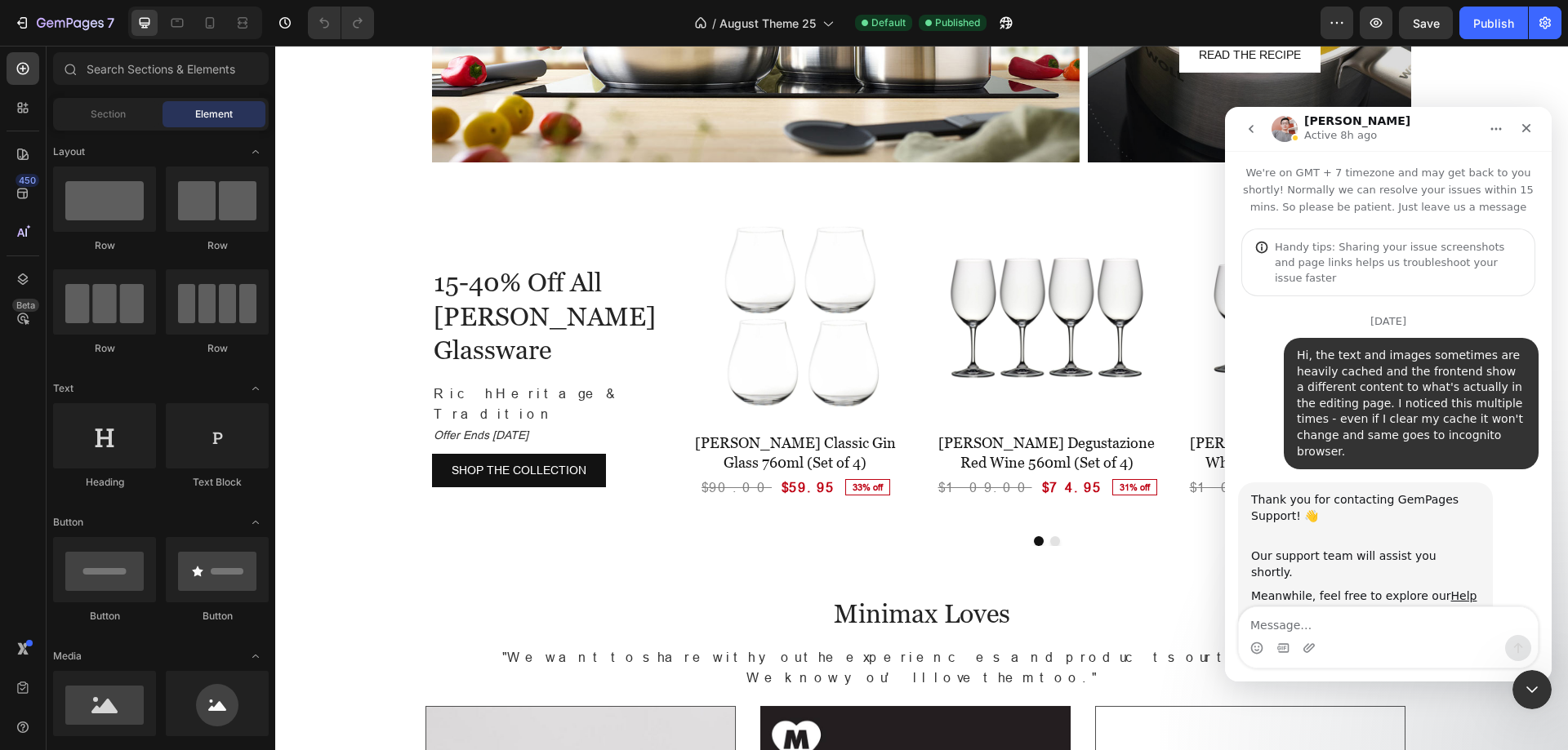
scroll to position [10710, 0]
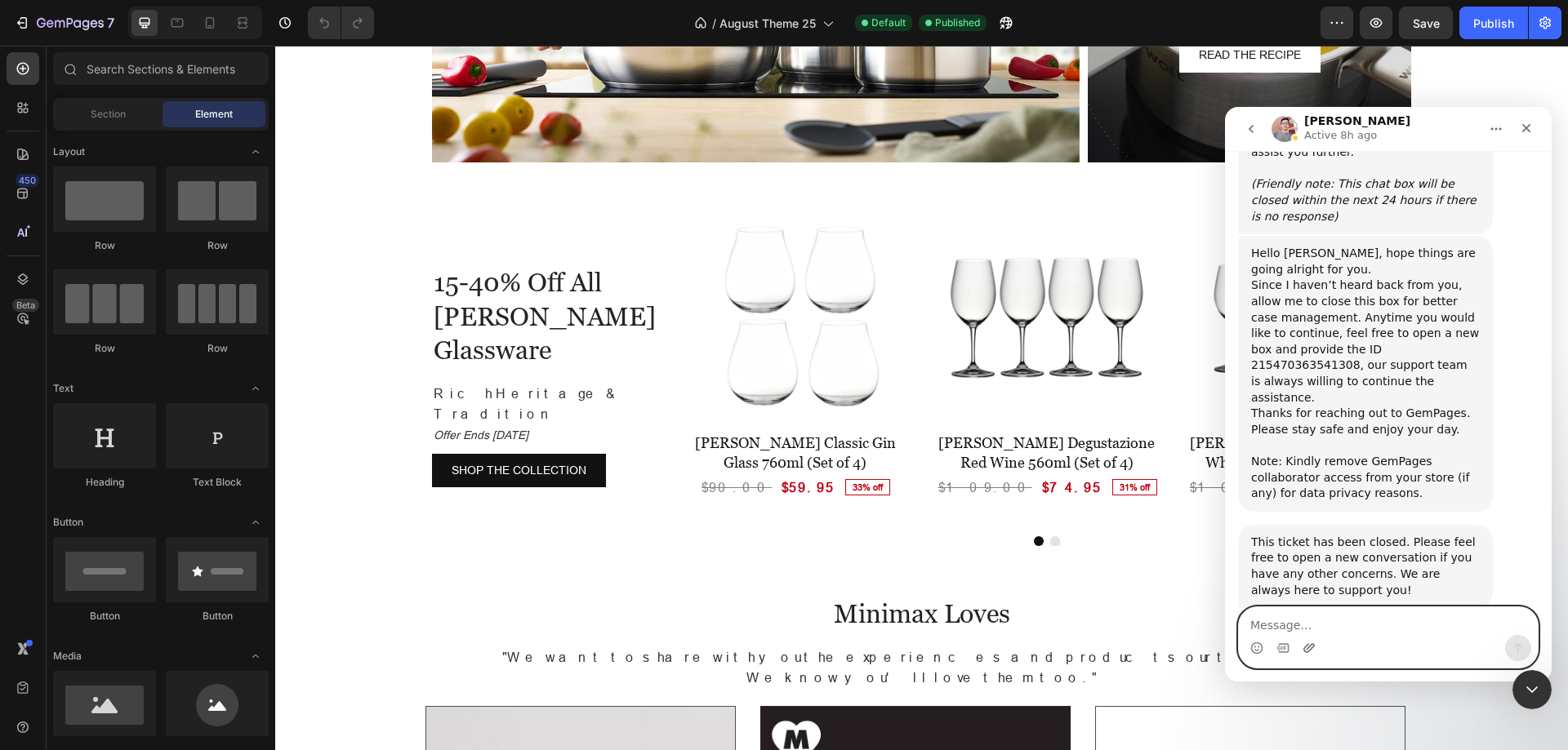
click at [1310, 651] on icon "Upload attachment" at bounding box center [1309, 648] width 13 height 13
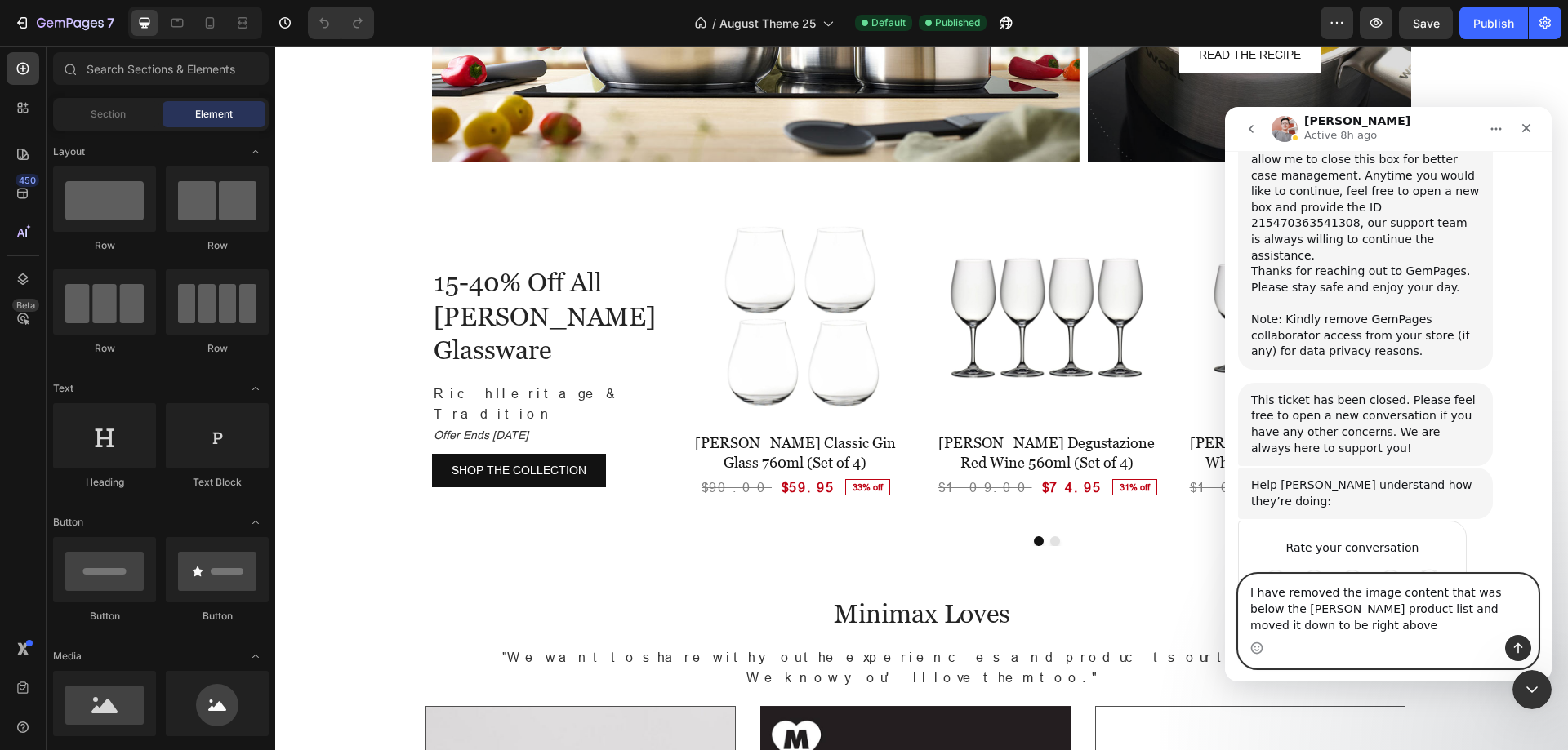
scroll to position [10868, 0]
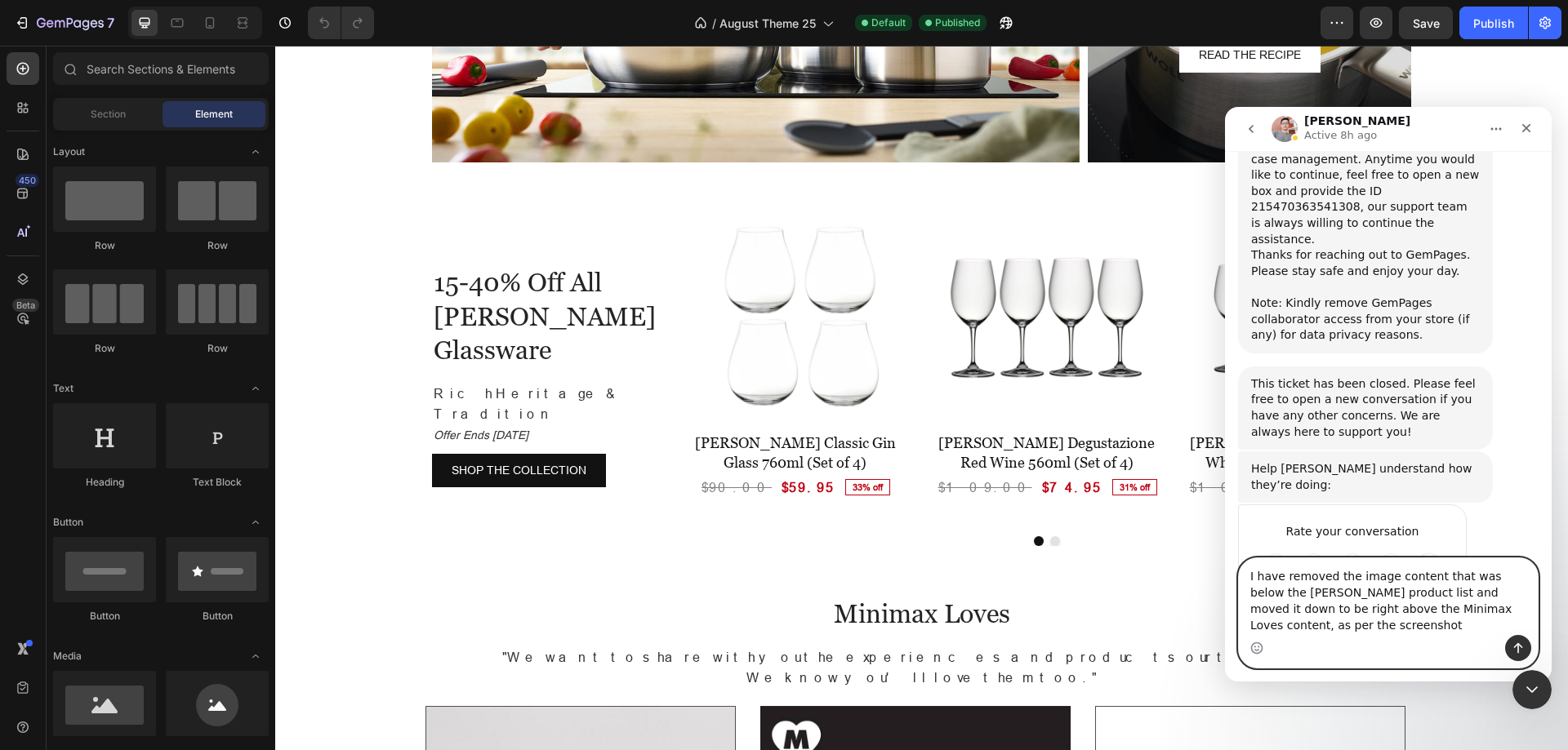
type textarea "I have removed the image content that was below the Riedel product list and mov…"
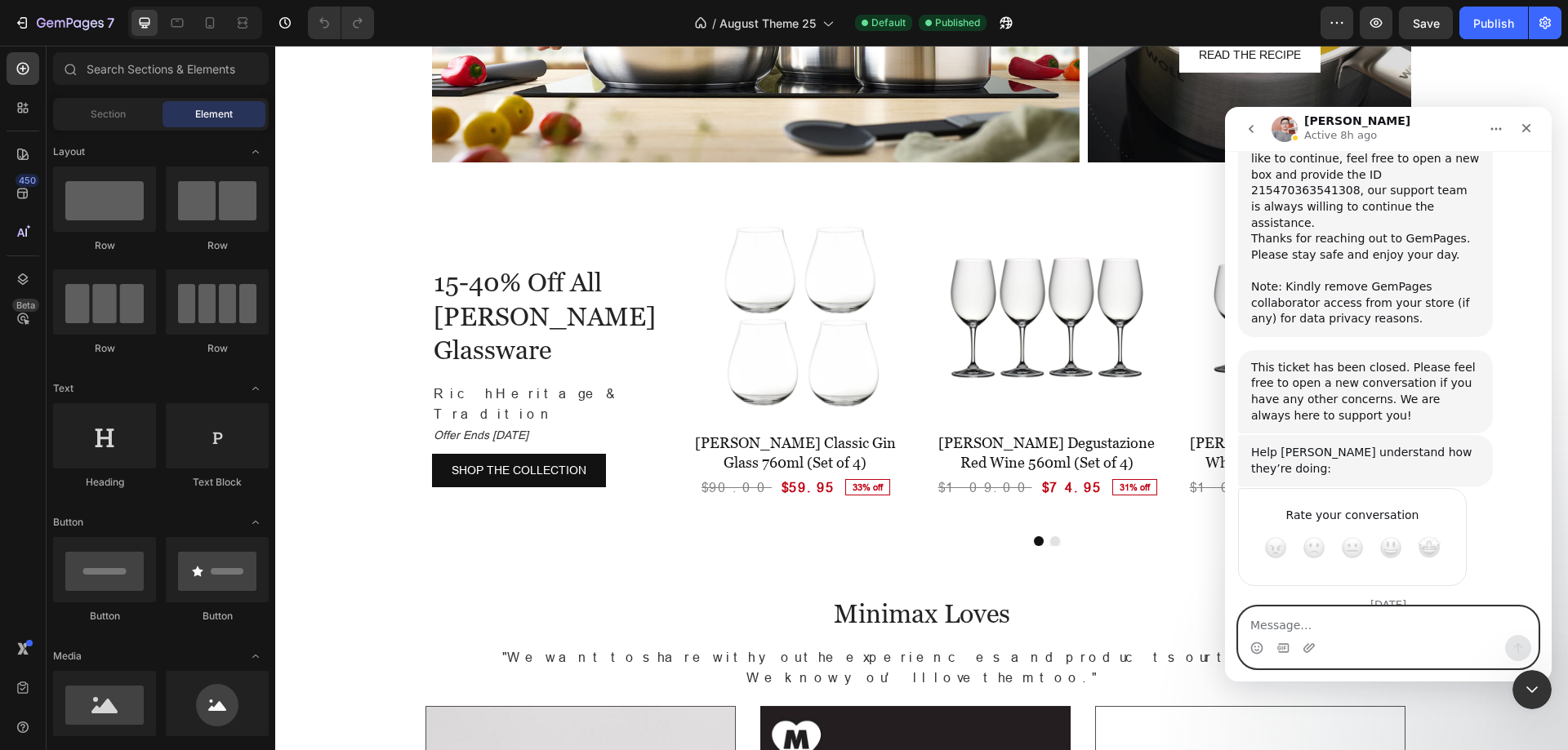
scroll to position [10921, 0]
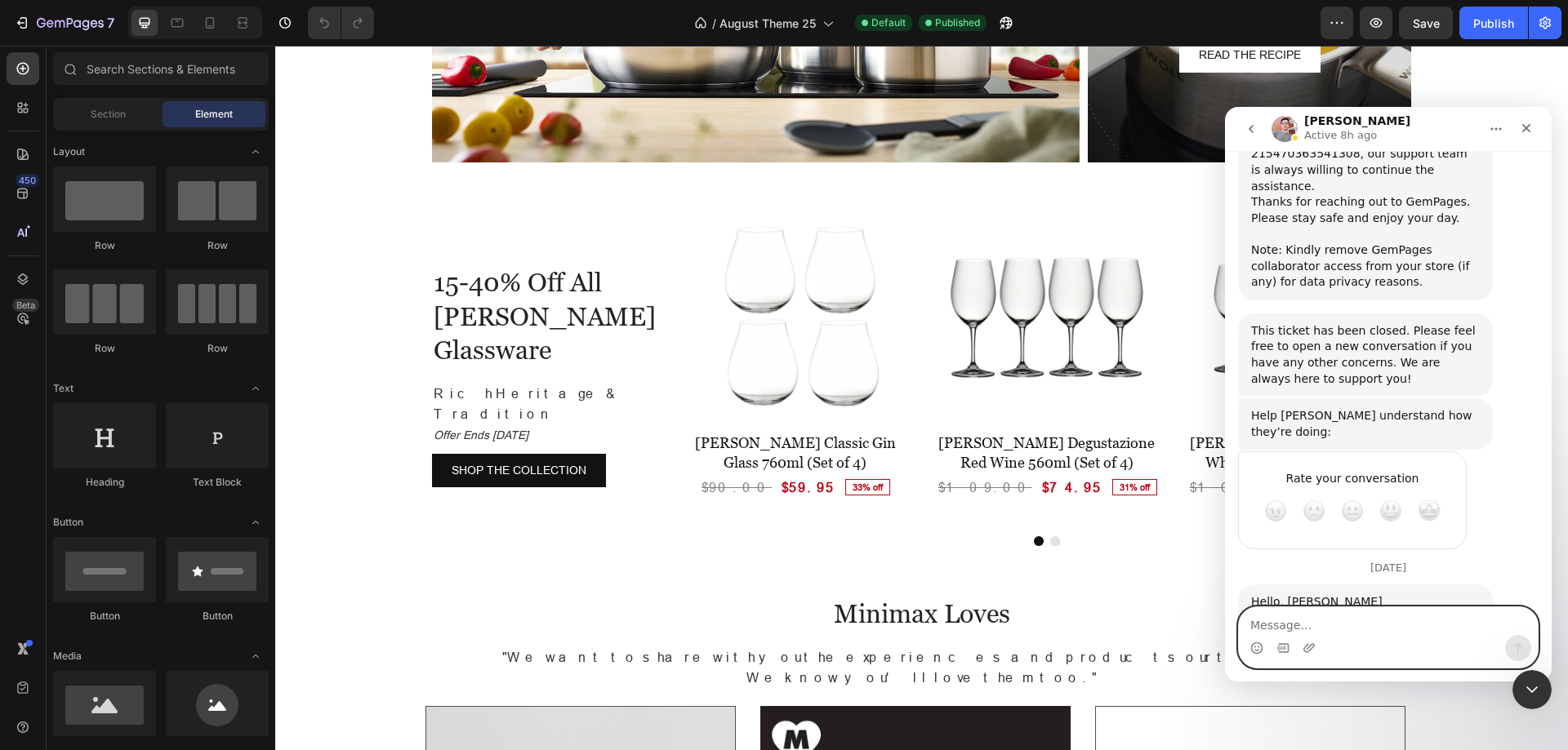
paste textarea "https://www.loom.com/share/ea138d65aab34132a837f58be7af2830"
type textarea "https://www.loom.com/share/ea138d65aab34132a837f58be7af2830"
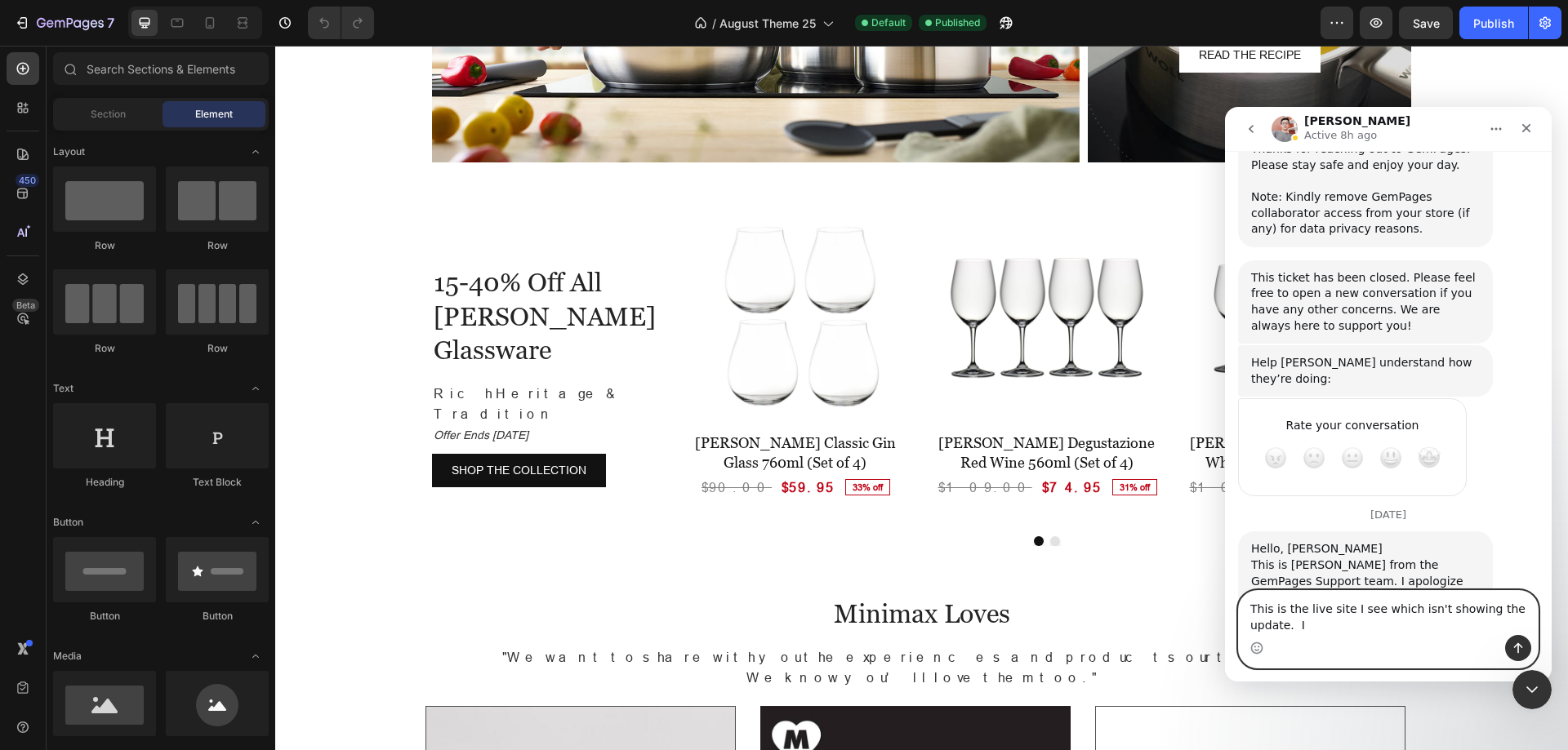
scroll to position [10990, 0]
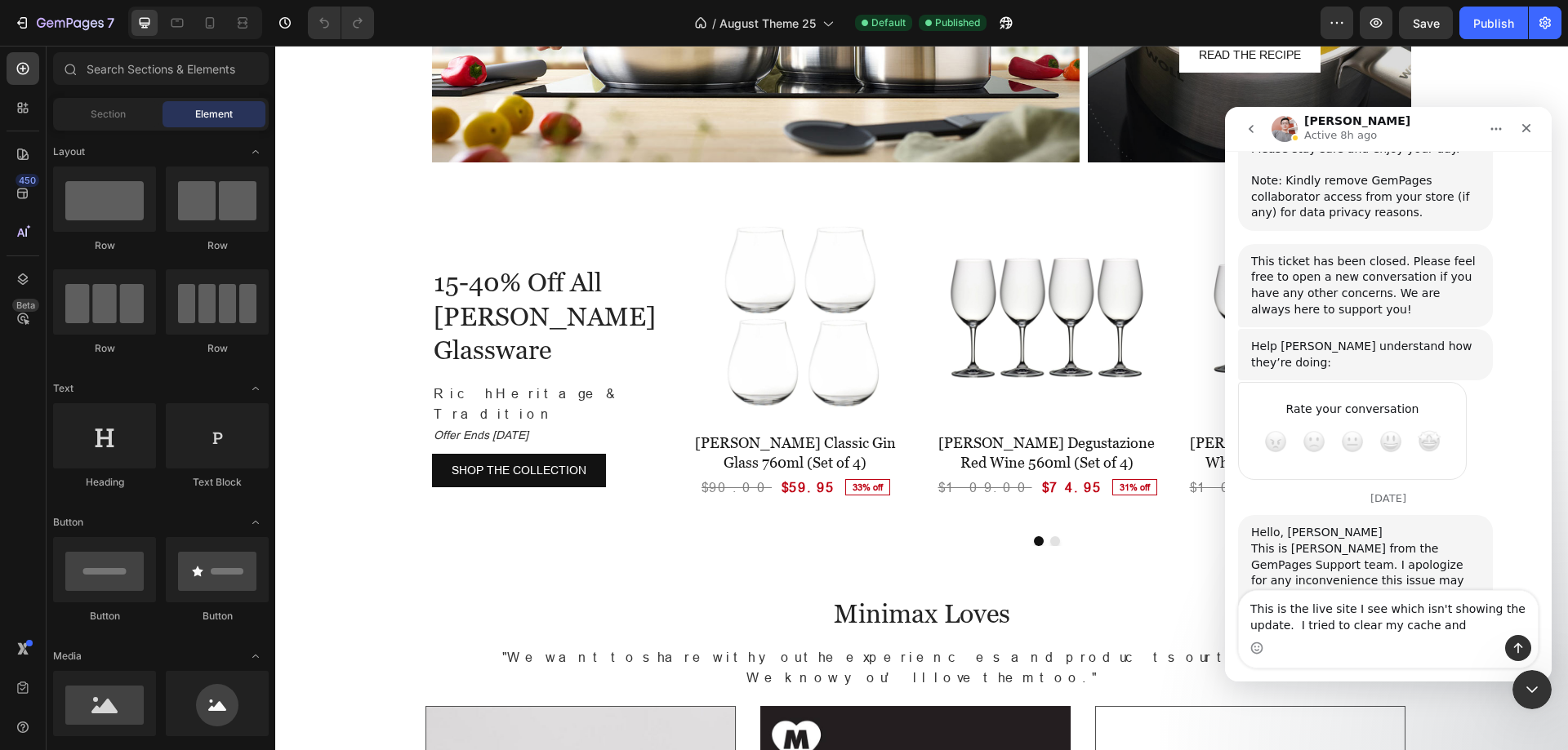
click at [1356, 636] on div "Intercom messenger" at bounding box center [1388, 648] width 299 height 26
click at [1418, 627] on textarea "This is the live site I see which isn't showing the update. I tried to clear my…" at bounding box center [1388, 613] width 299 height 44
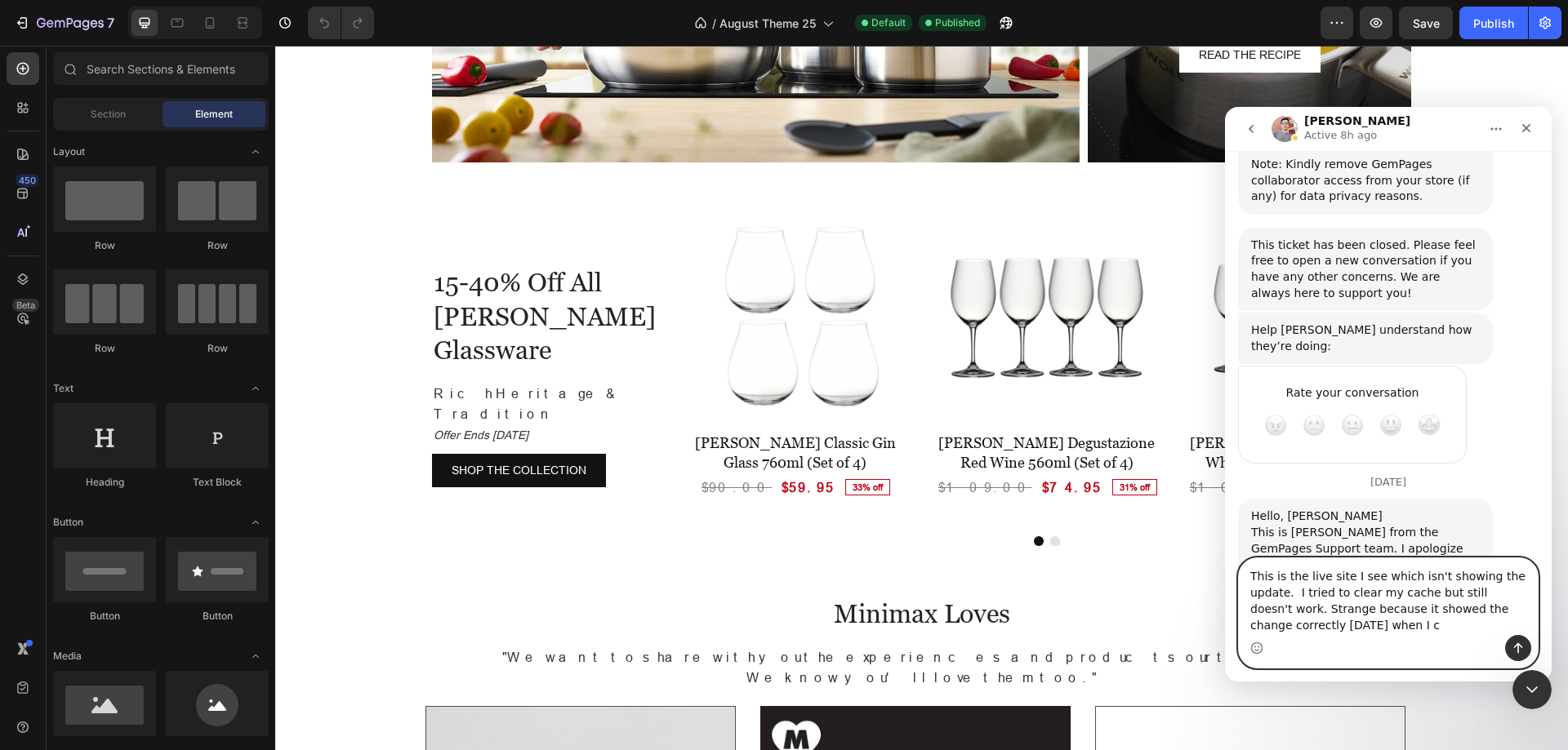
scroll to position [11023, 0]
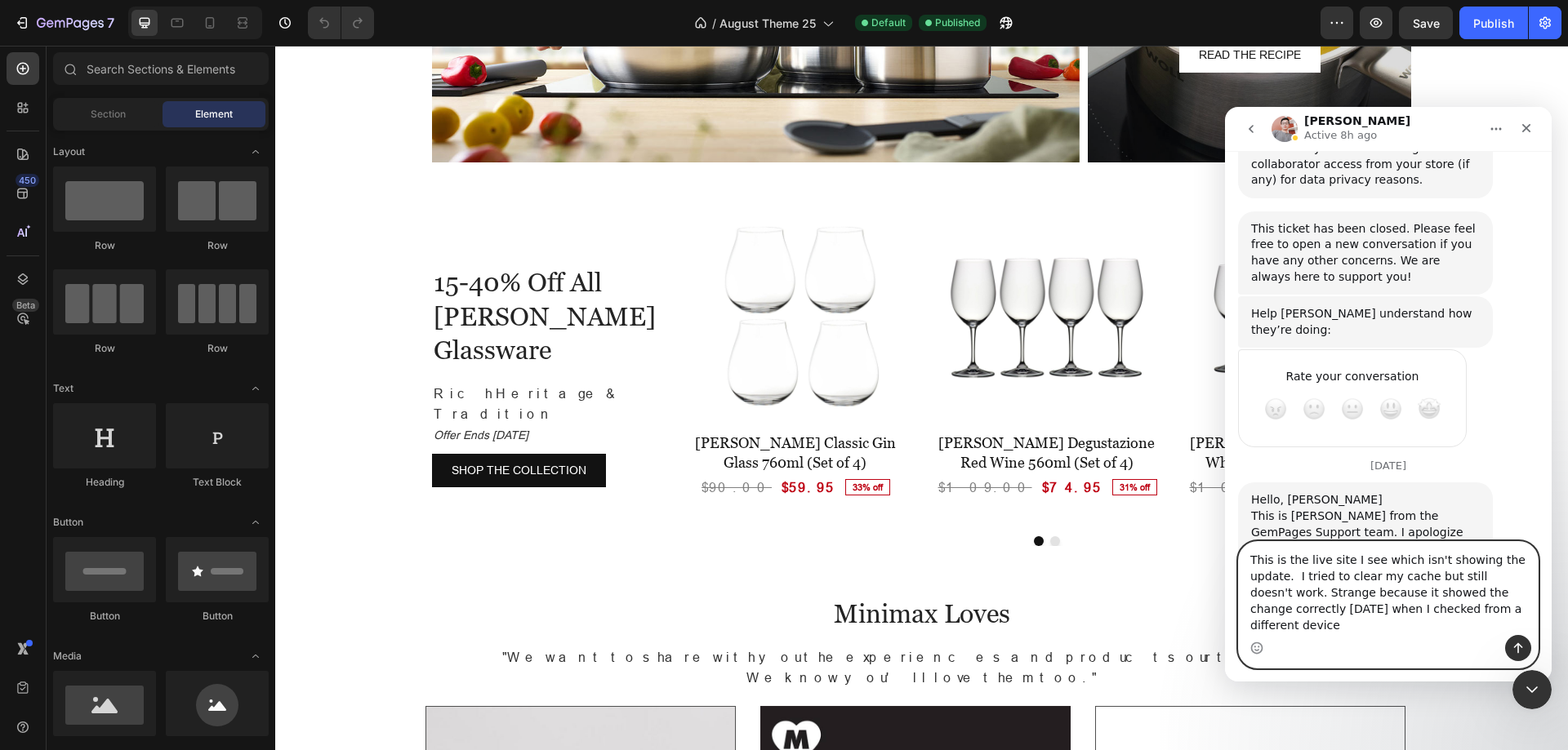
type textarea "This is the live site I see which isn't showing the update. I tried to clear my…"
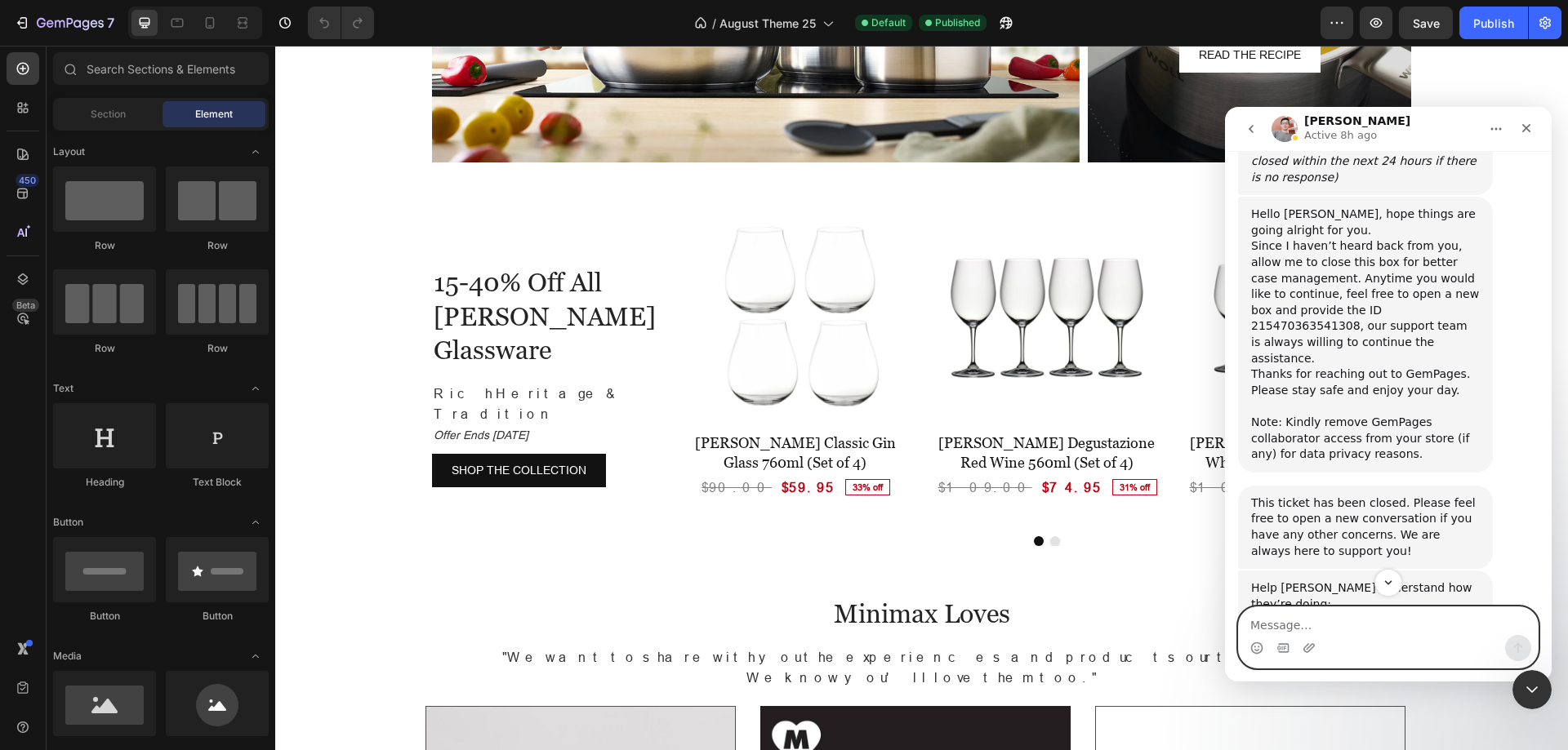
scroll to position [11075, 0]
